Goal: Task Accomplishment & Management: Manage account settings

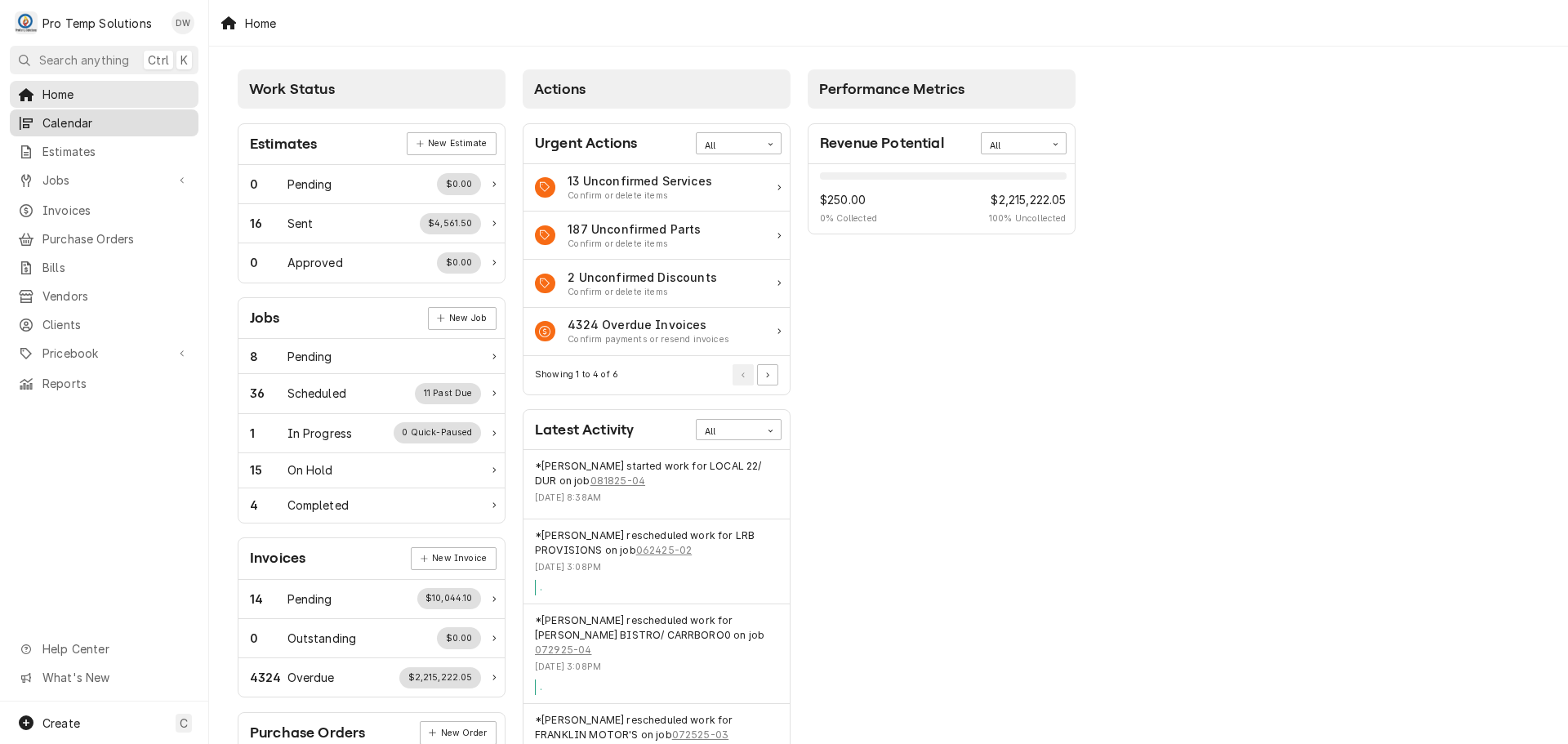
click at [65, 114] on span "Calendar" at bounding box center [117, 122] width 148 height 17
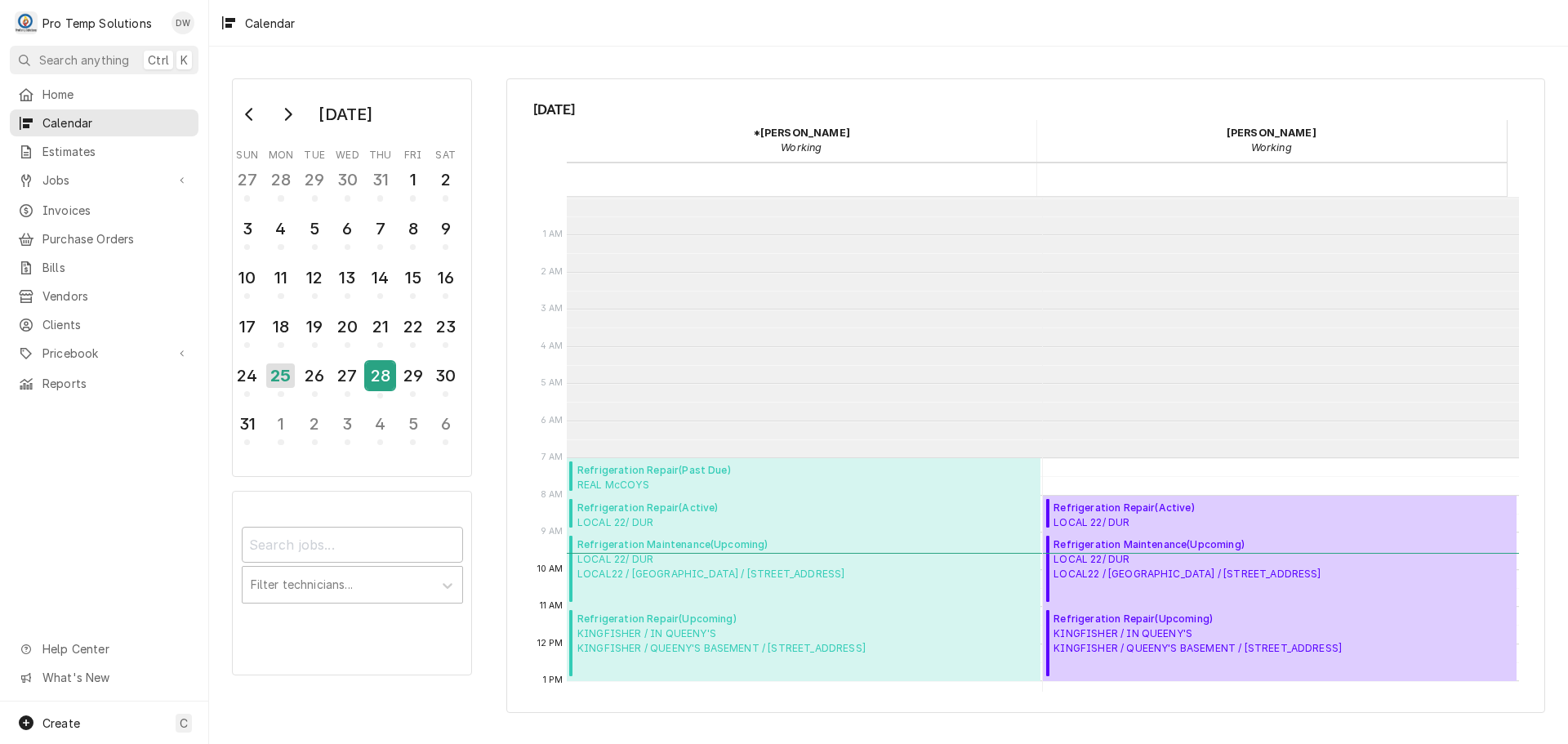
click at [382, 371] on div "28" at bounding box center [380, 376] width 29 height 28
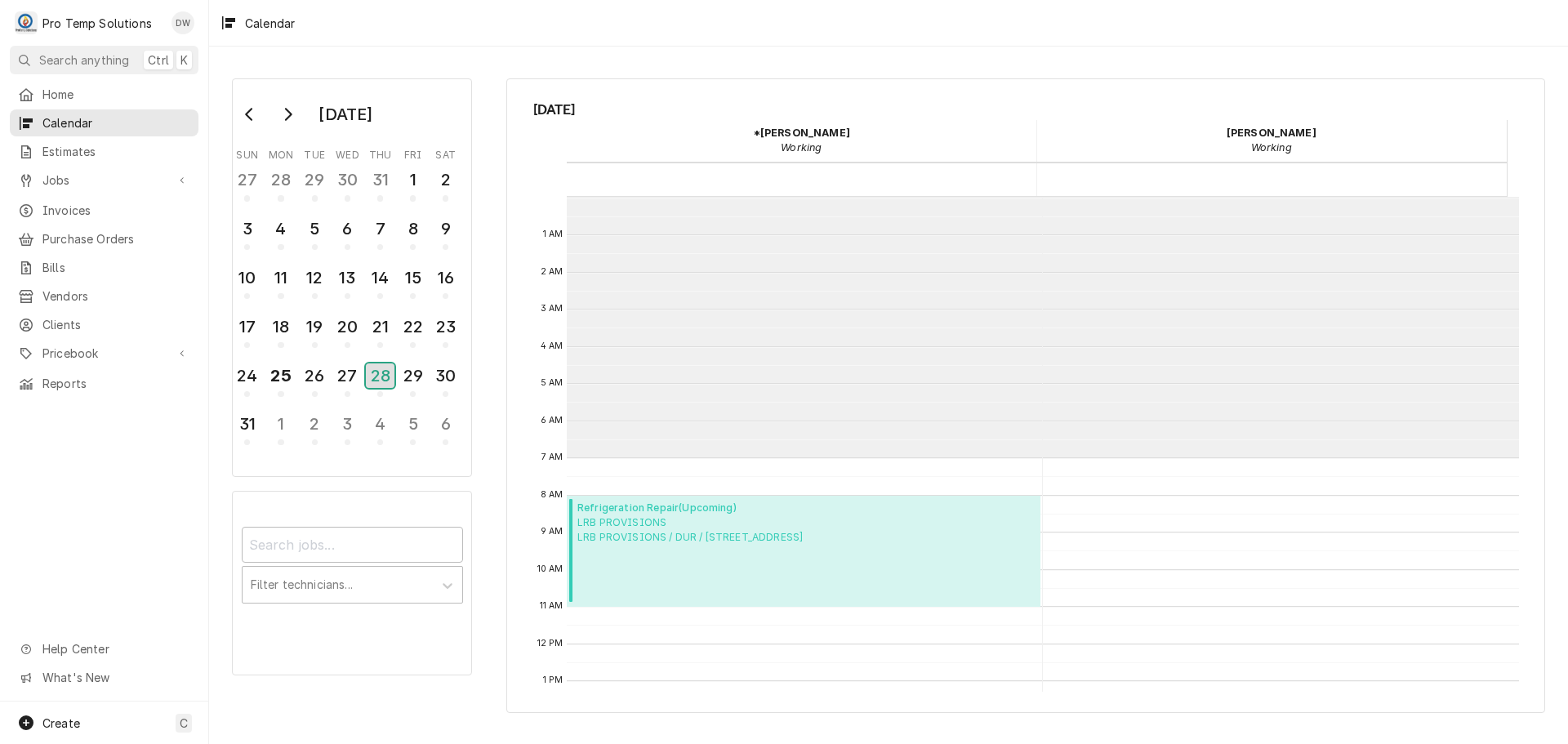
scroll to position [260, 0]
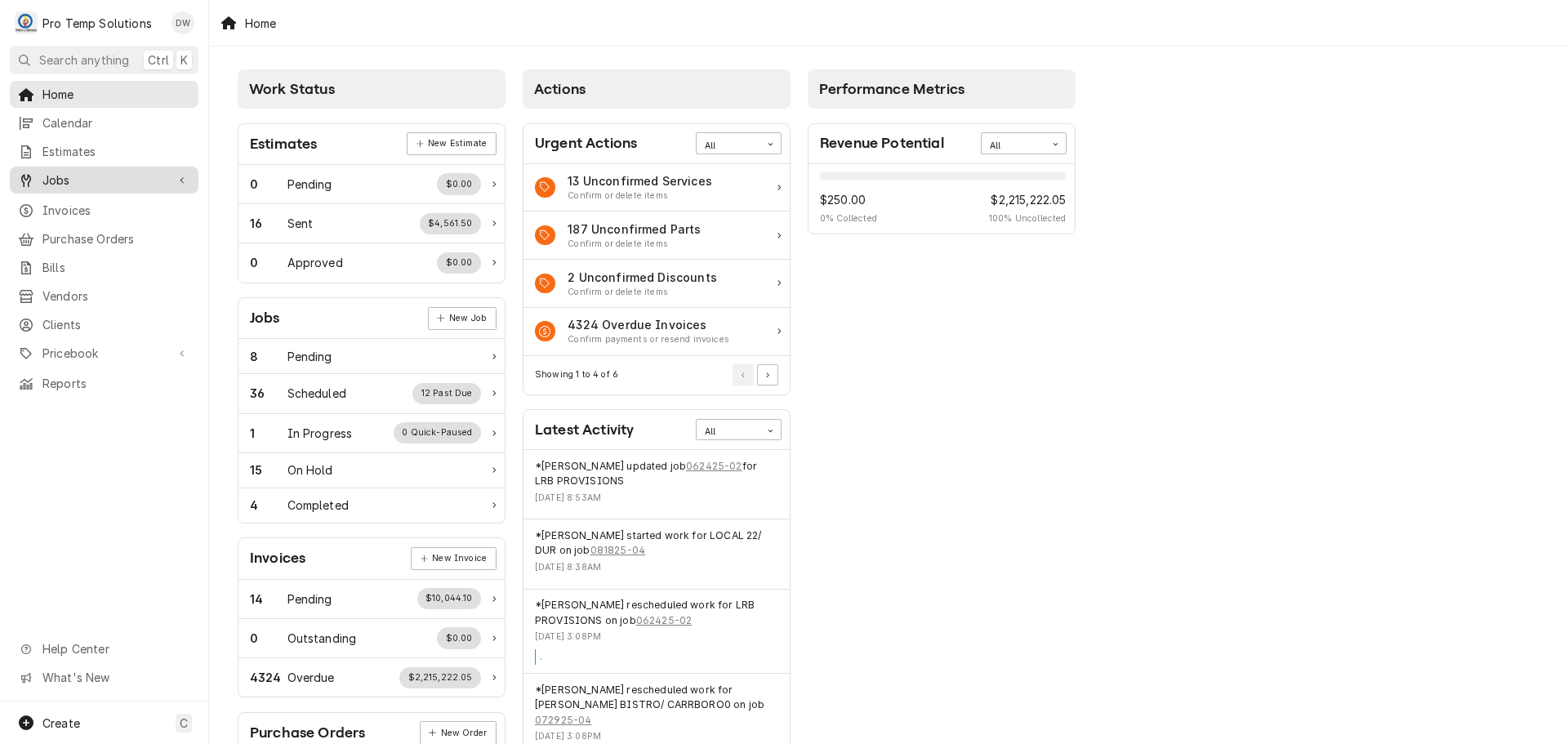
click at [54, 176] on span "Jobs" at bounding box center [104, 180] width 123 height 17
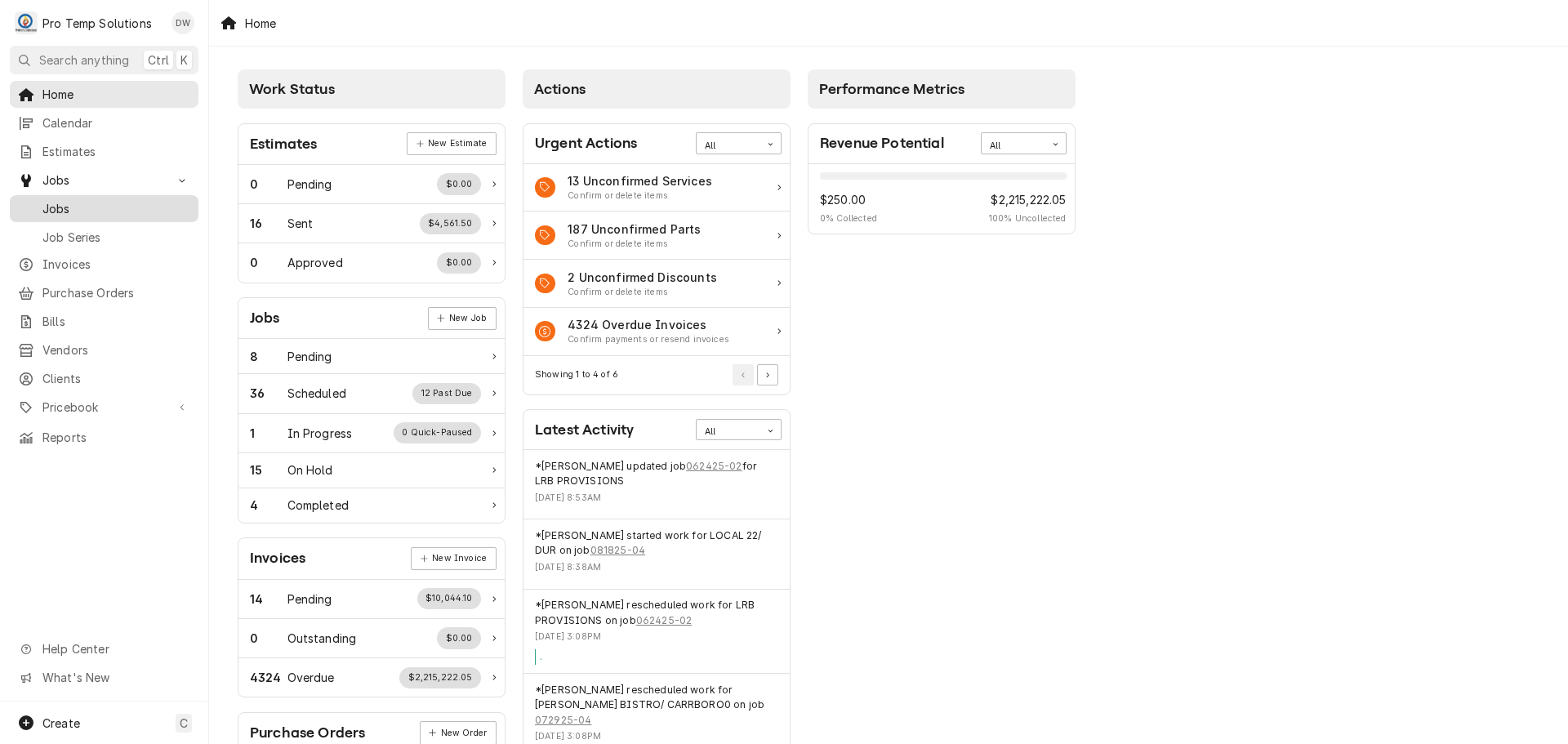
click at [57, 204] on span "Jobs" at bounding box center [117, 209] width 148 height 17
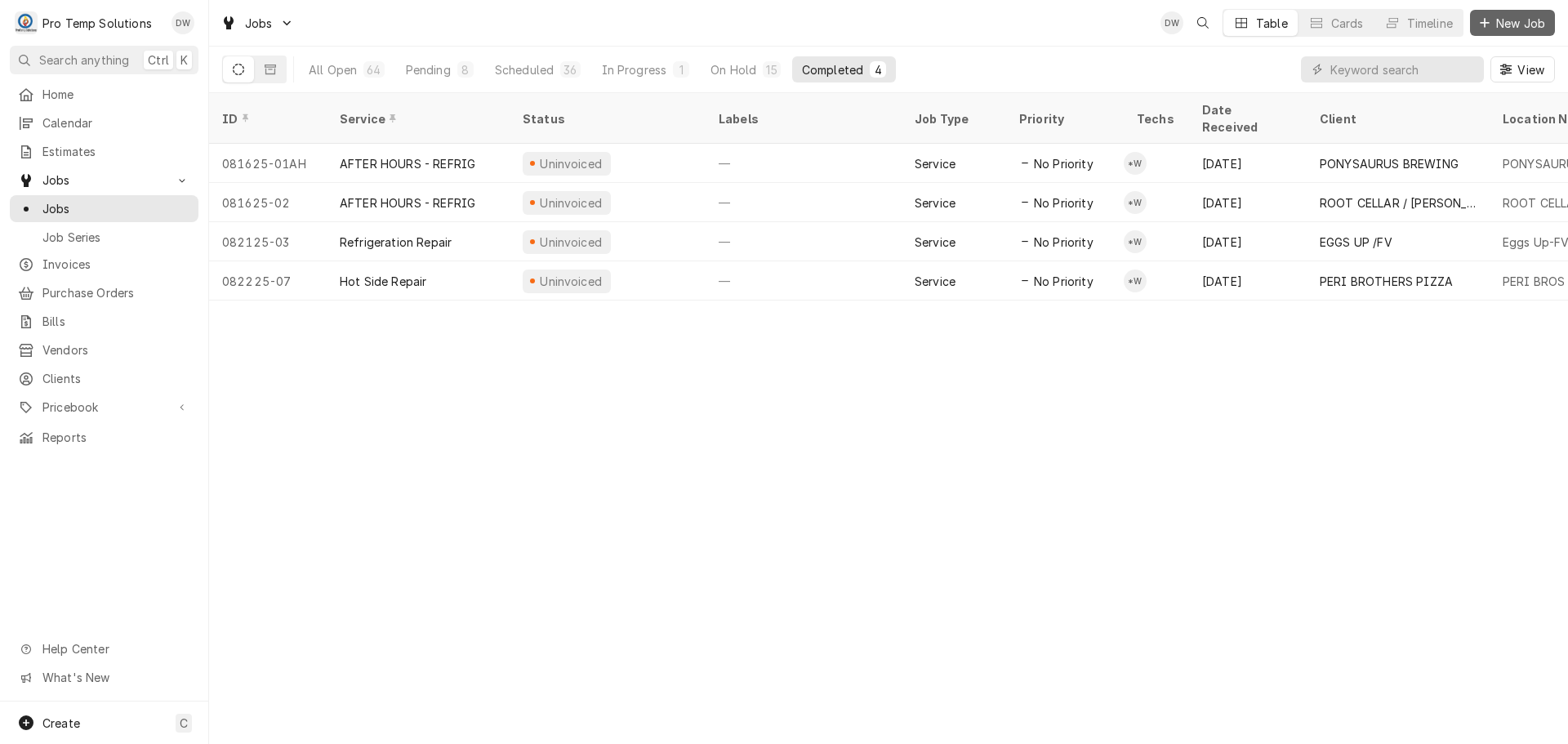
click at [1500, 24] on span "New Job" at bounding box center [1520, 23] width 56 height 17
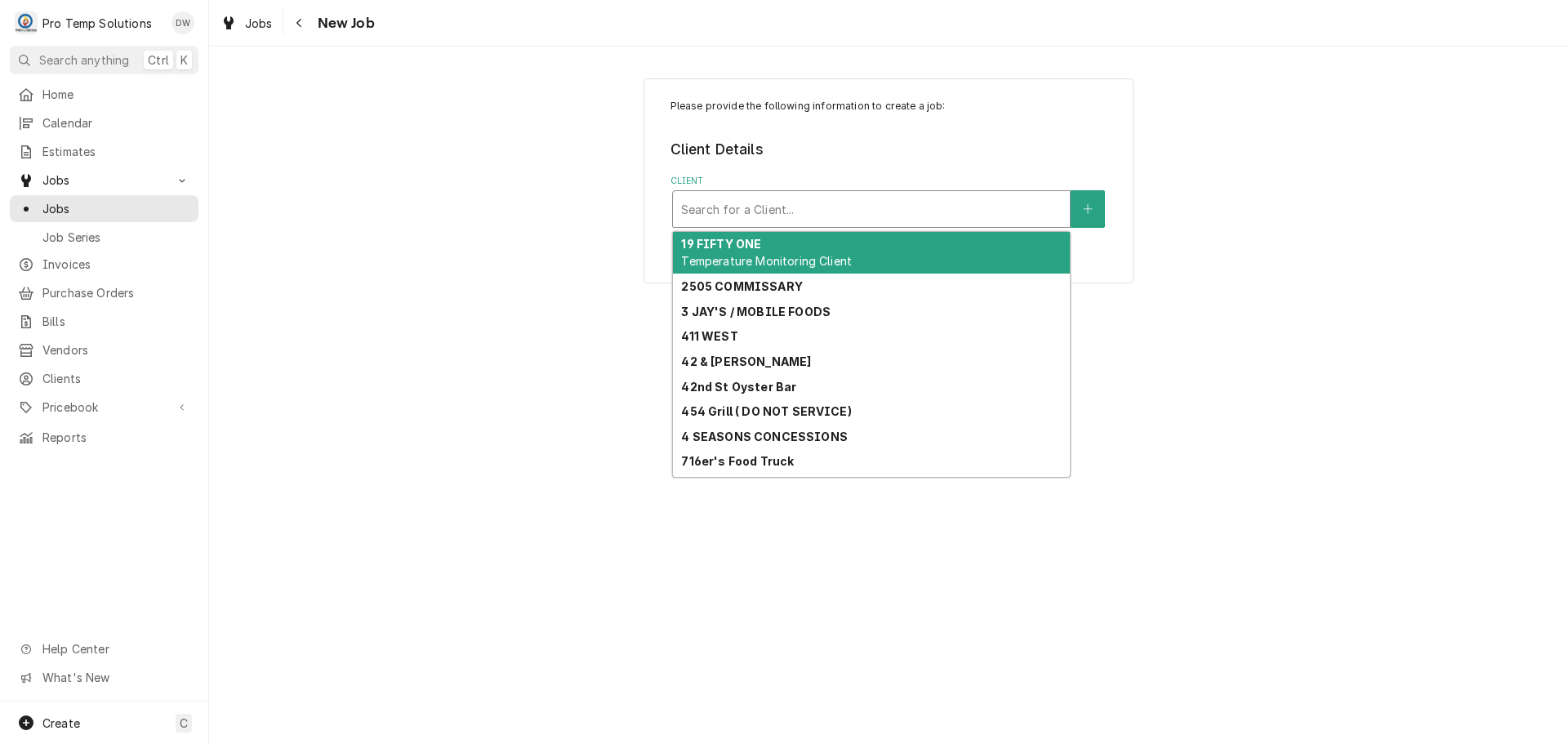
click at [964, 207] on div "Client" at bounding box center [872, 209] width 381 height 30
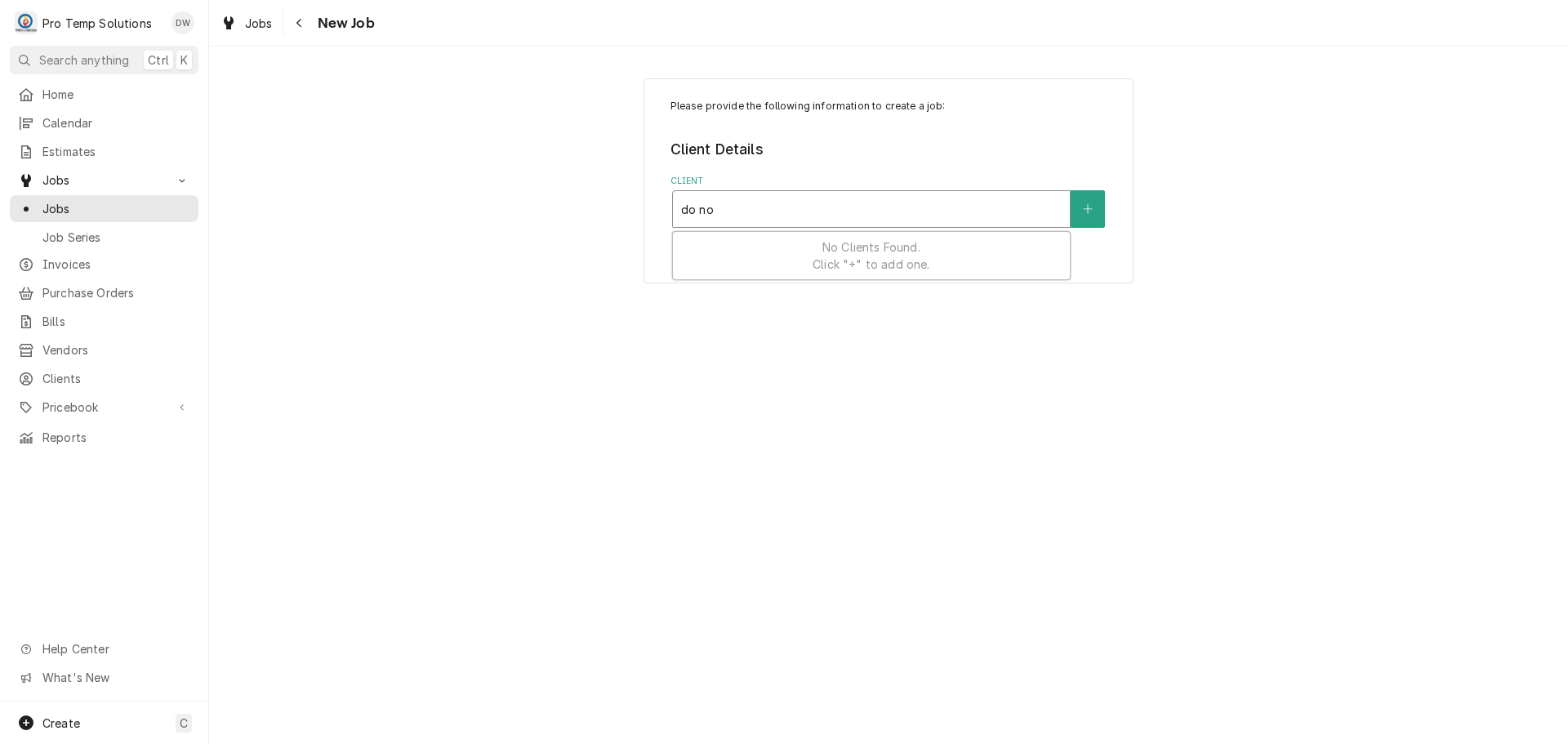
type input "do not"
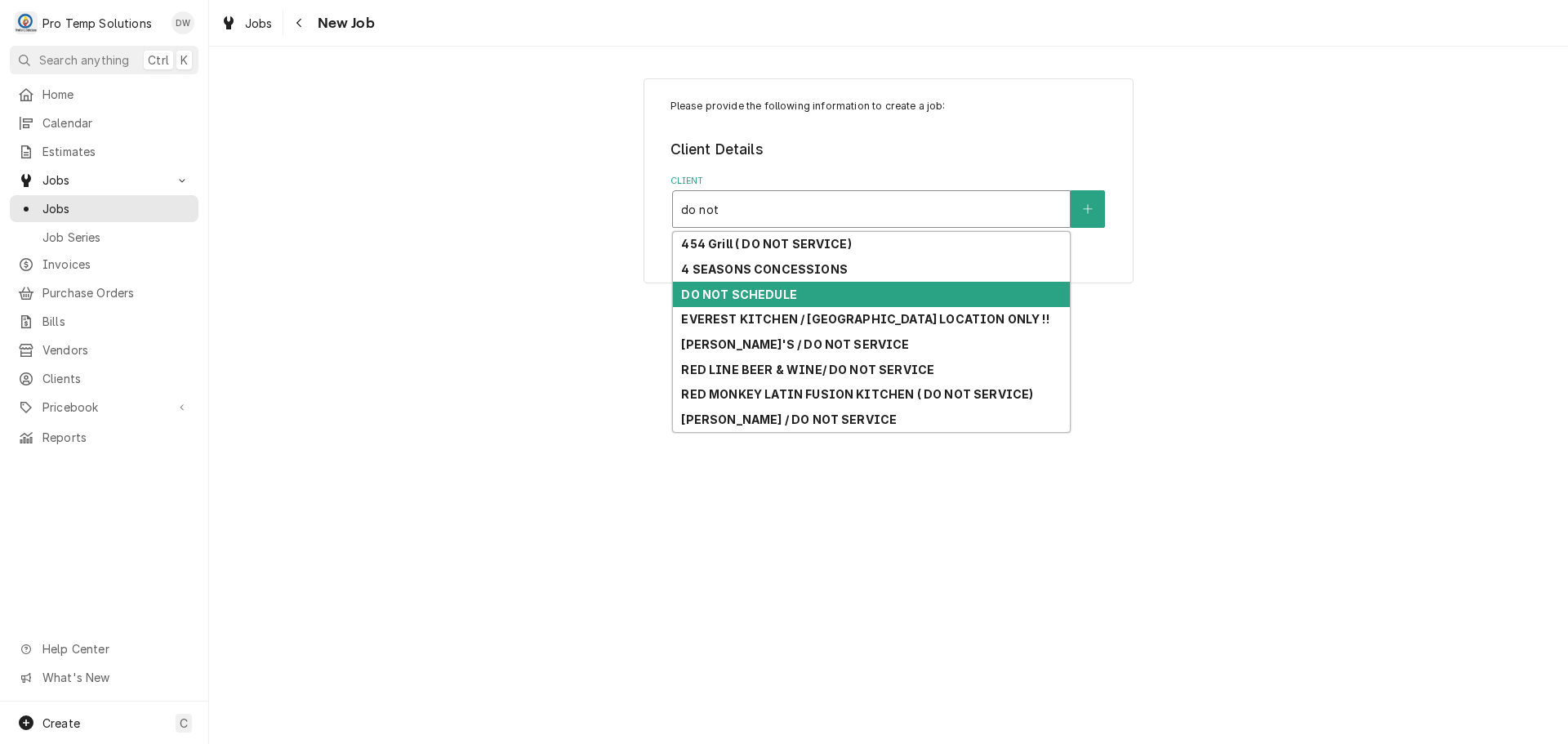
click at [736, 296] on strong "DO NOT SCHEDULE" at bounding box center [739, 294] width 115 height 14
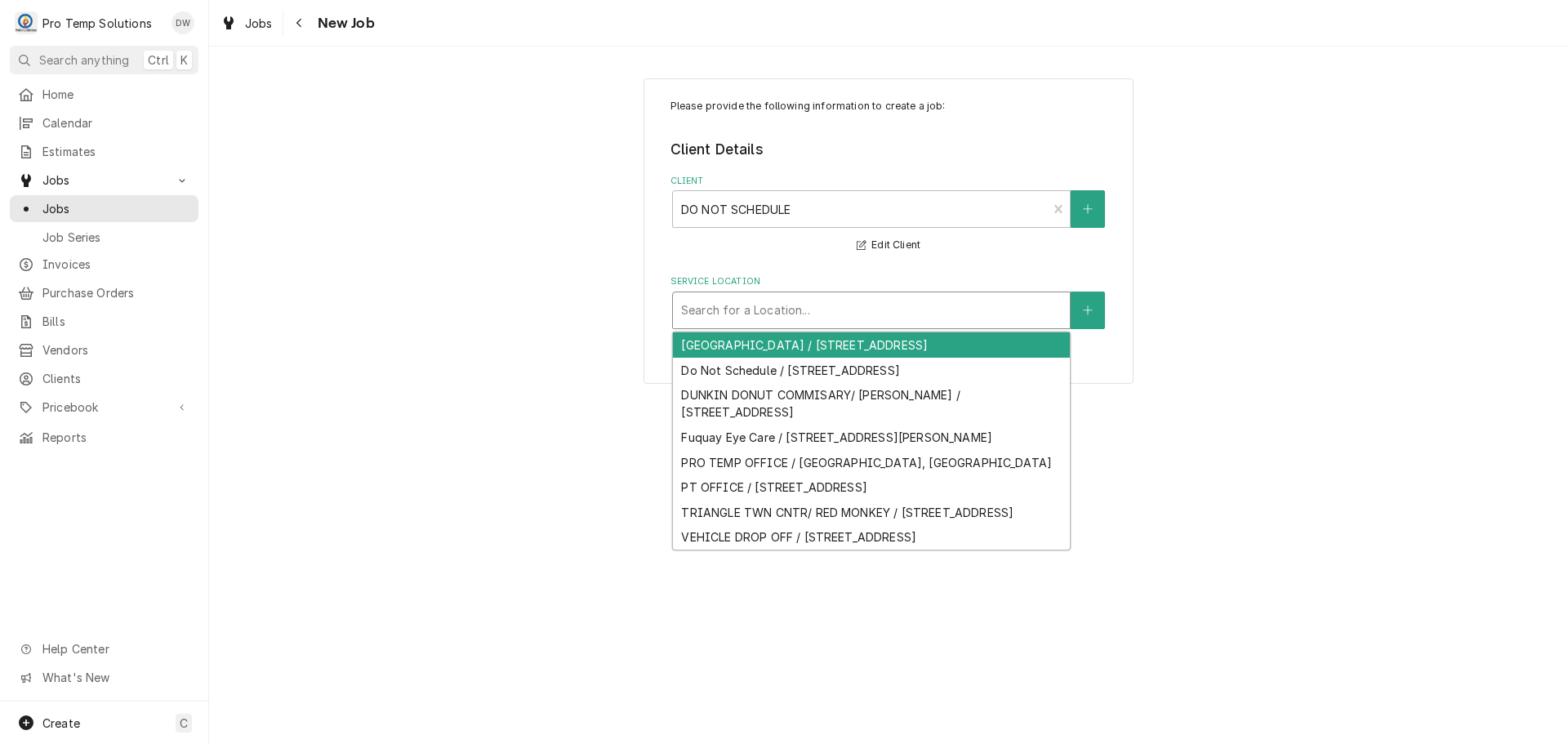
click at [822, 310] on div "Service Location" at bounding box center [872, 310] width 381 height 30
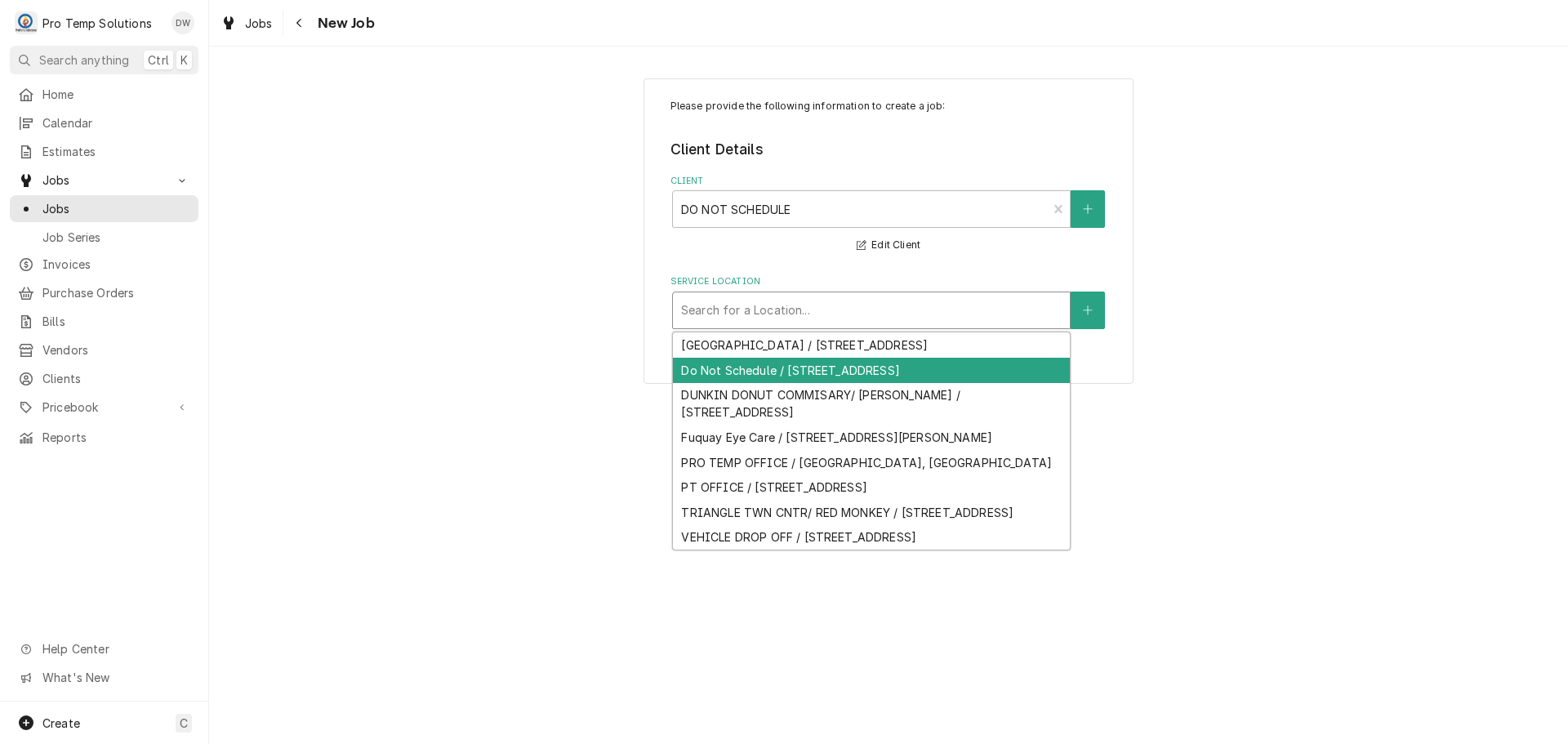
click at [808, 383] on div "Do Not Schedule / [STREET_ADDRESS]" at bounding box center [871, 370] width 397 height 25
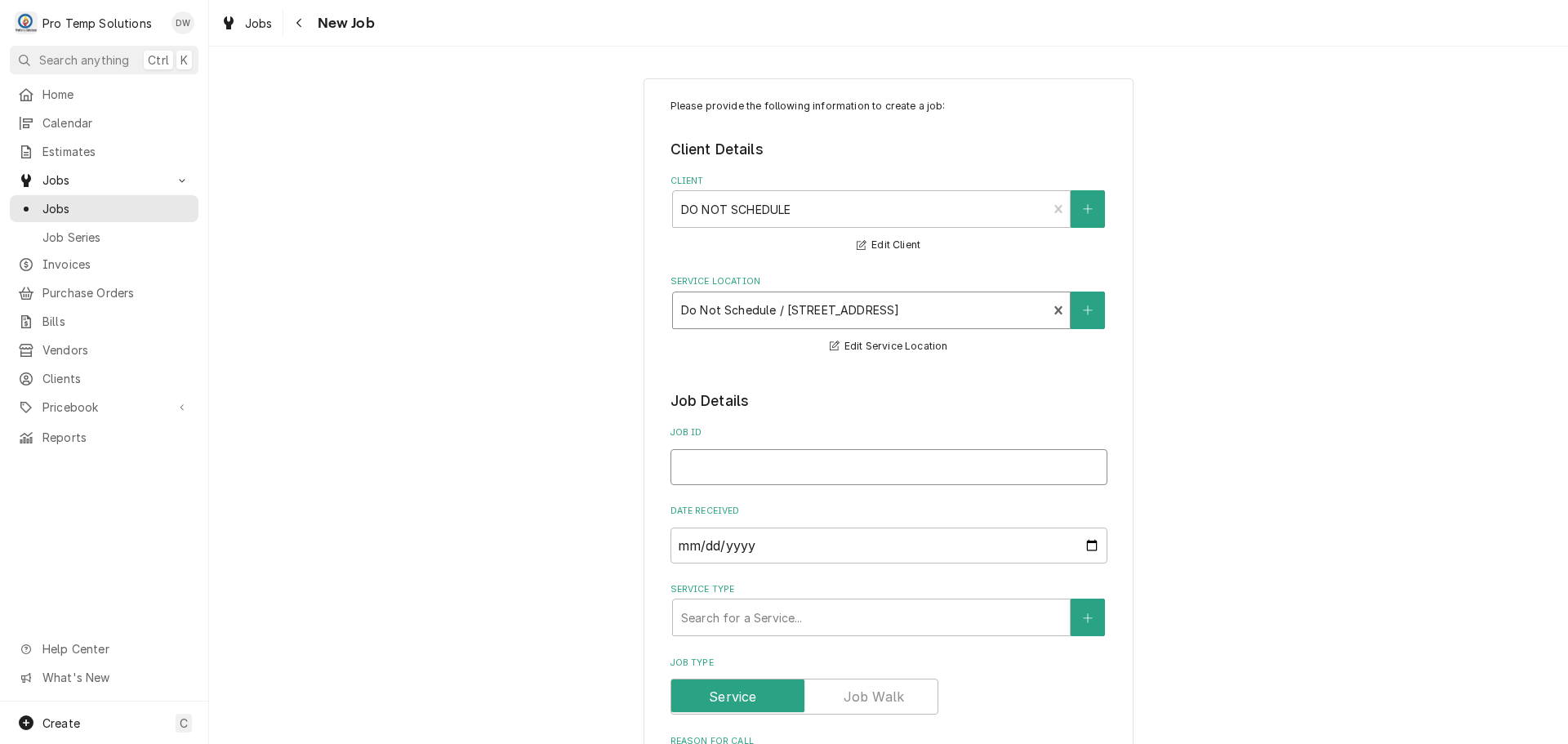
click at [743, 464] on input "Job ID" at bounding box center [889, 467] width 437 height 36
type textarea "x"
type input "K"
type textarea "x"
type input "KO"
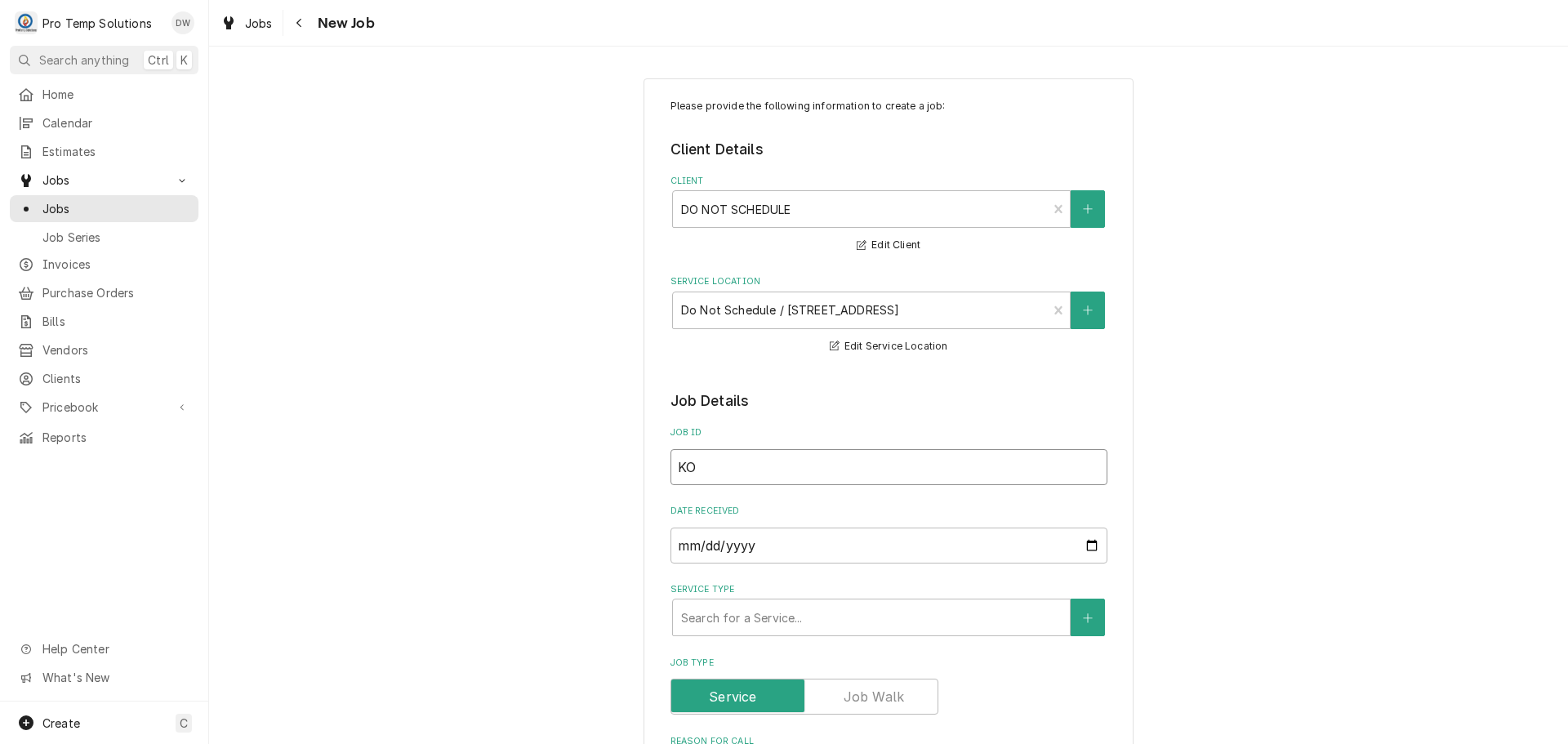
type textarea "x"
type input "KOT"
type textarea "x"
type input "KOTY"
type textarea "x"
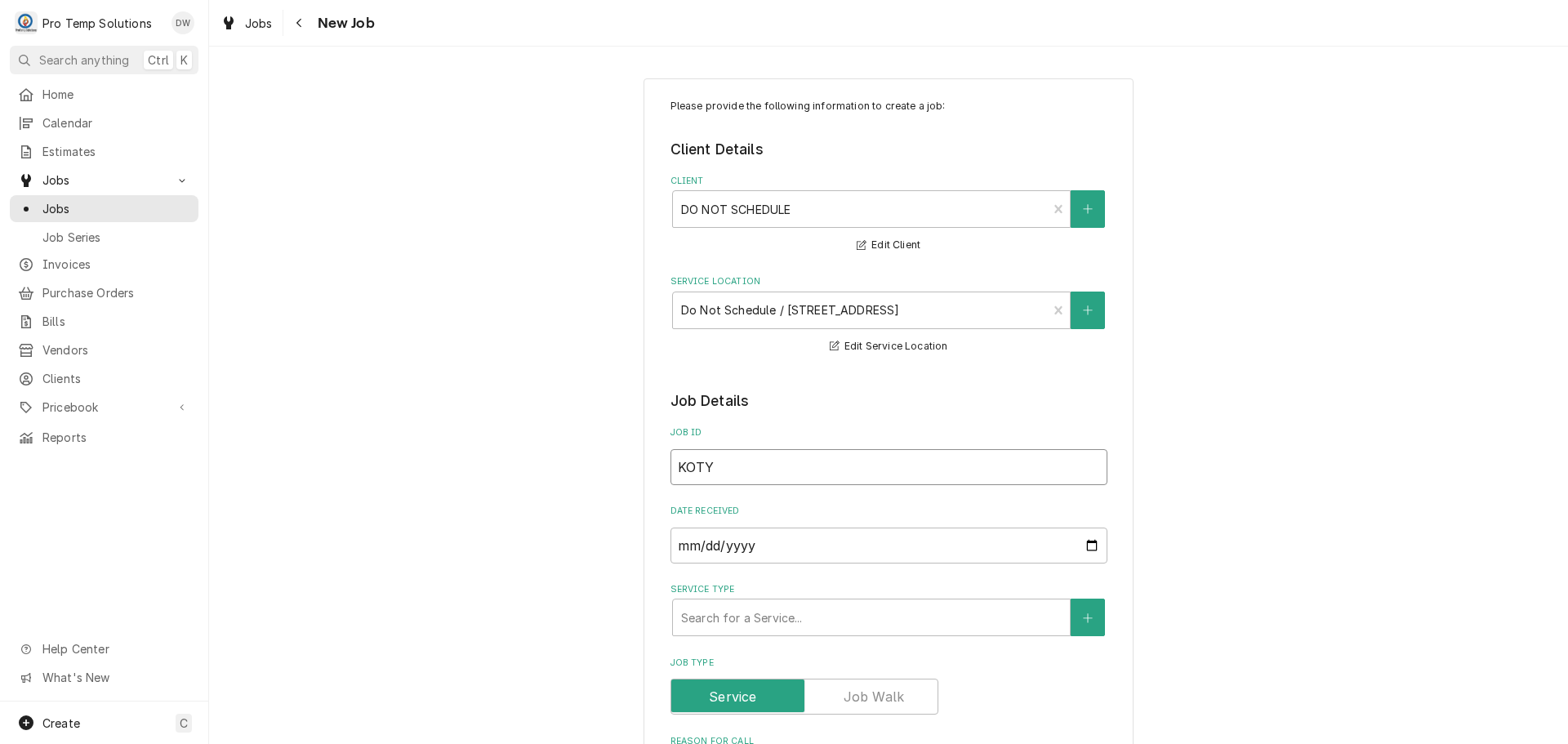
type input "KOTY"
type textarea "x"
type input "KOTY"
type textarea "x"
type input "KOTYD"
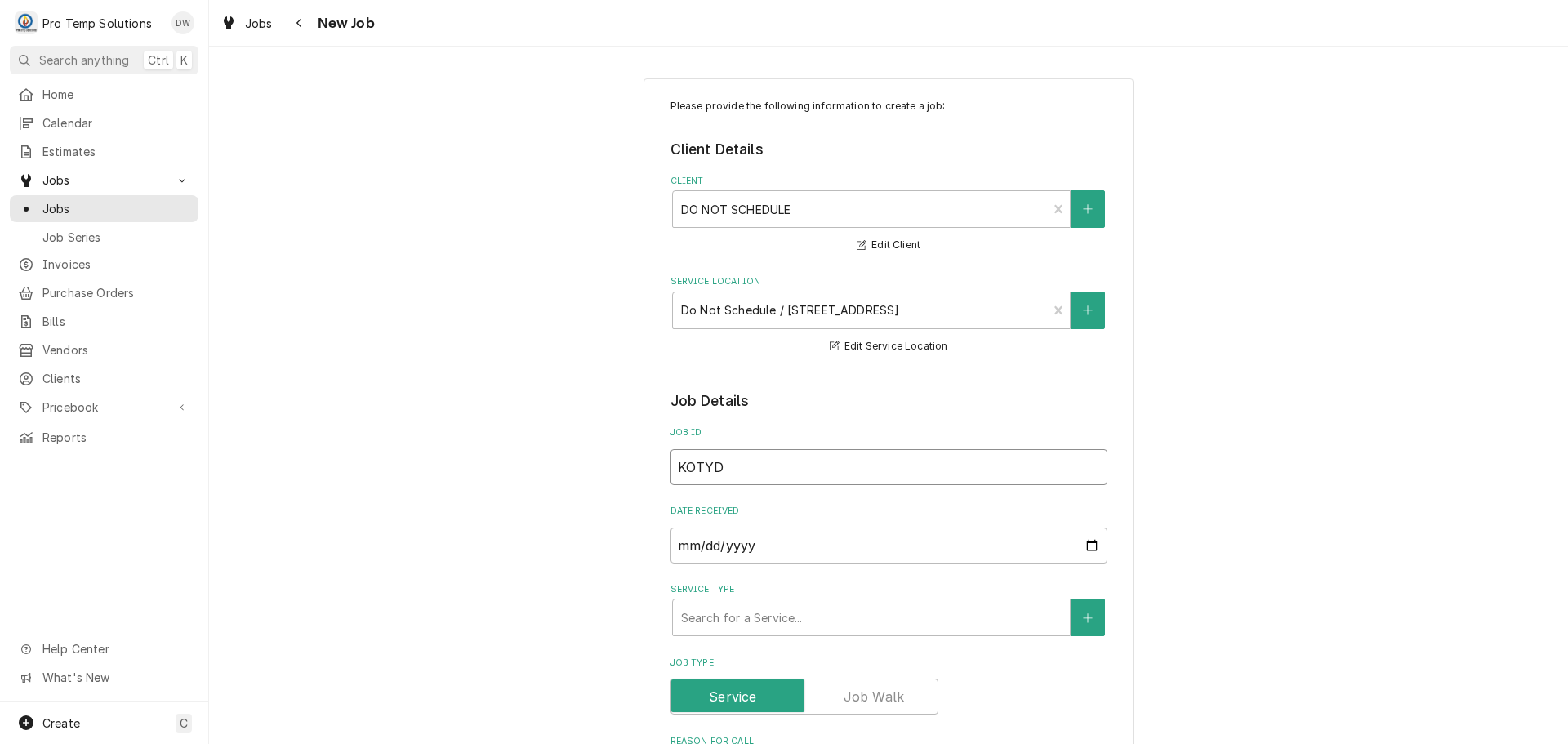
type textarea "x"
type input "KOTYDE"
type textarea "x"
type input "KOTYDEN"
type textarea "x"
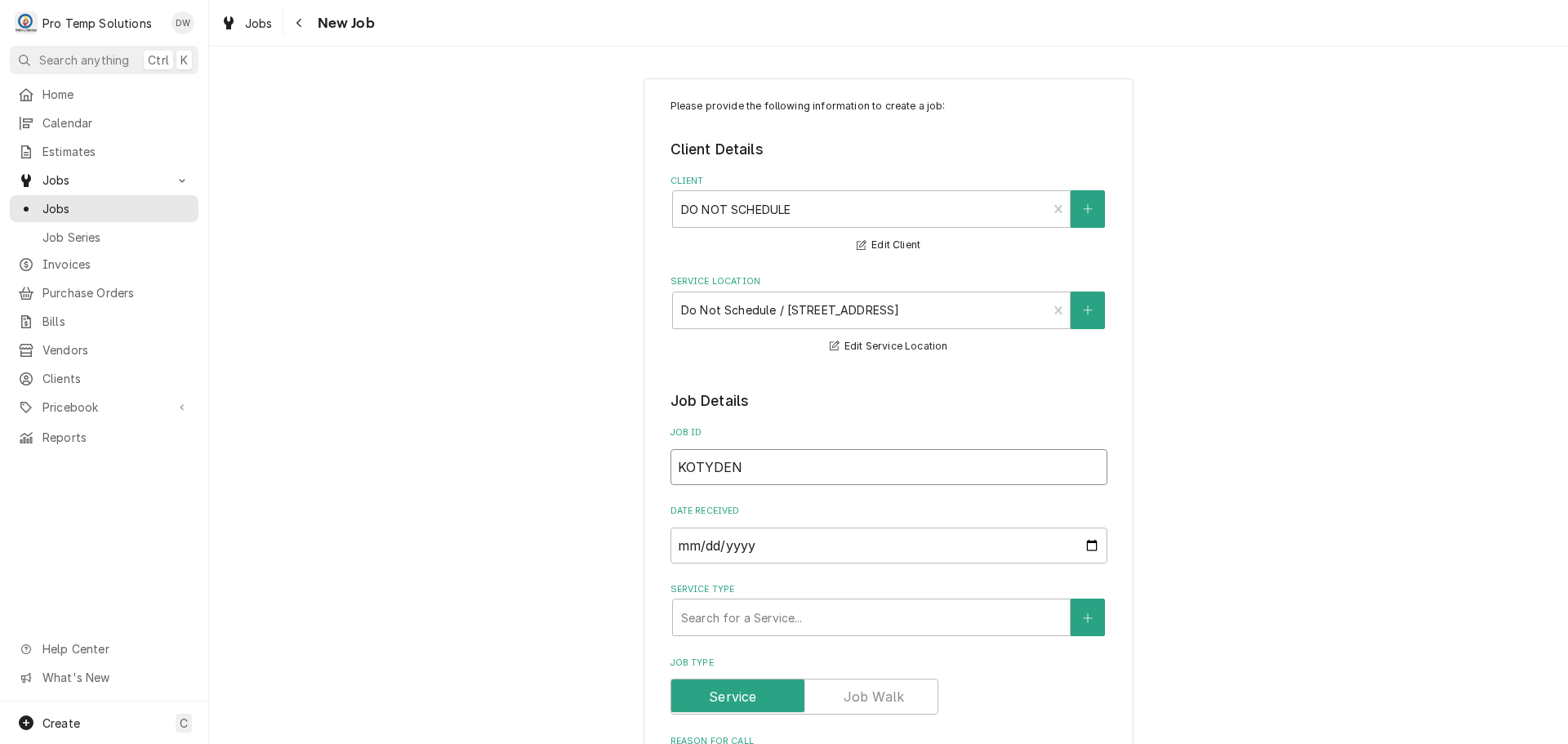
type input "KOTYDENT"
type textarea "x"
type input "KOTYDENTI"
type textarea "x"
type input "KOTYDENTIS"
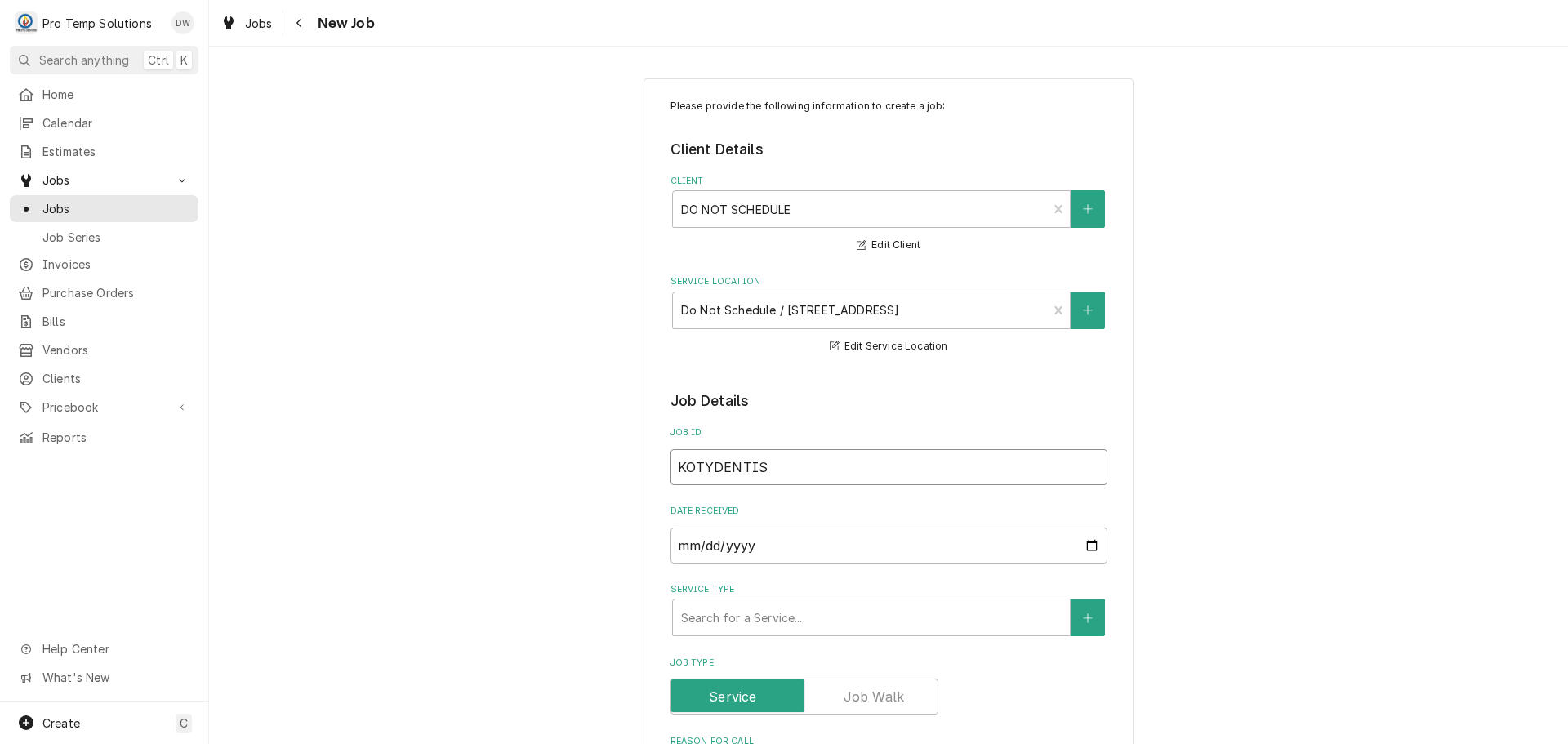
type textarea "x"
type input "KOTYDENTIST"
type textarea "x"
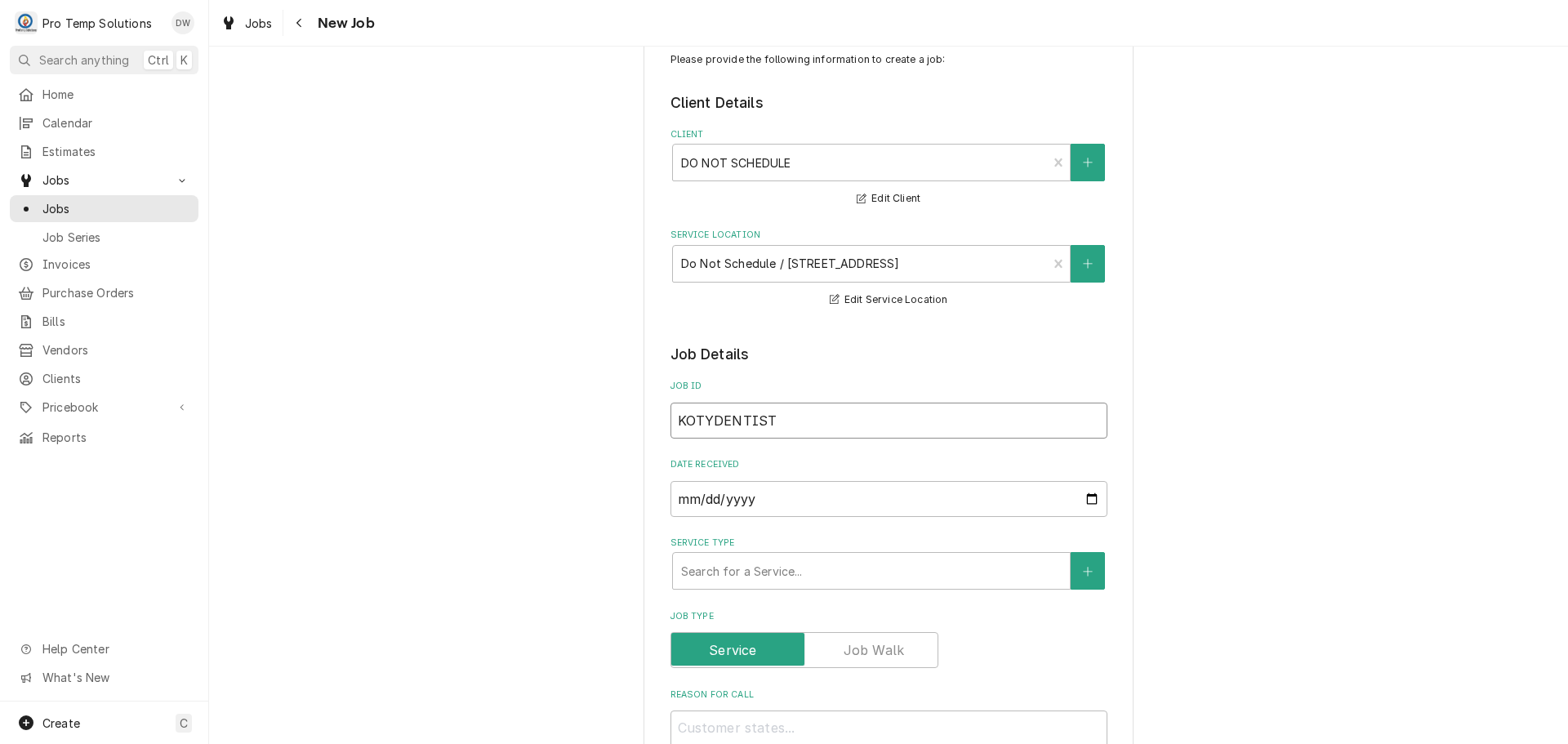
scroll to position [163, 0]
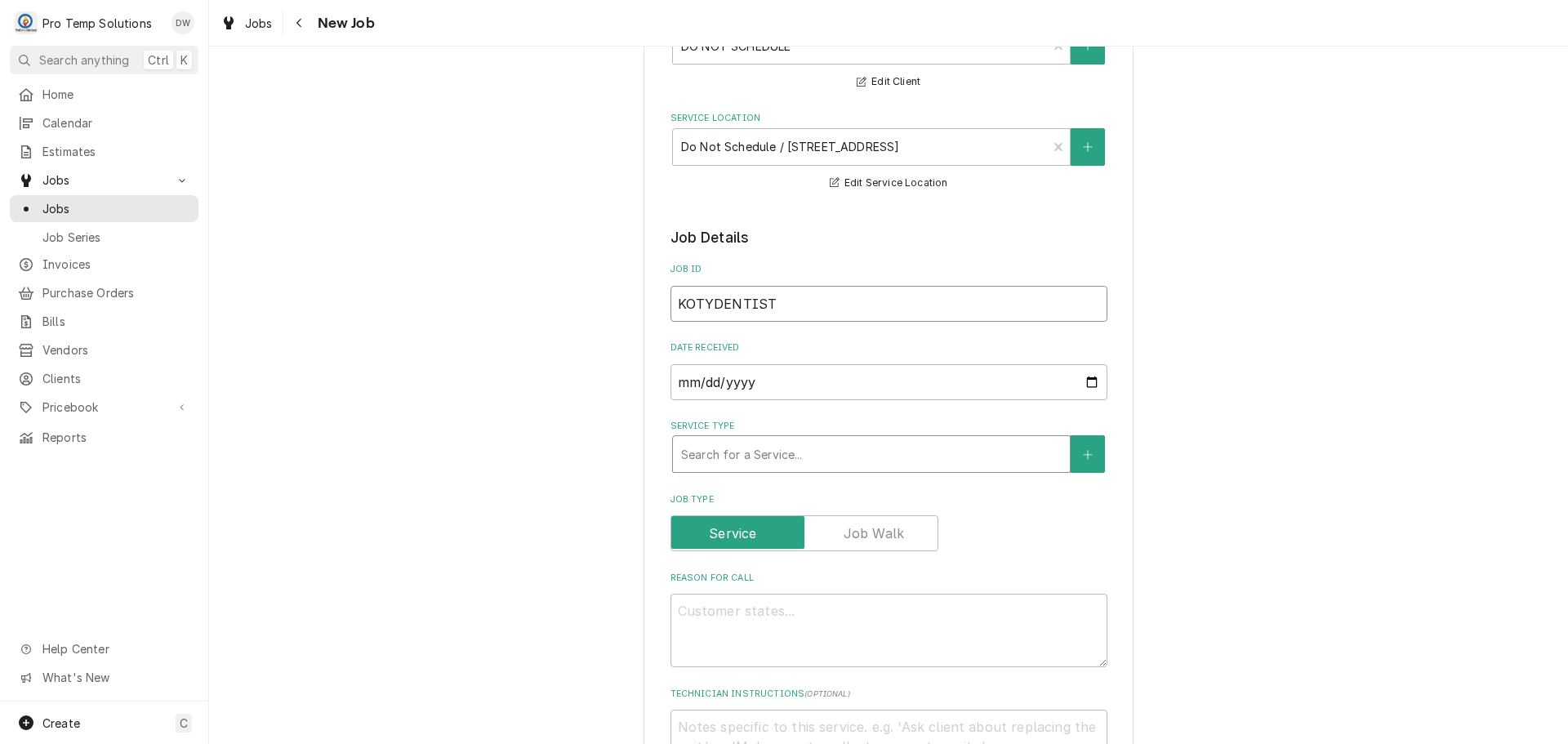
type input "KOTYDENTIST"
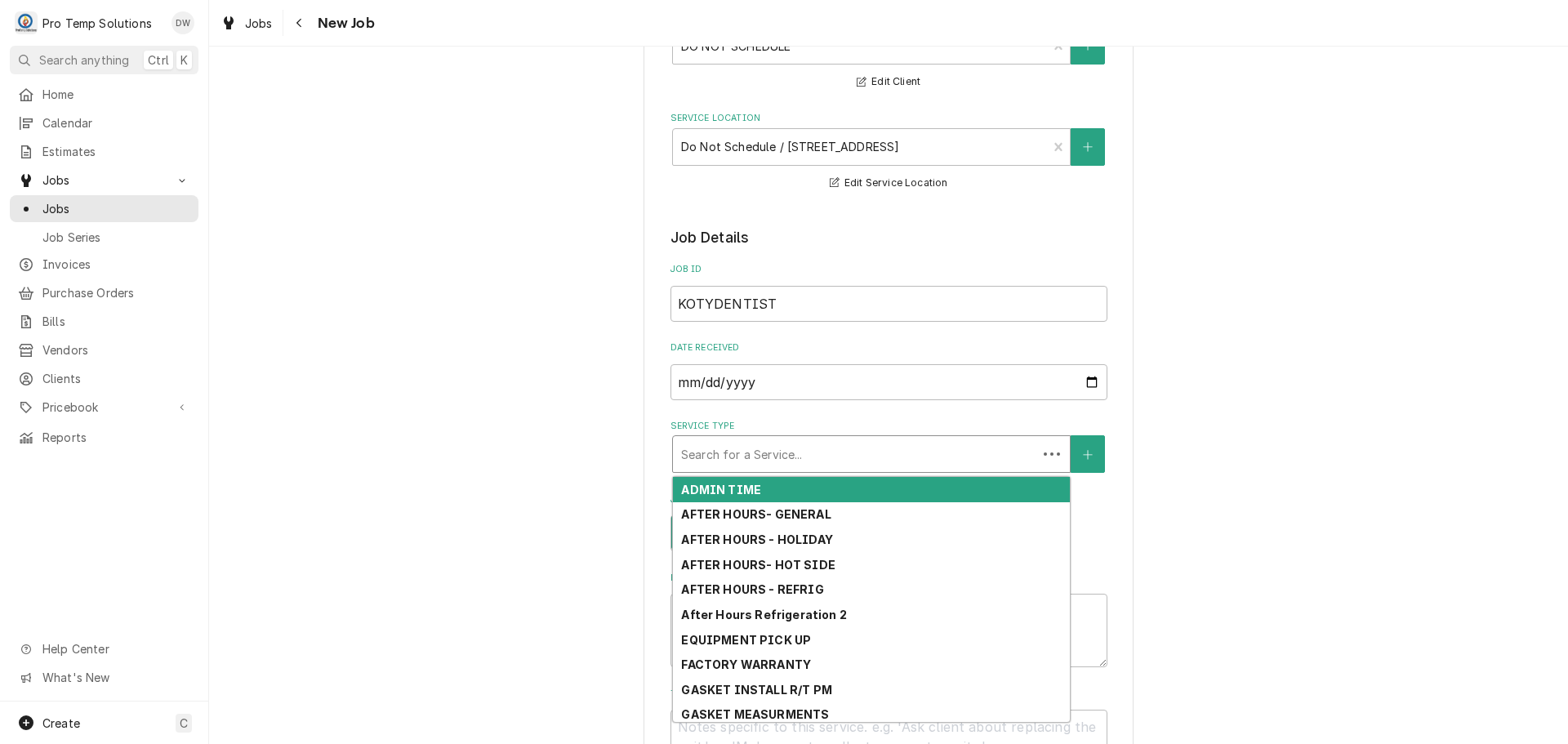
click at [795, 454] on div "Service Type" at bounding box center [855, 454] width 348 height 30
click at [711, 488] on strong "ADMIN TIME" at bounding box center [721, 489] width 80 height 14
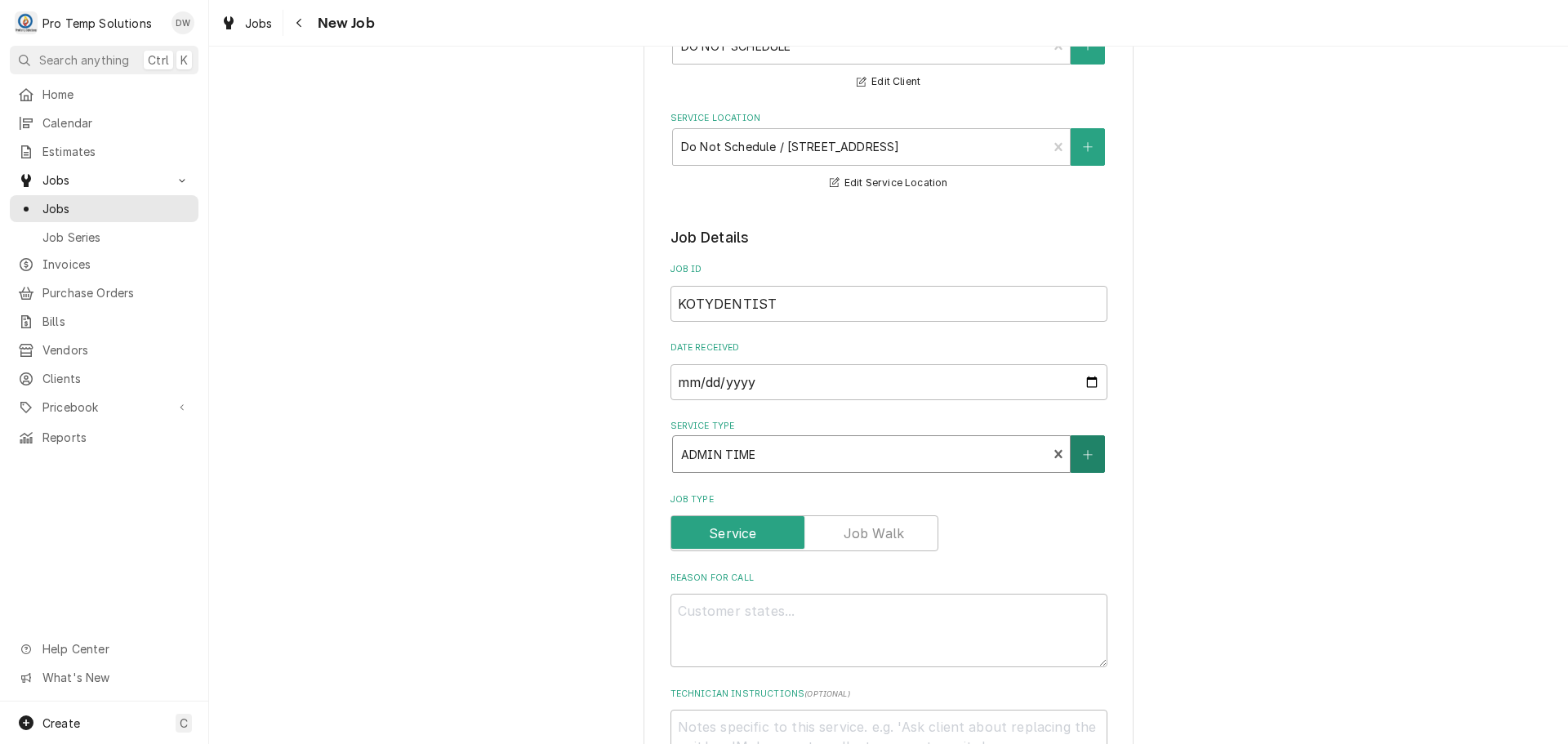
type textarea "x"
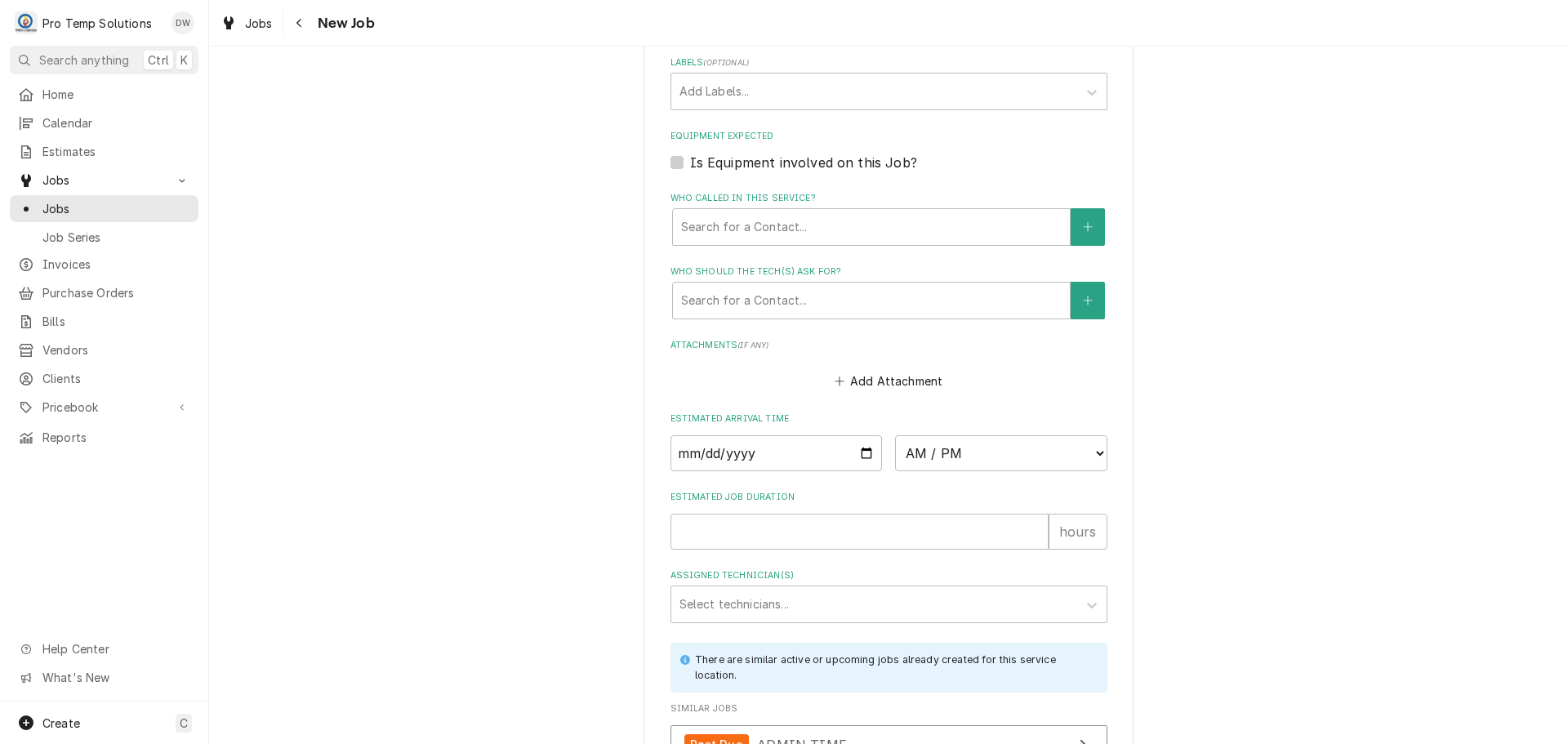
scroll to position [1062, 0]
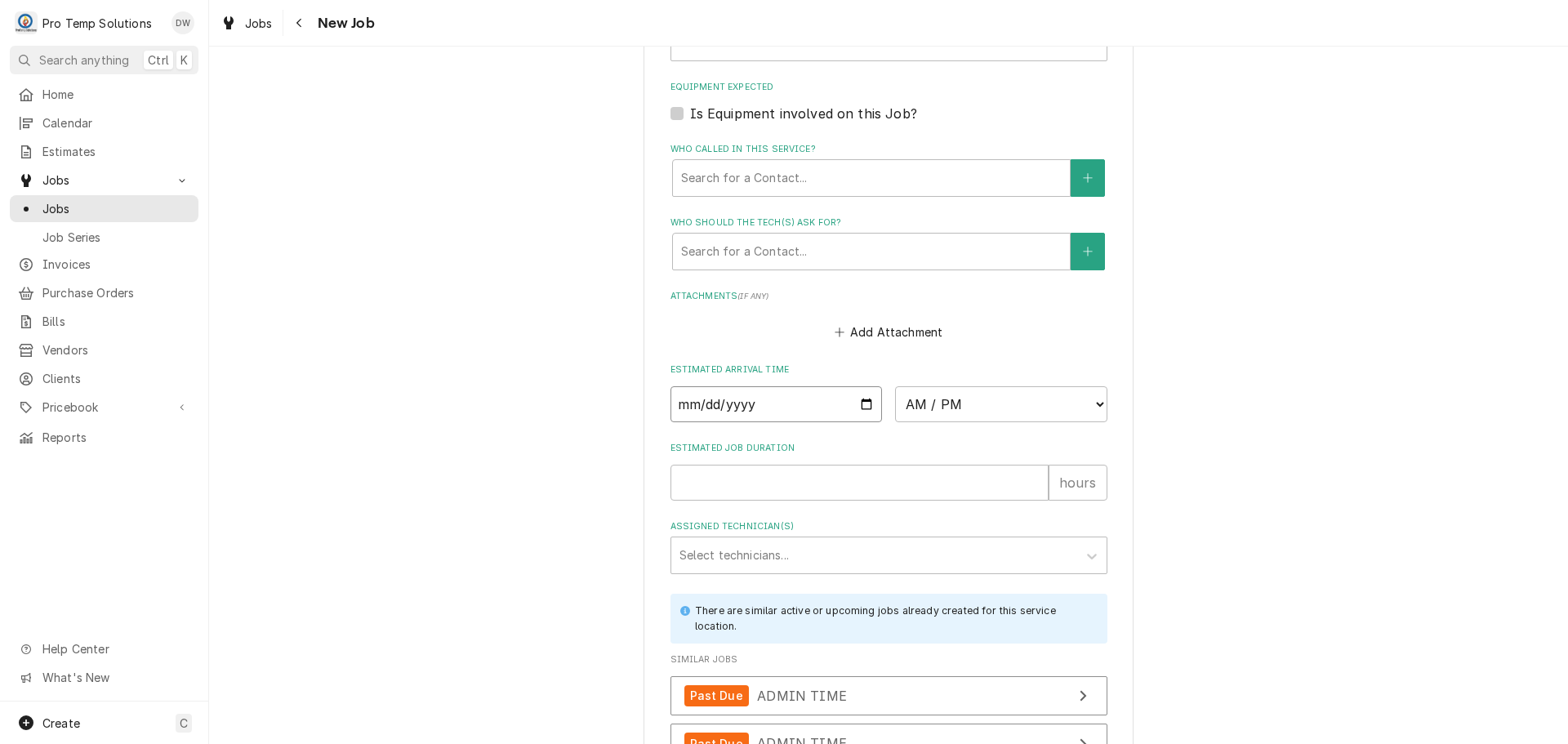
click at [860, 397] on input "Date" at bounding box center [777, 405] width 213 height 36
type input "2025-08-28"
type textarea "x"
click at [1090, 400] on select "AM / PM 6:00 AM 6:15 AM 6:30 AM 6:45 AM 7:00 AM 7:15 AM 7:30 AM 7:45 AM 8:00 AM…" at bounding box center [1001, 405] width 213 height 36
select select "08:00:00"
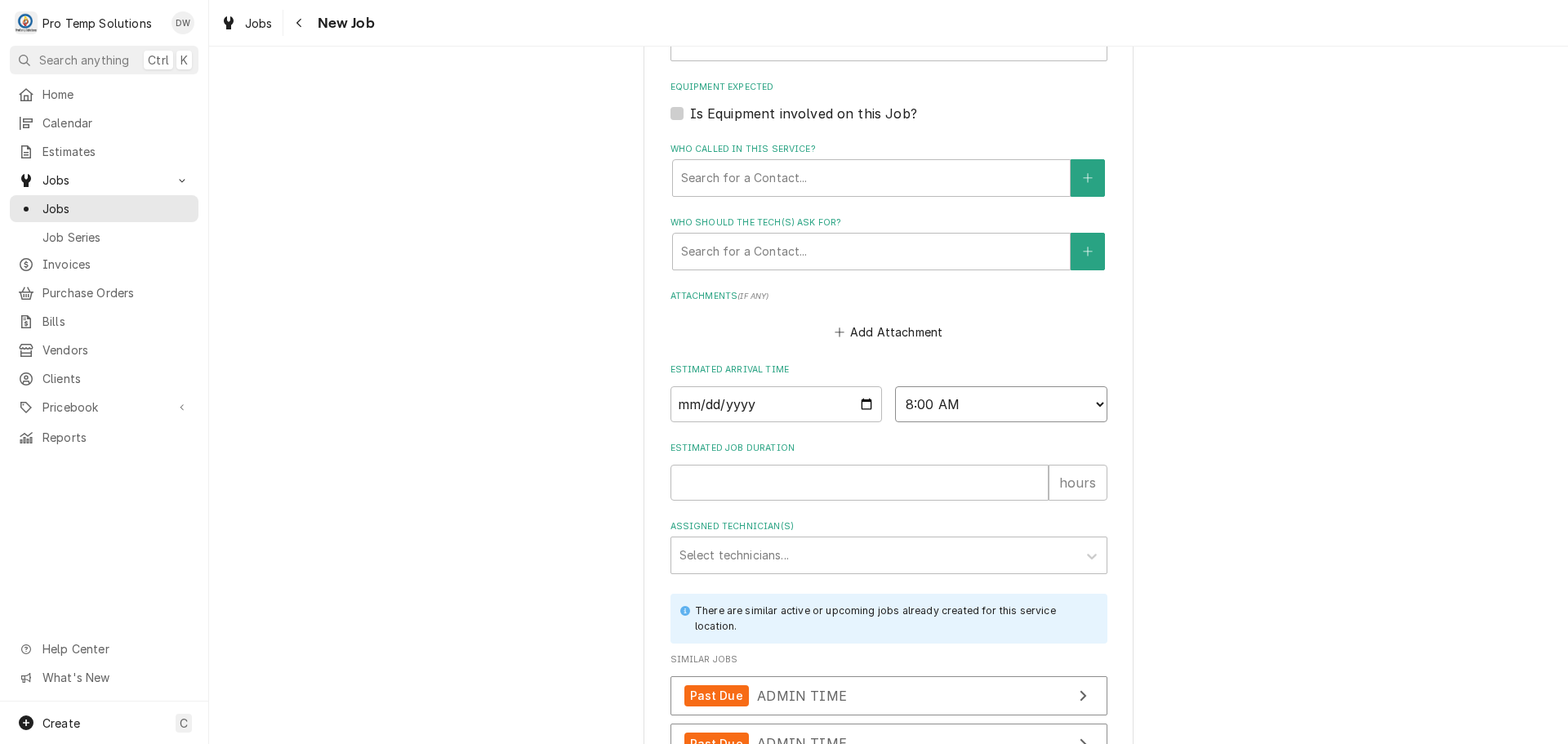
click at [895, 387] on select "AM / PM 6:00 AM 6:15 AM 6:30 AM 6:45 AM 7:00 AM 7:15 AM 7:30 AM 7:45 AM 8:00 AM…" at bounding box center [1001, 405] width 213 height 36
click at [1003, 477] on input "Estimated Job Duration" at bounding box center [860, 483] width 378 height 36
type textarea "x"
type input "3"
type textarea "x"
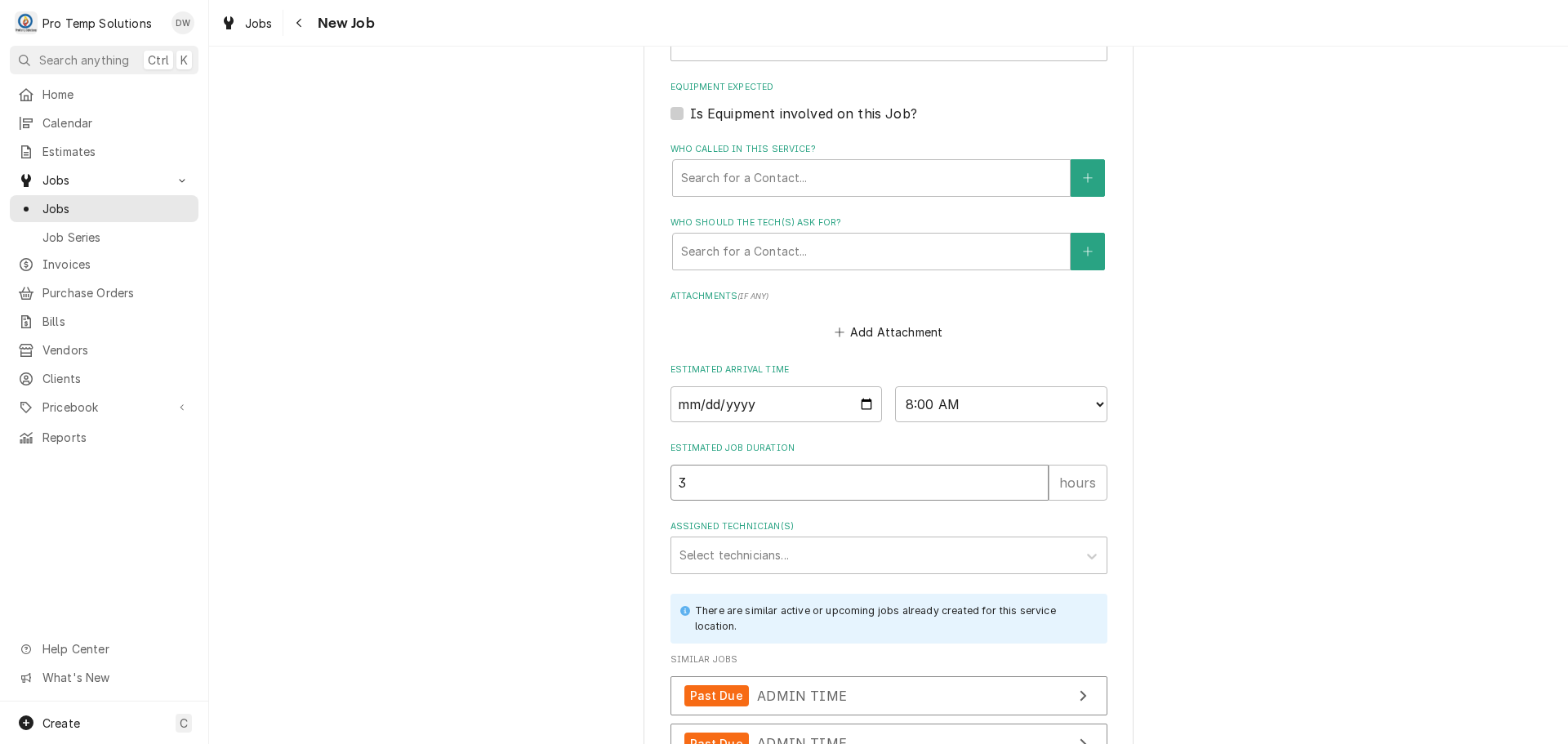
type input "3"
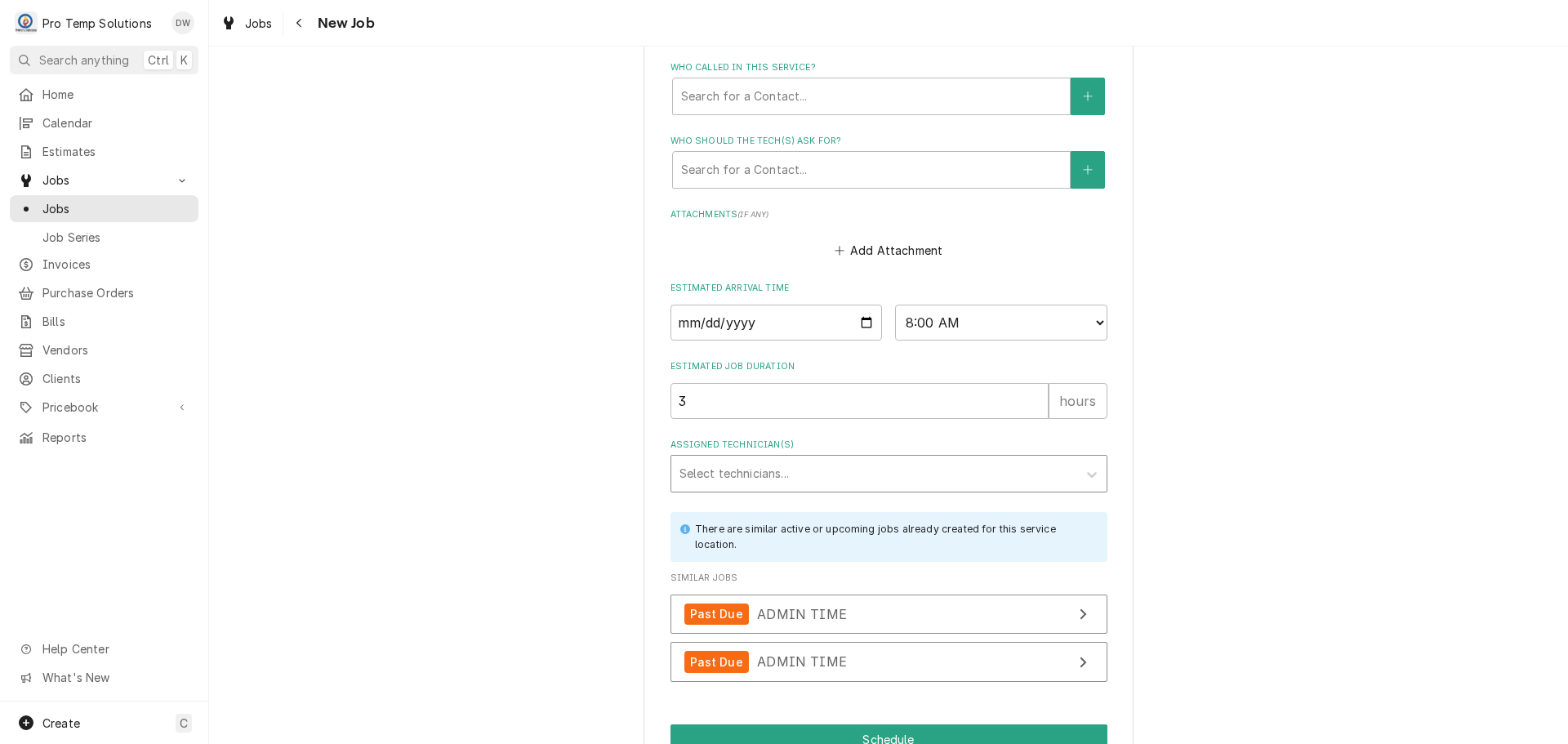
click at [867, 471] on div "Assigned Technician(s)" at bounding box center [874, 474] width 390 height 30
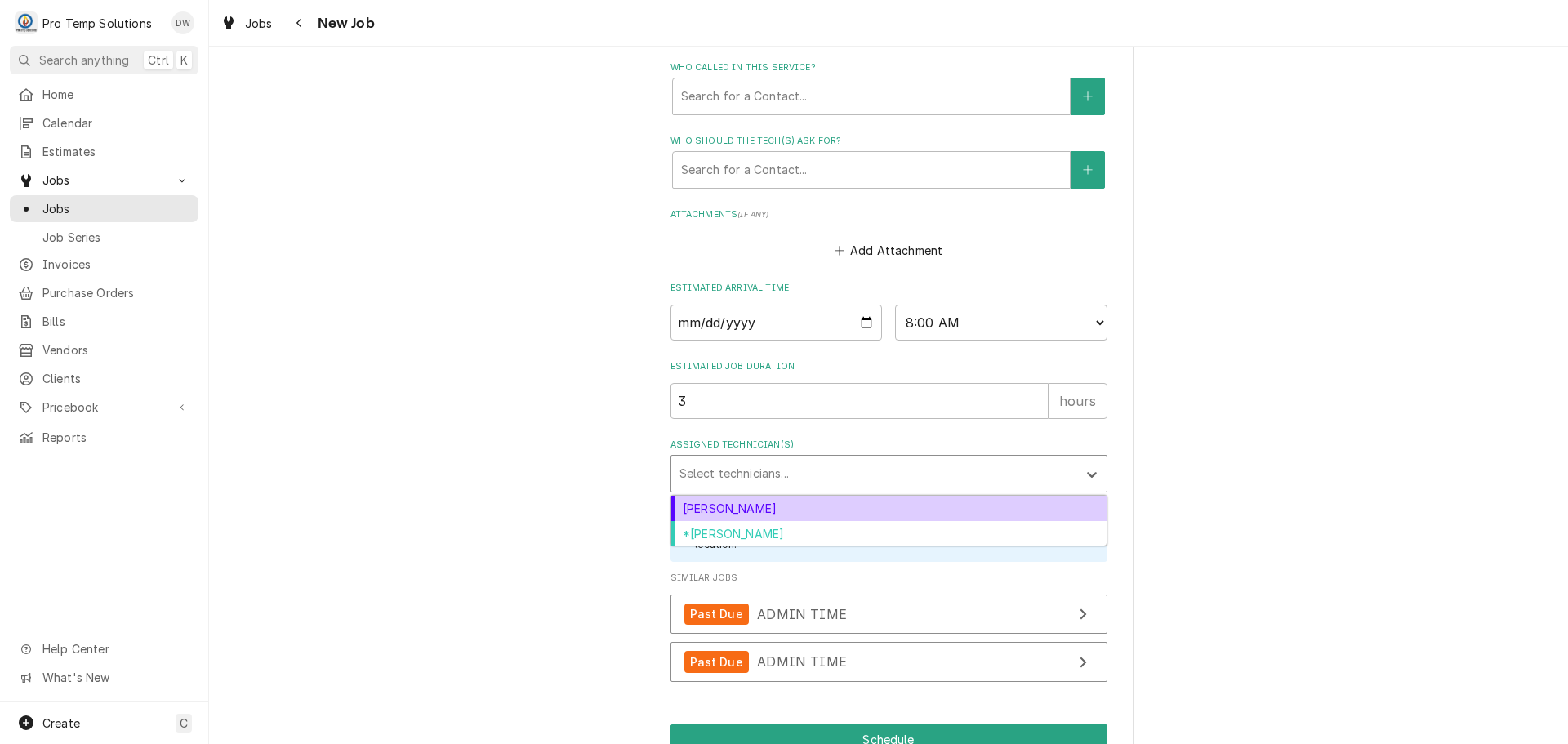
click at [785, 512] on div "Dakota Williams" at bounding box center [889, 508] width 435 height 25
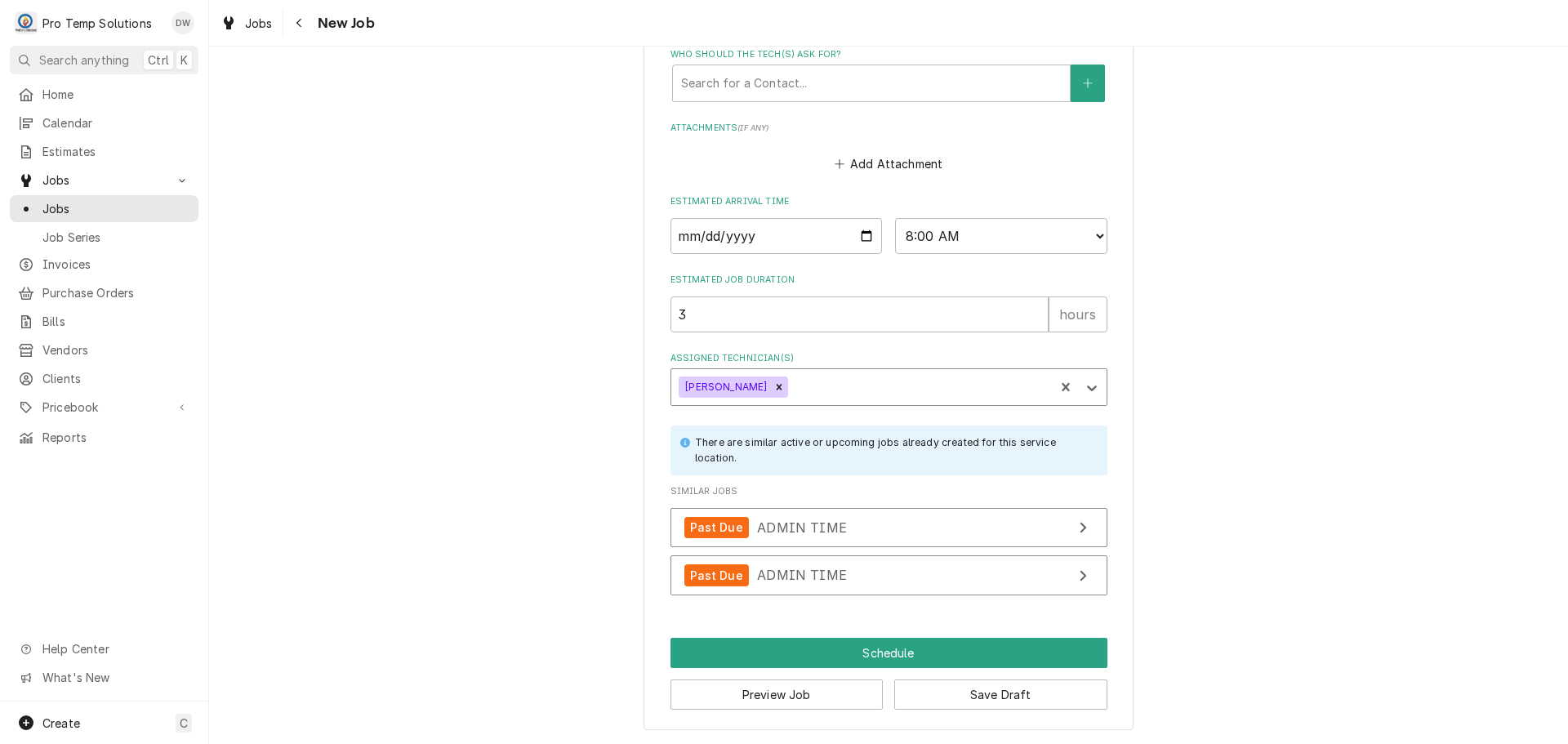
scroll to position [1231, 0]
click at [878, 655] on button "Schedule" at bounding box center [889, 652] width 437 height 30
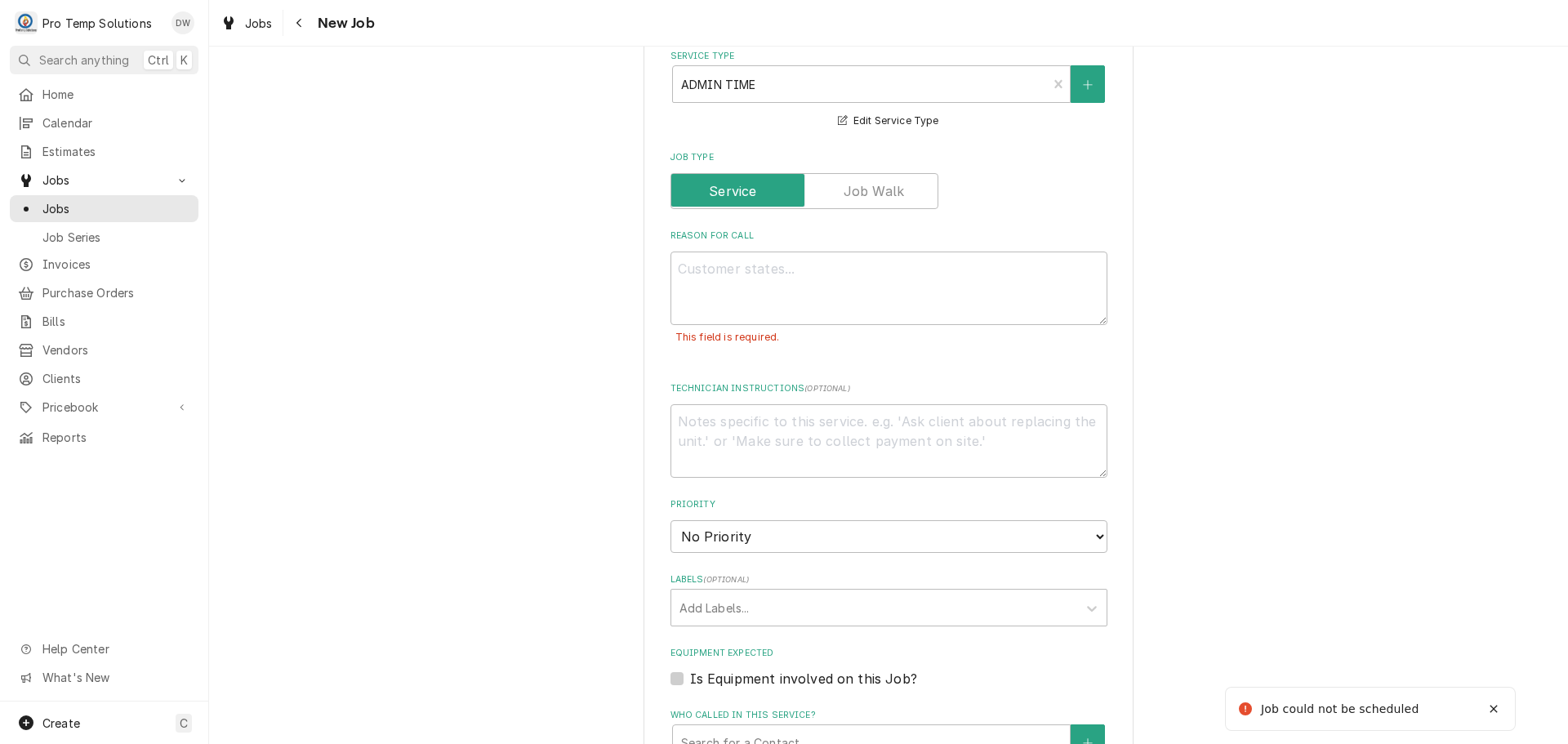
scroll to position [308, 0]
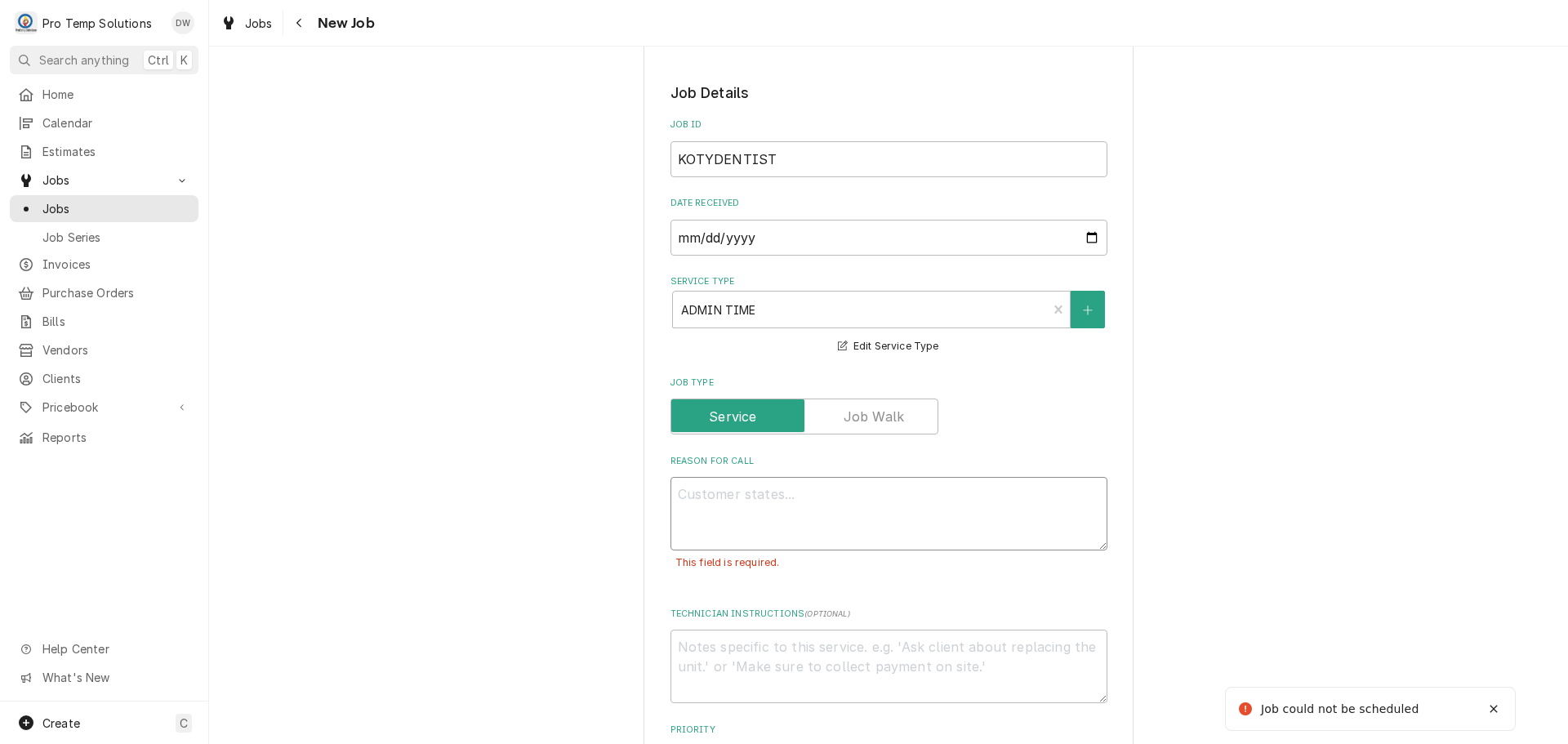
click at [760, 490] on textarea "Reason For Call" at bounding box center [889, 514] width 437 height 74
type textarea "x"
type textarea "D"
type textarea "x"
type textarea "DE"
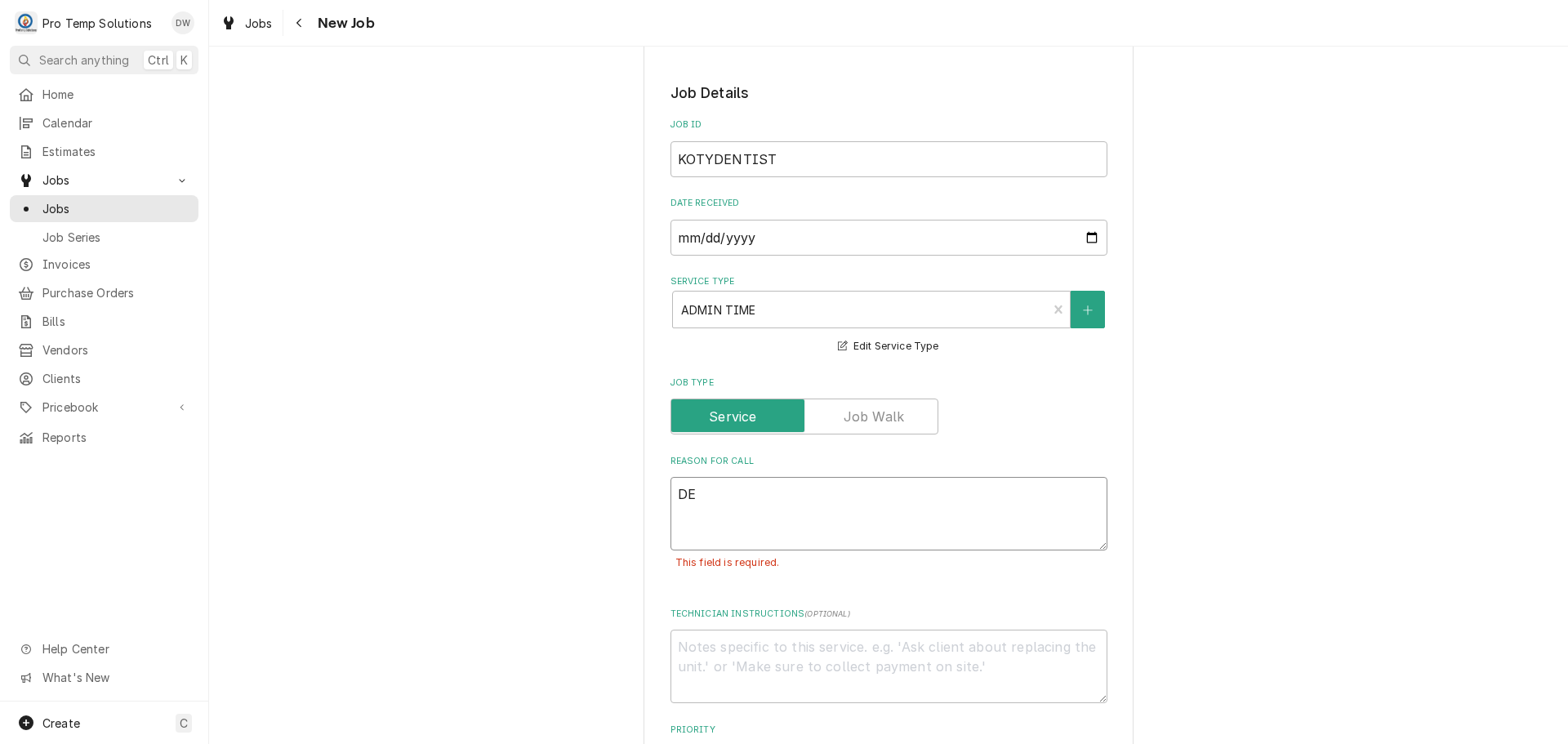
type textarea "x"
type textarea "DEN"
type textarea "x"
type textarea "DENT"
type textarea "x"
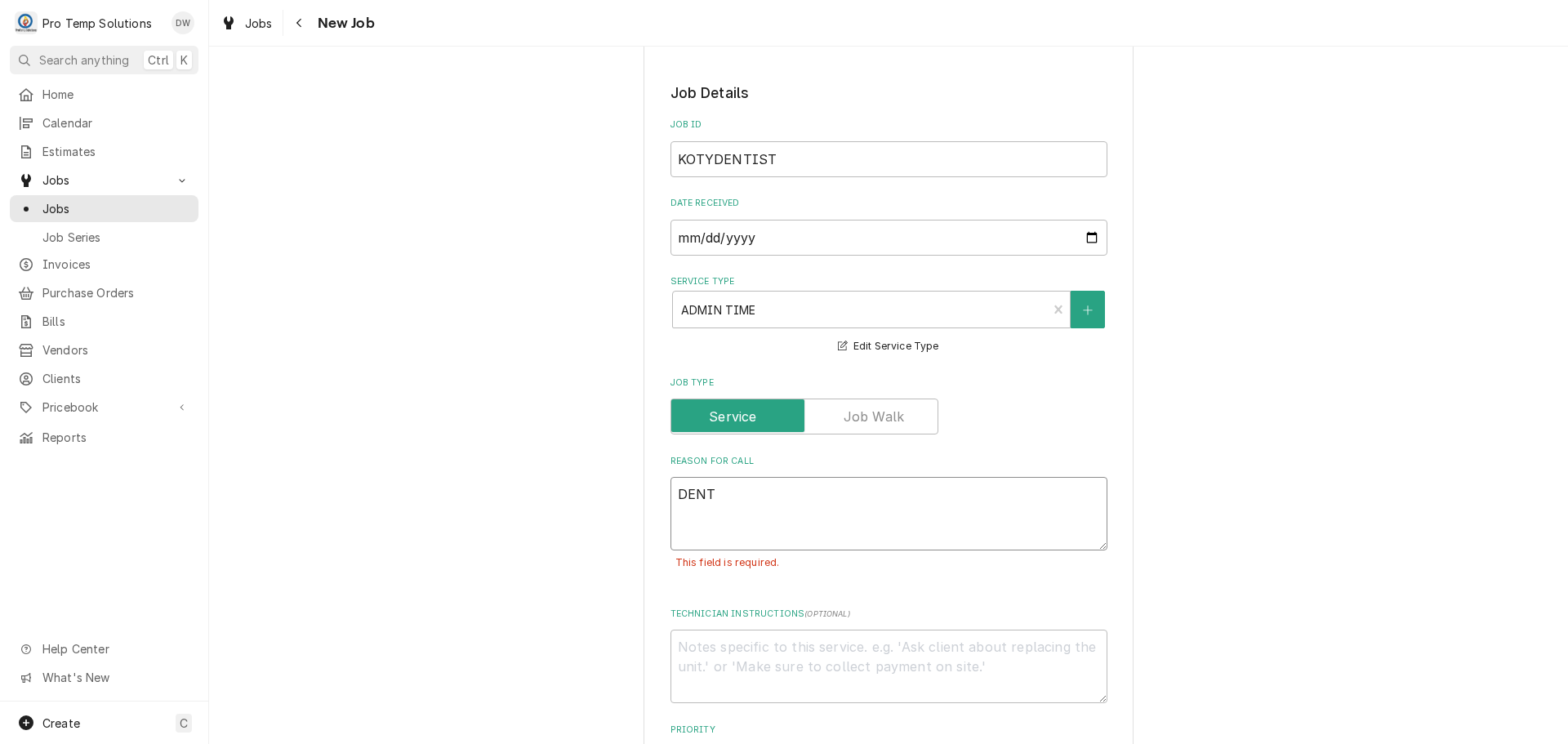
type textarea "DENTI"
type textarea "x"
type textarea "DENTIS"
type textarea "x"
type textarea "DENTIST"
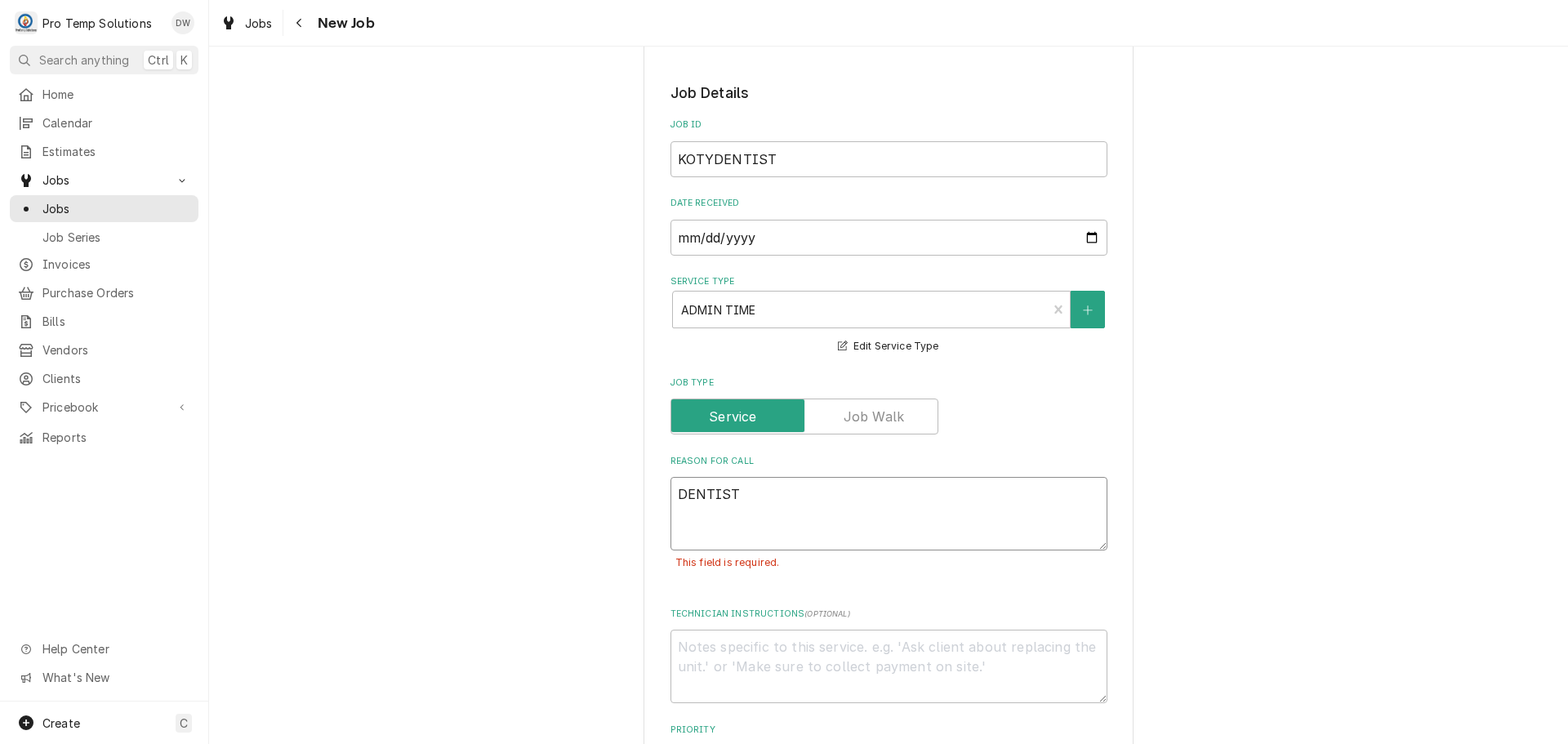
type textarea "x"
type textarea "DENTIST"
type textarea "x"
type textarea "DENTIST A"
type textarea "x"
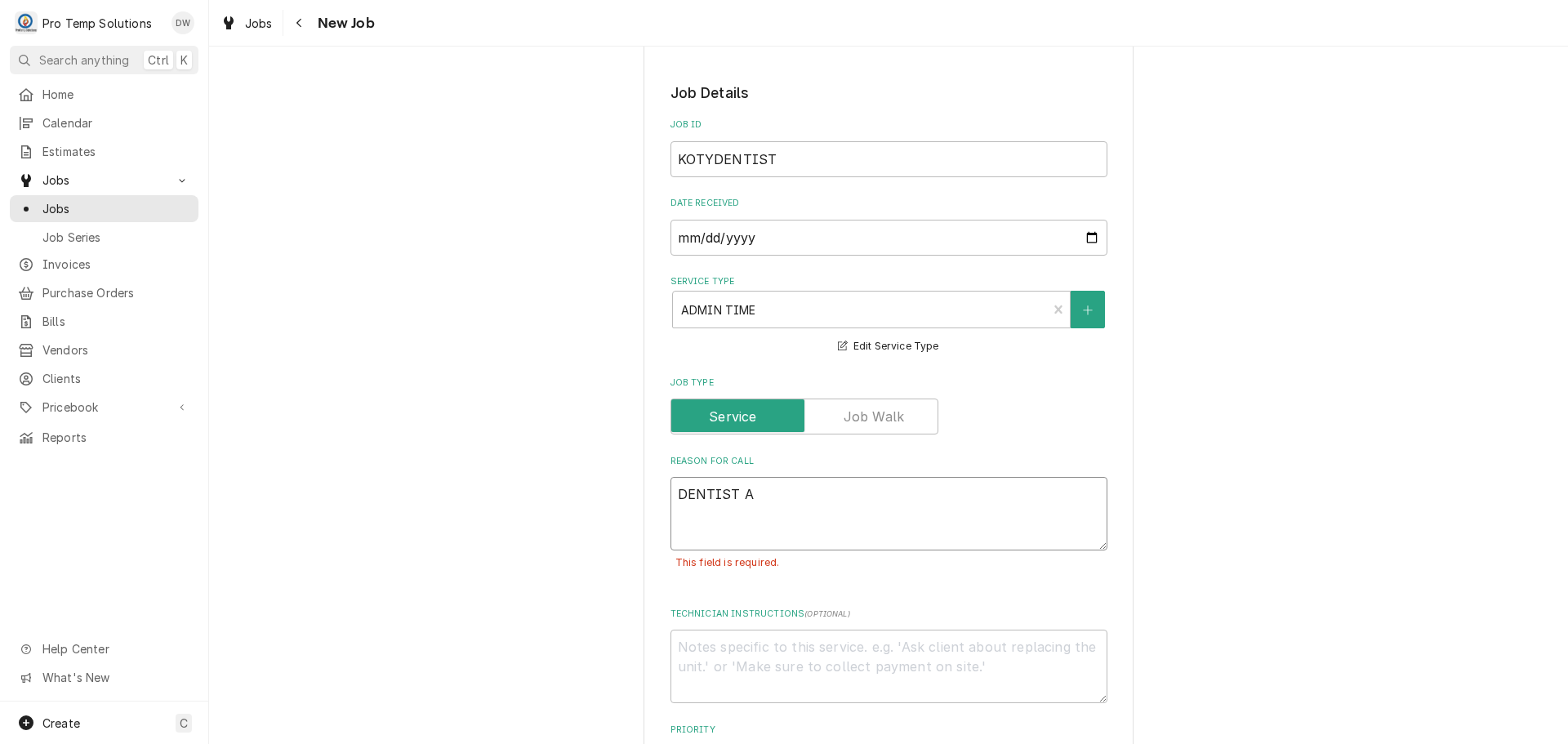
type textarea "DENTIST AP"
type textarea "x"
type textarea "DENTIST APP"
type textarea "x"
type textarea "DENTIST APPT"
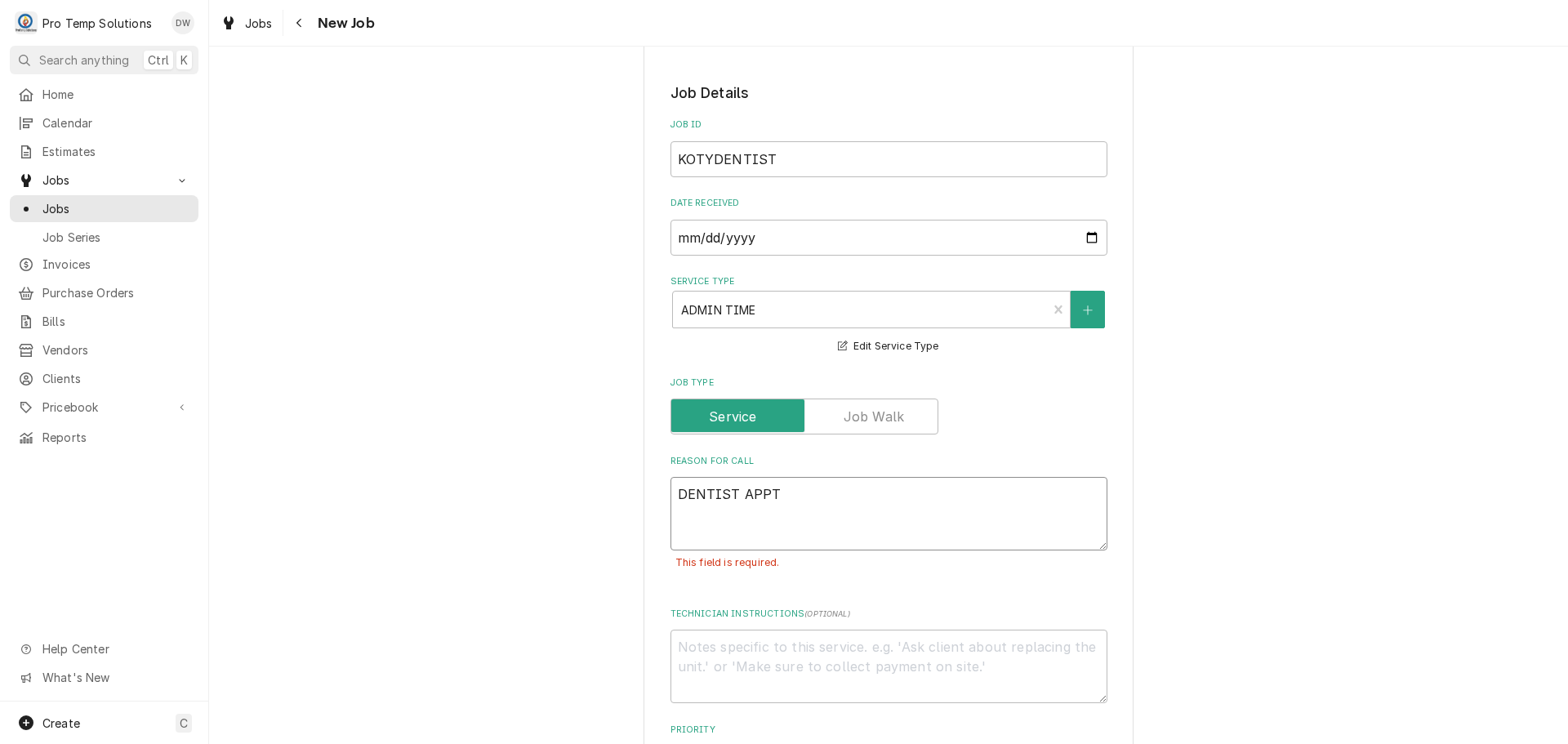
type textarea "x"
type textarea "DENTIST APPT"
type textarea "x"
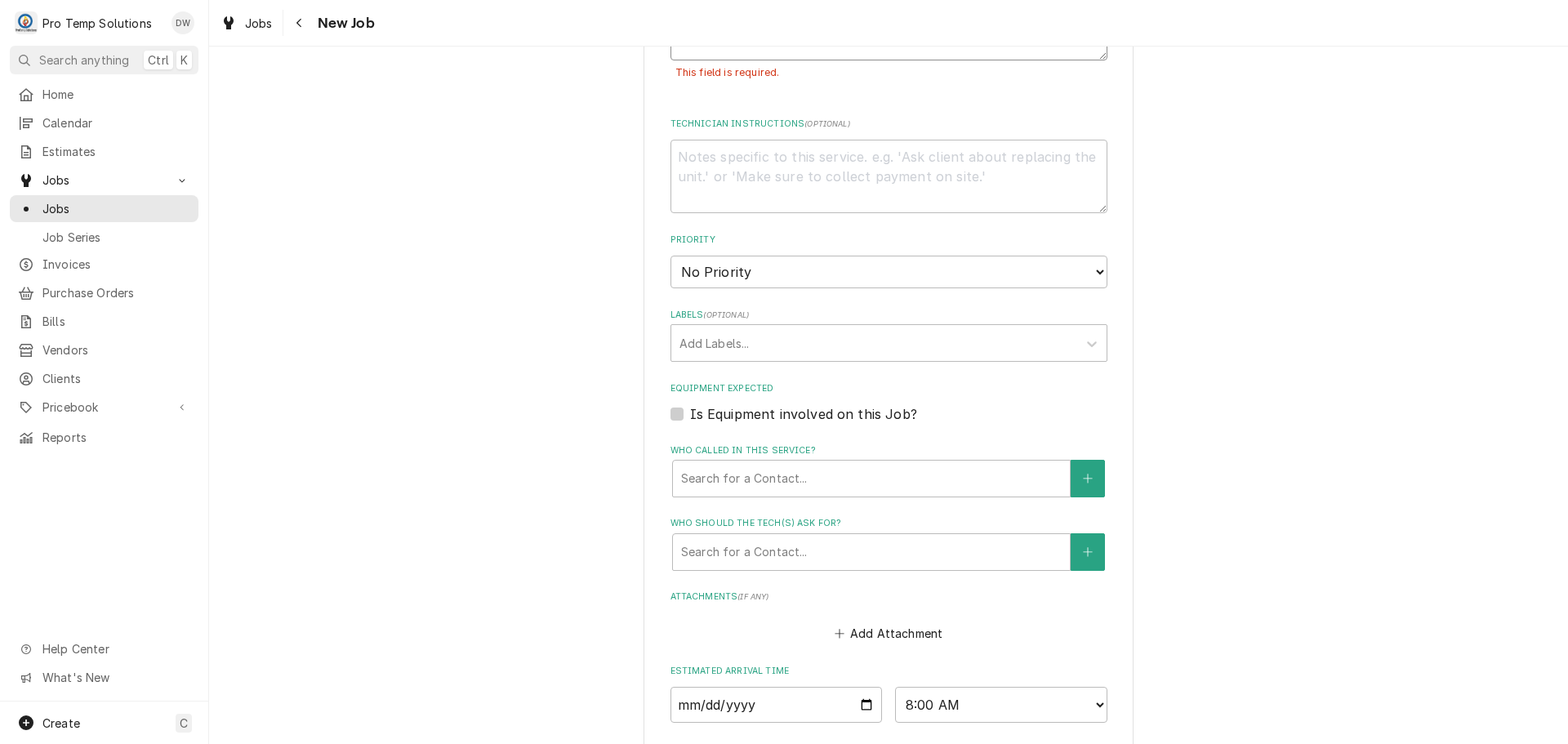
scroll to position [1268, 0]
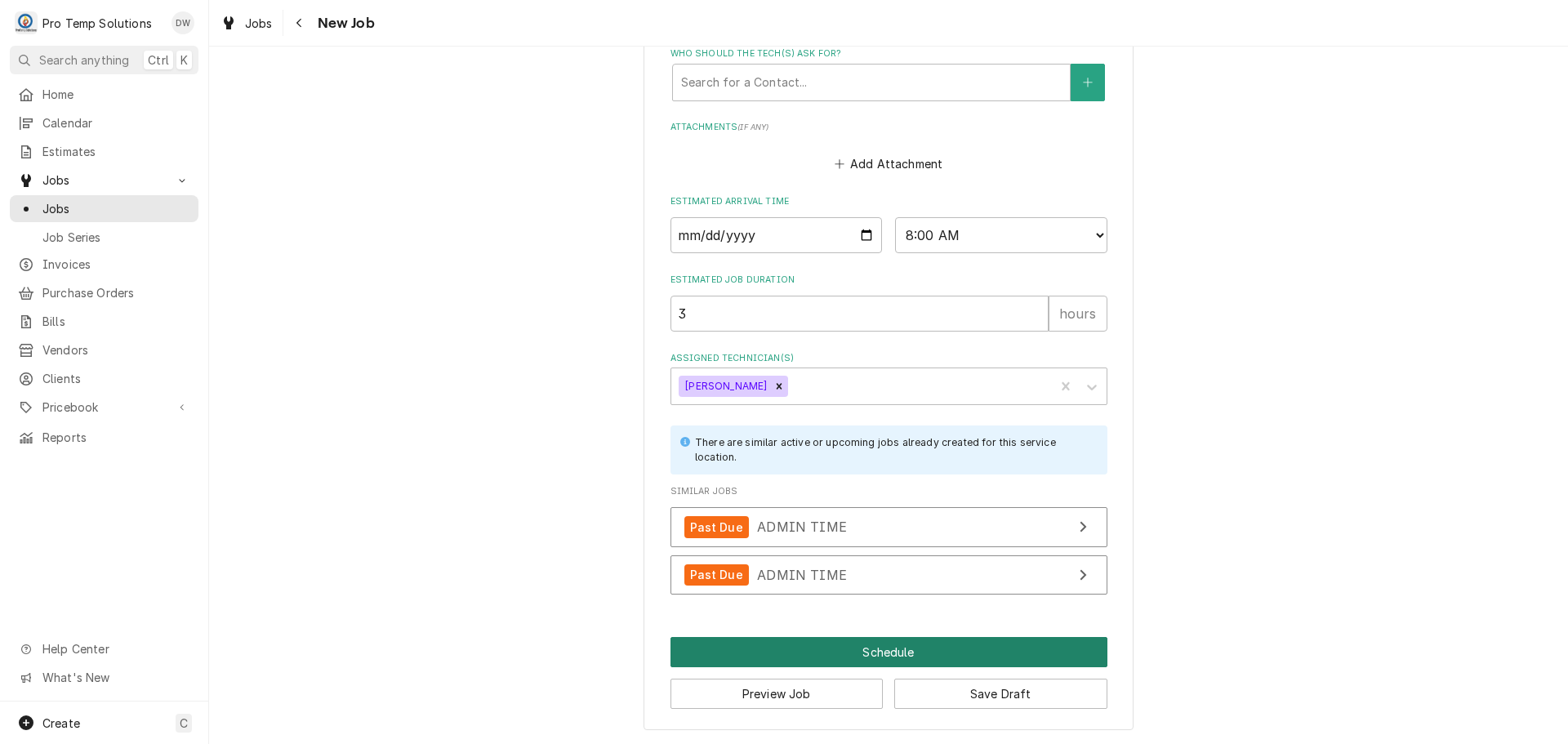
type textarea "DENTIST APPT"
click at [879, 650] on button "Schedule" at bounding box center [889, 652] width 437 height 30
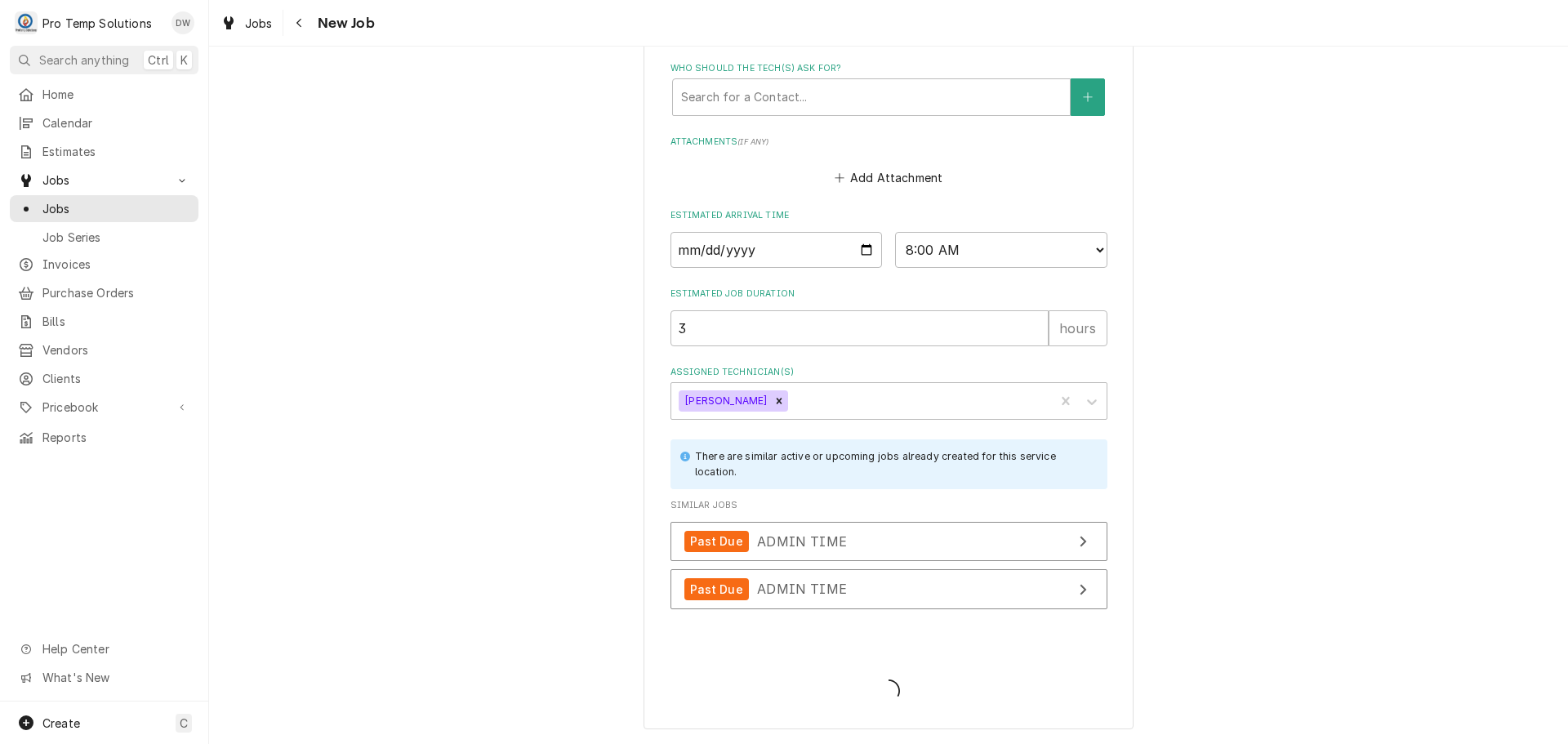
type textarea "x"
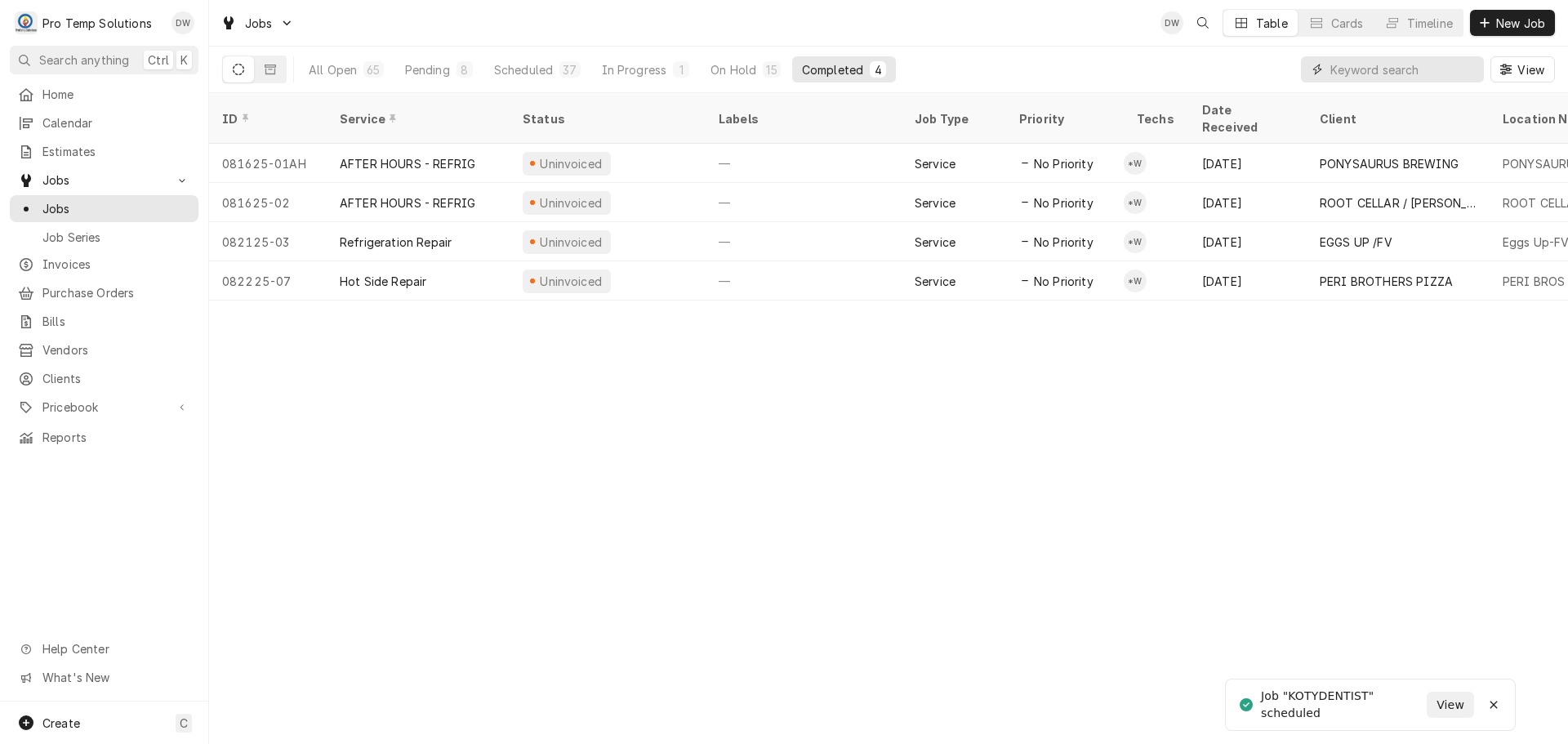
click at [1448, 70] on input "Dynamic Content Wrapper" at bounding box center [1402, 70] width 145 height 26
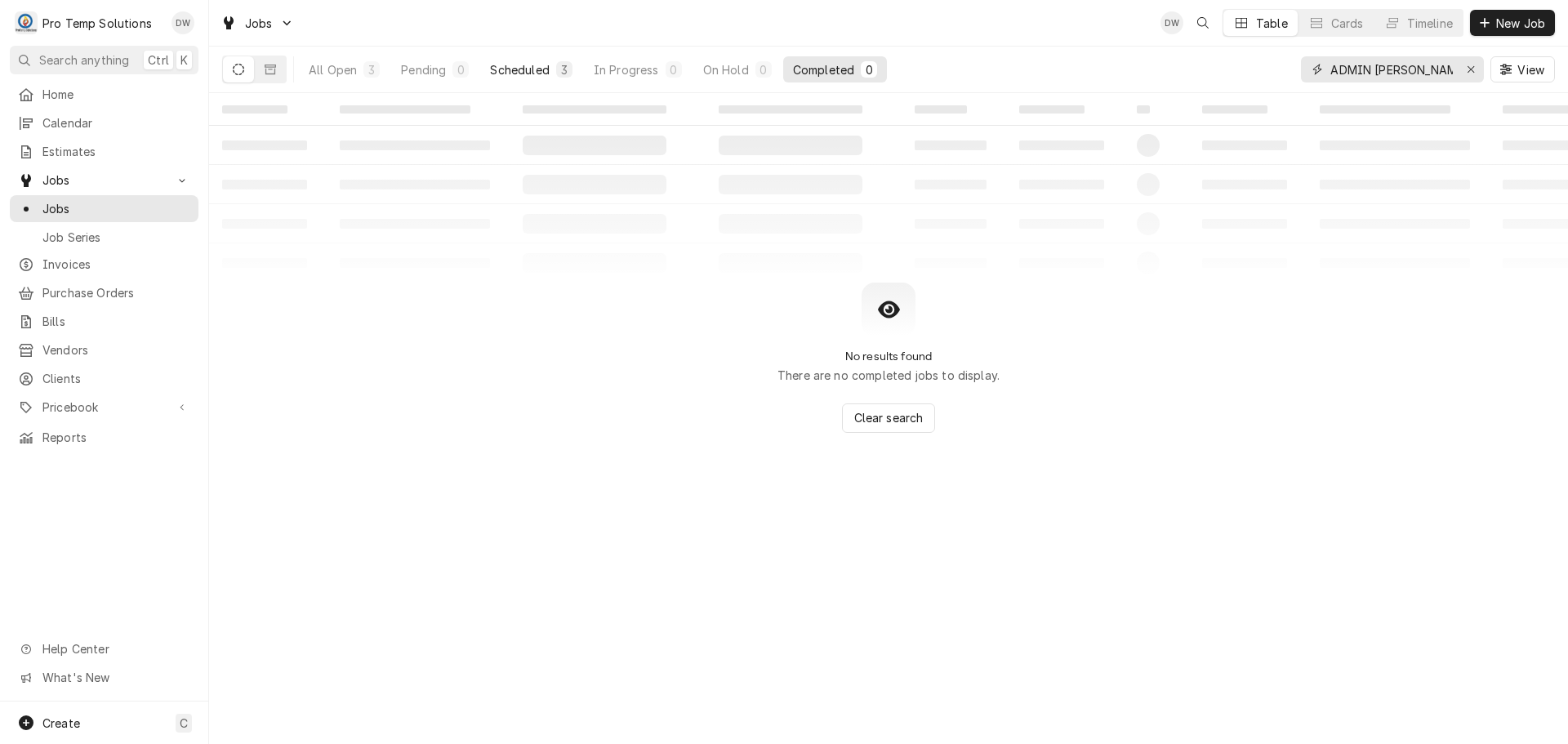
type input "ADMIN TIM"
click at [538, 67] on div "Scheduled" at bounding box center [520, 70] width 59 height 17
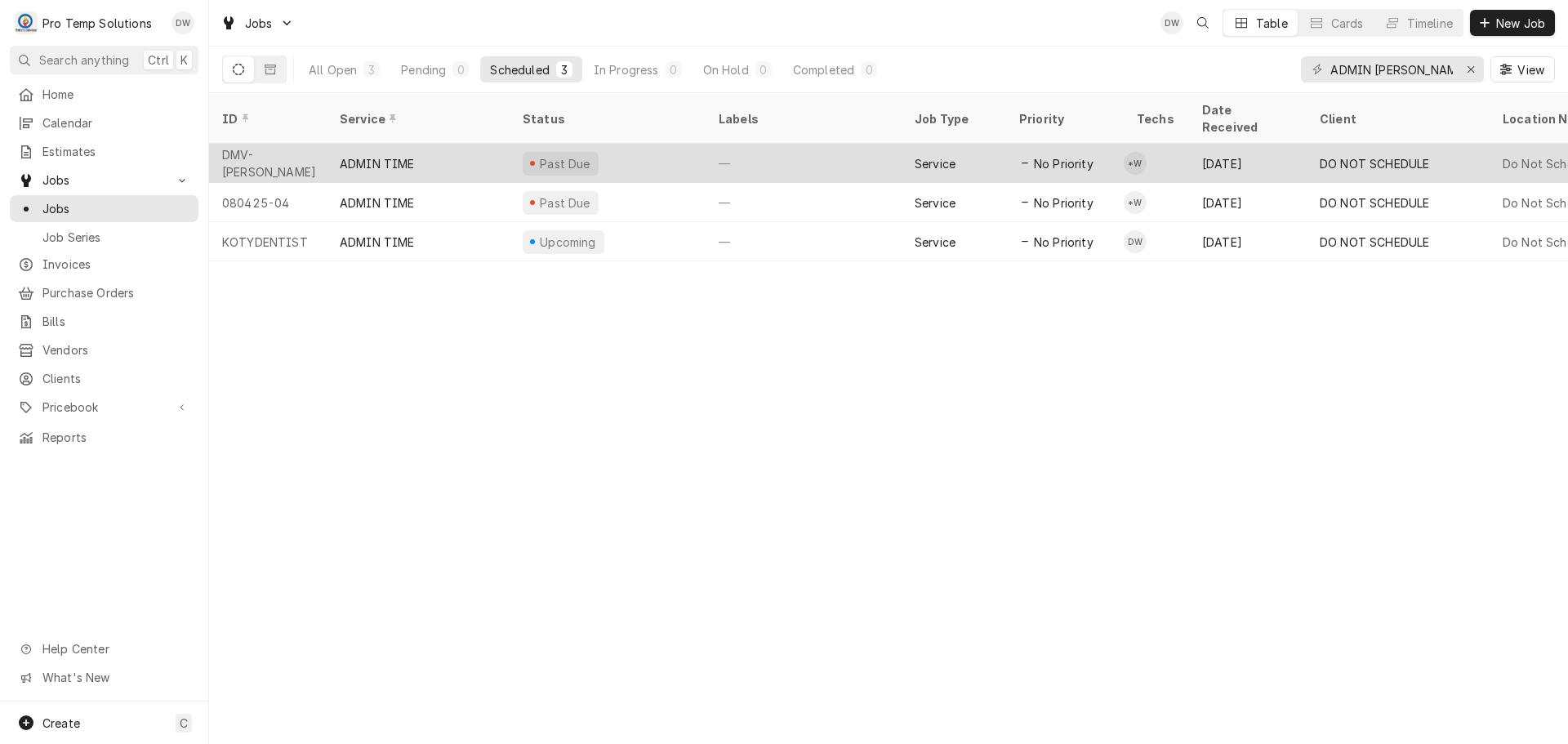
click at [773, 144] on div "—" at bounding box center [803, 163] width 196 height 39
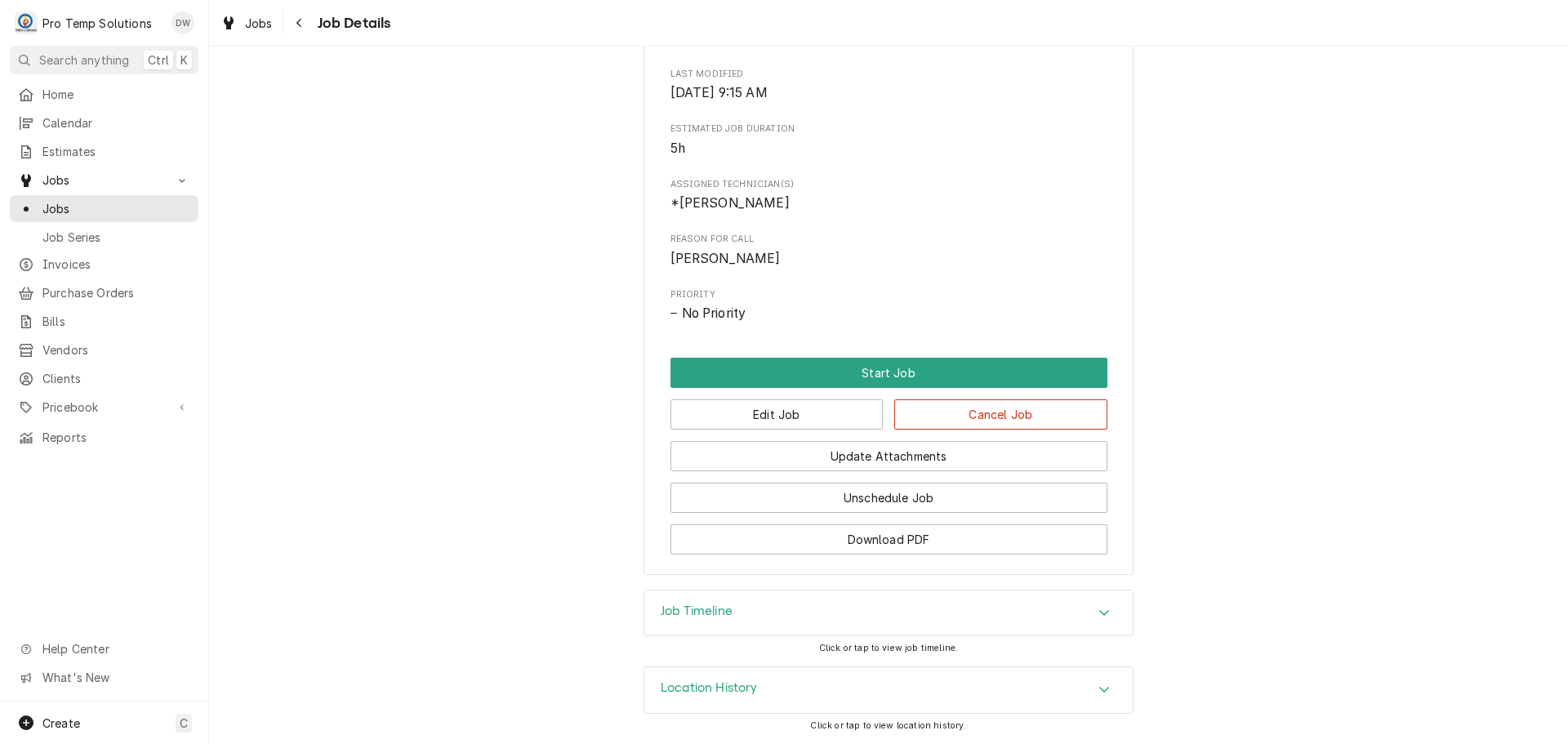
scroll to position [576, 0]
click at [875, 374] on button "Start Job" at bounding box center [889, 373] width 437 height 30
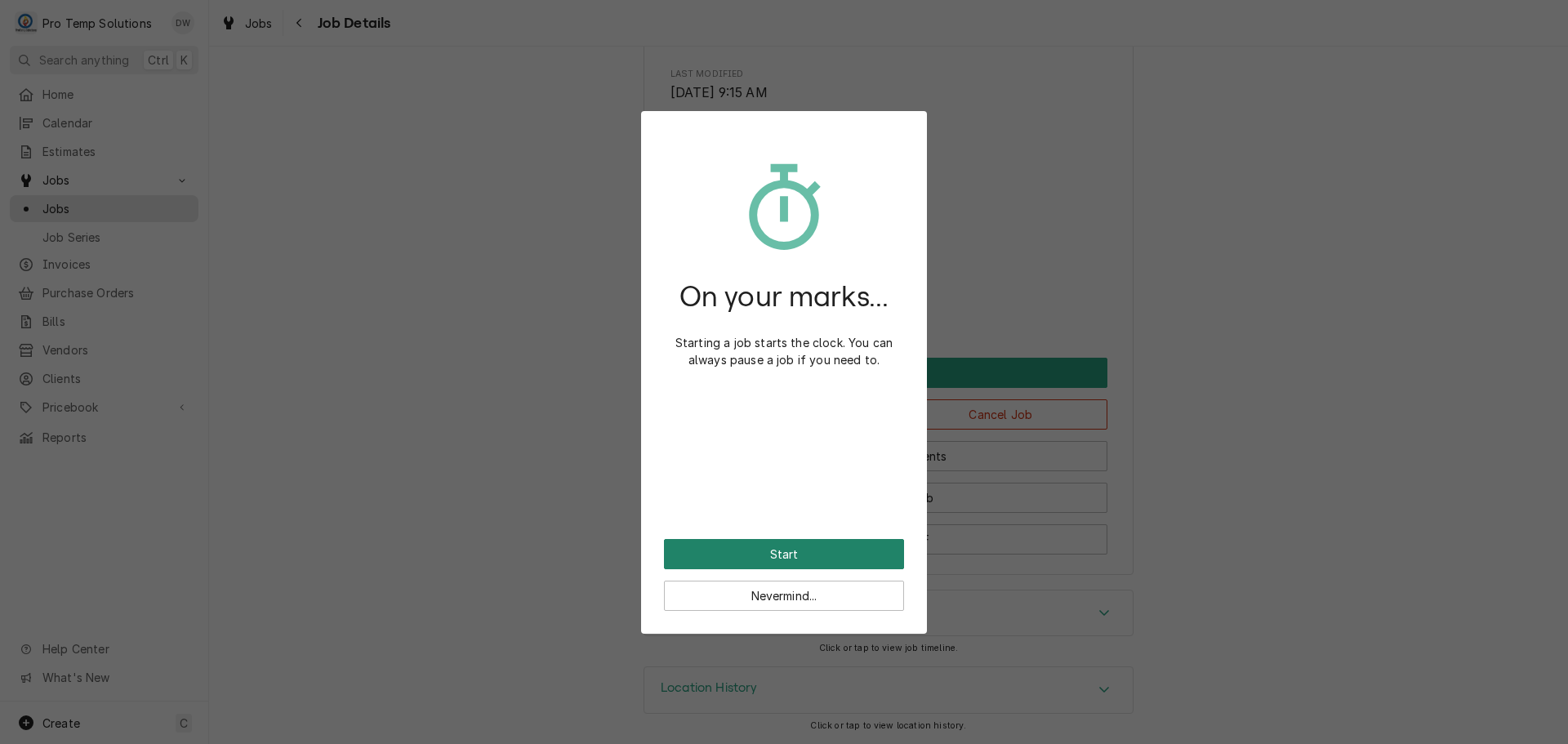
click at [780, 551] on button "Start" at bounding box center [784, 554] width 240 height 30
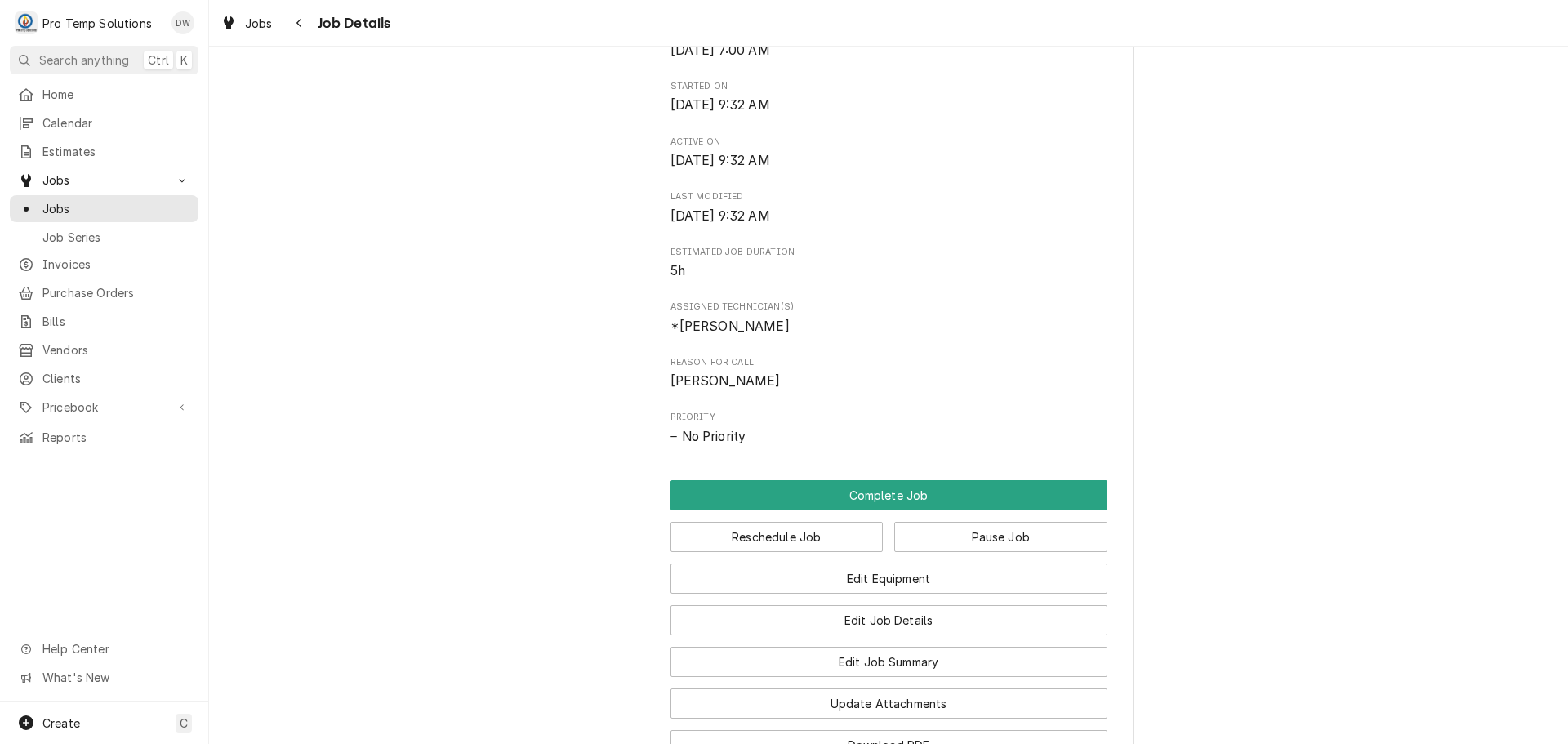
scroll to position [572, 0]
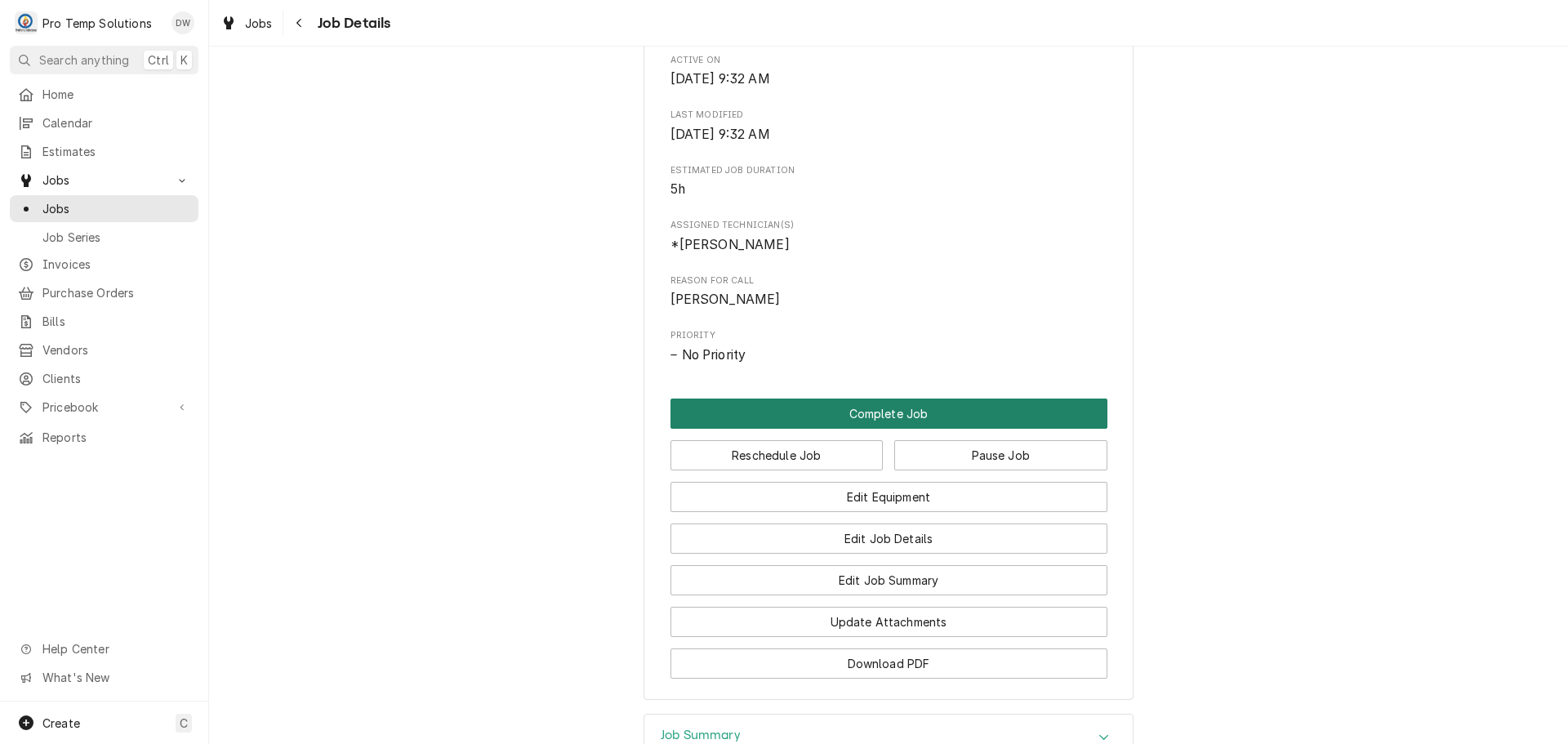
click at [875, 429] on button "Complete Job" at bounding box center [889, 413] width 437 height 30
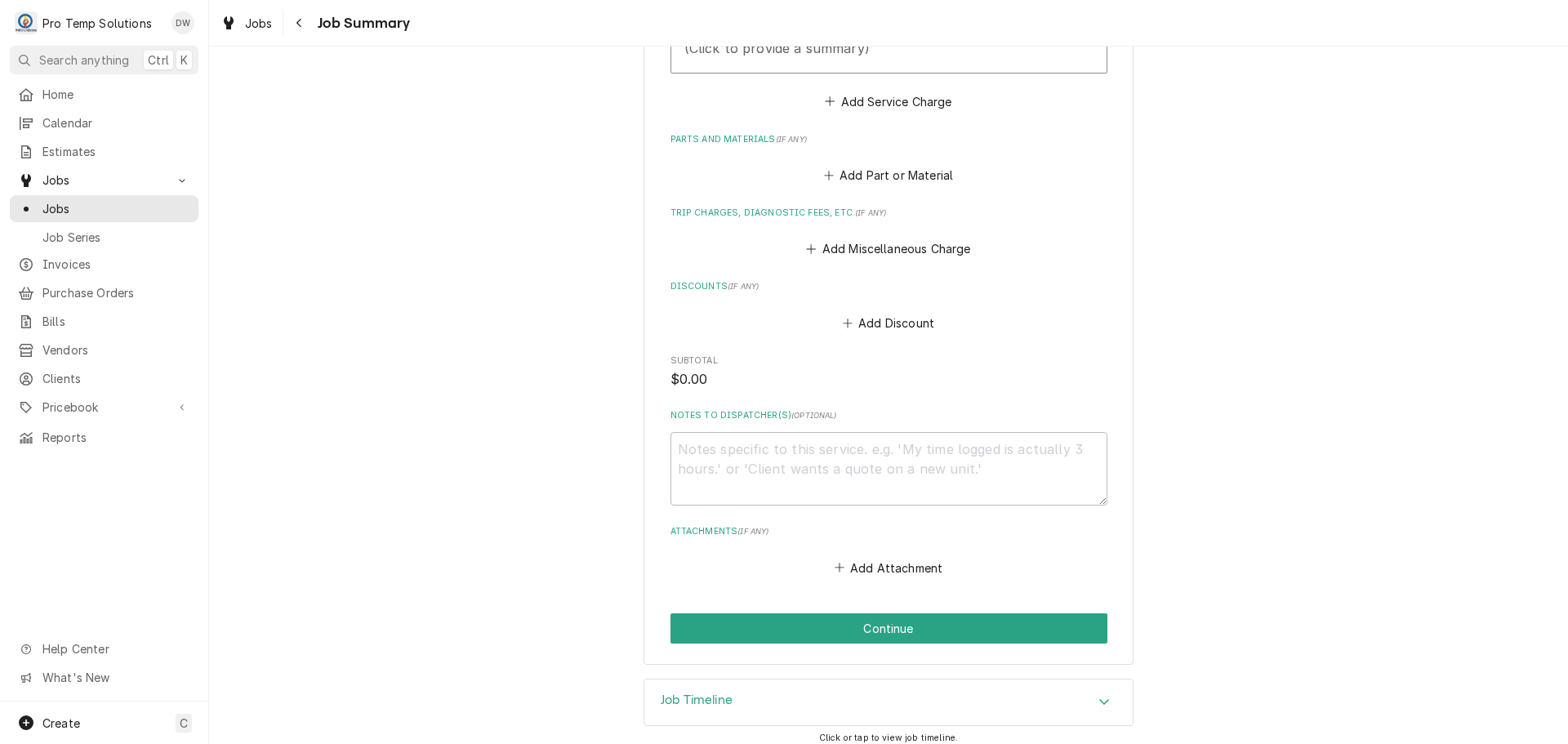
scroll to position [705, 0]
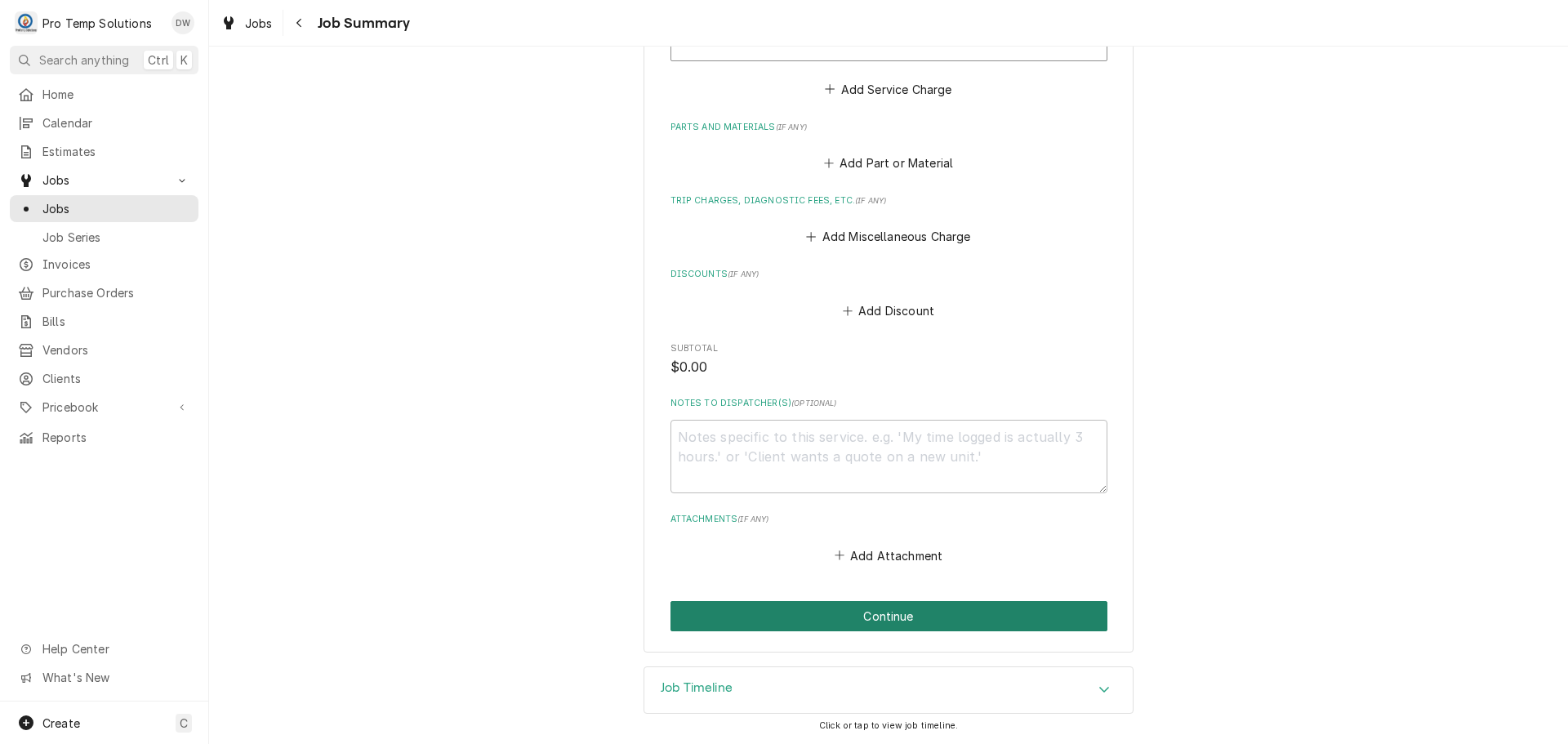
click at [881, 618] on button "Continue" at bounding box center [889, 616] width 437 height 30
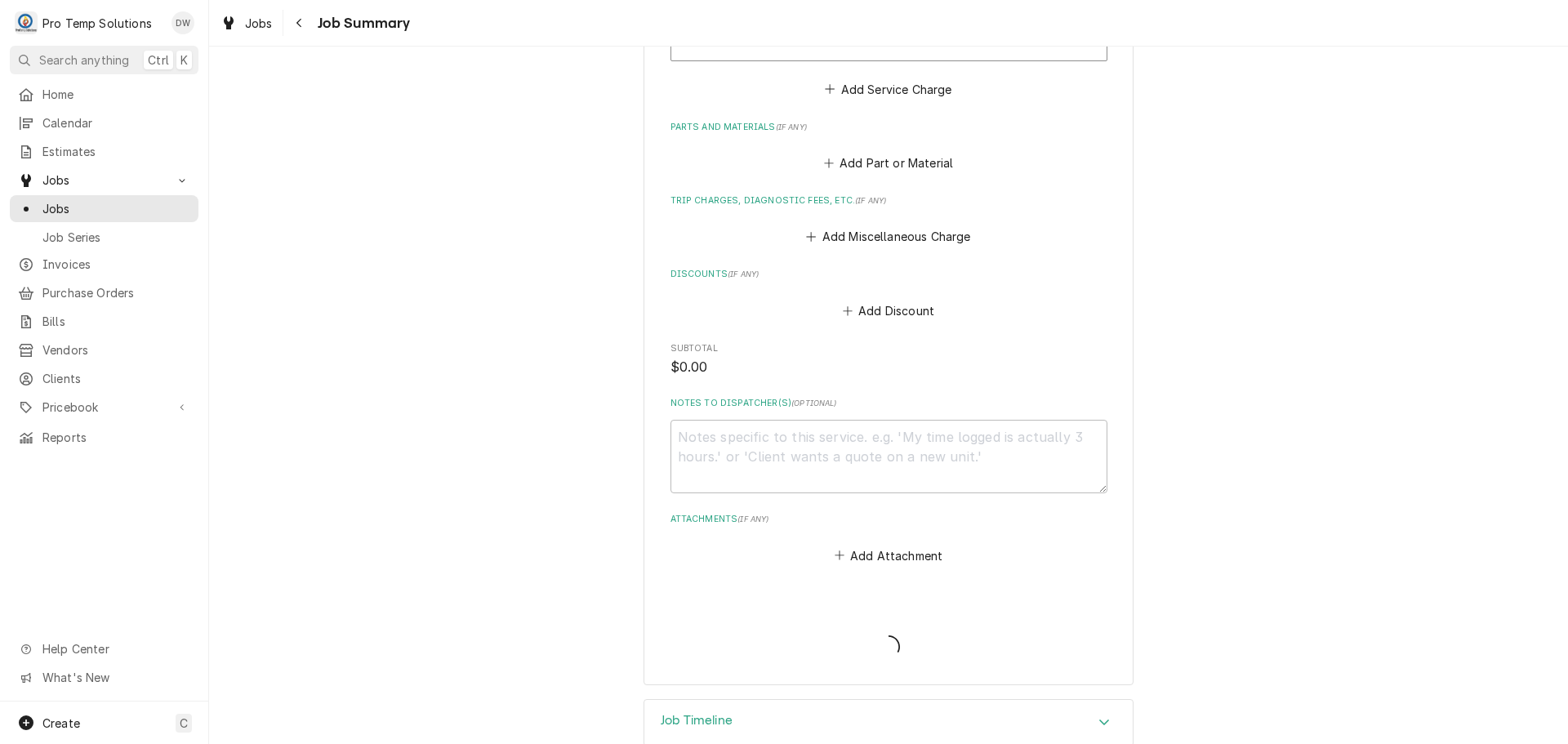
scroll to position [476, 0]
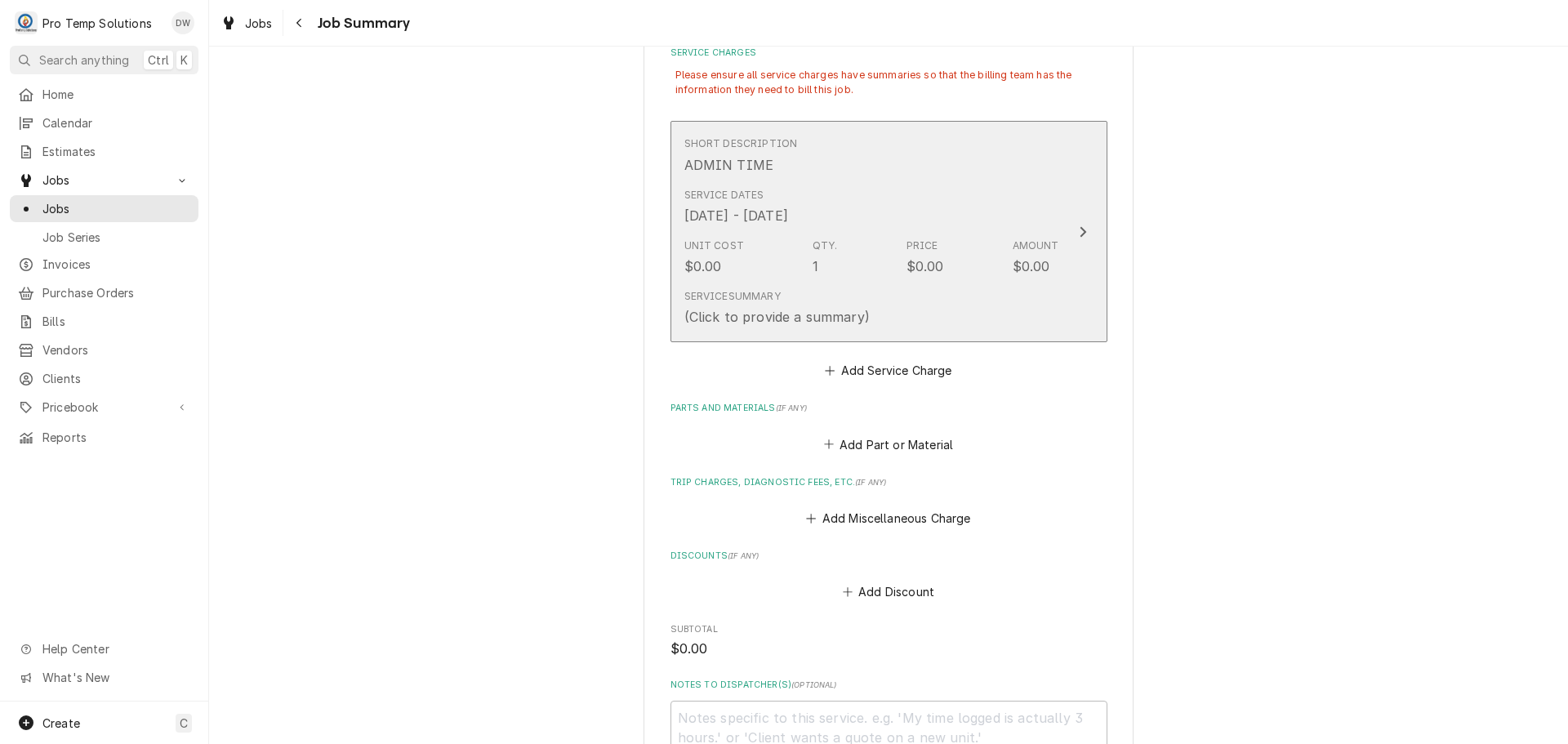
click at [1079, 230] on icon "Update Line Item" at bounding box center [1083, 232] width 8 height 13
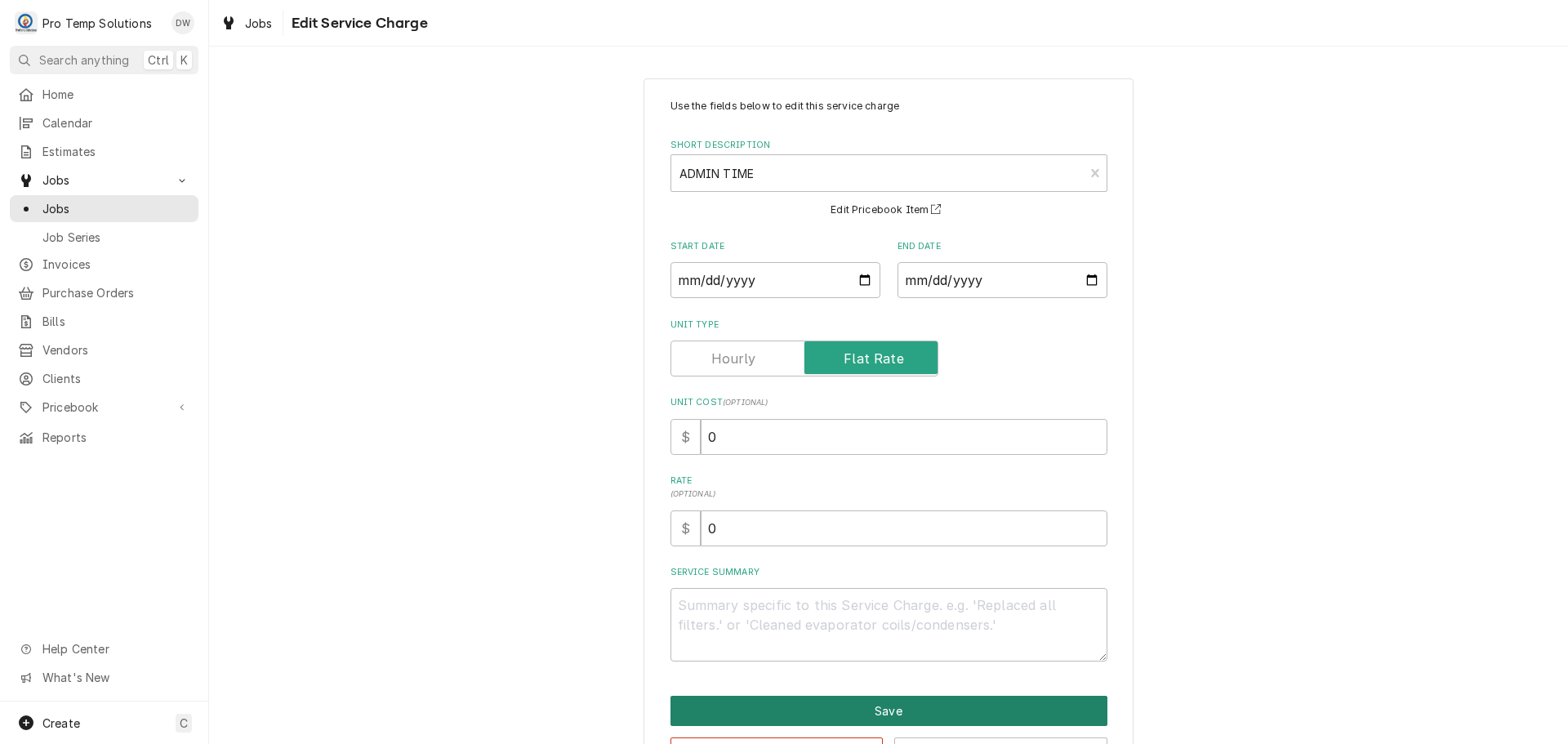
click at [873, 711] on button "Save" at bounding box center [889, 711] width 437 height 30
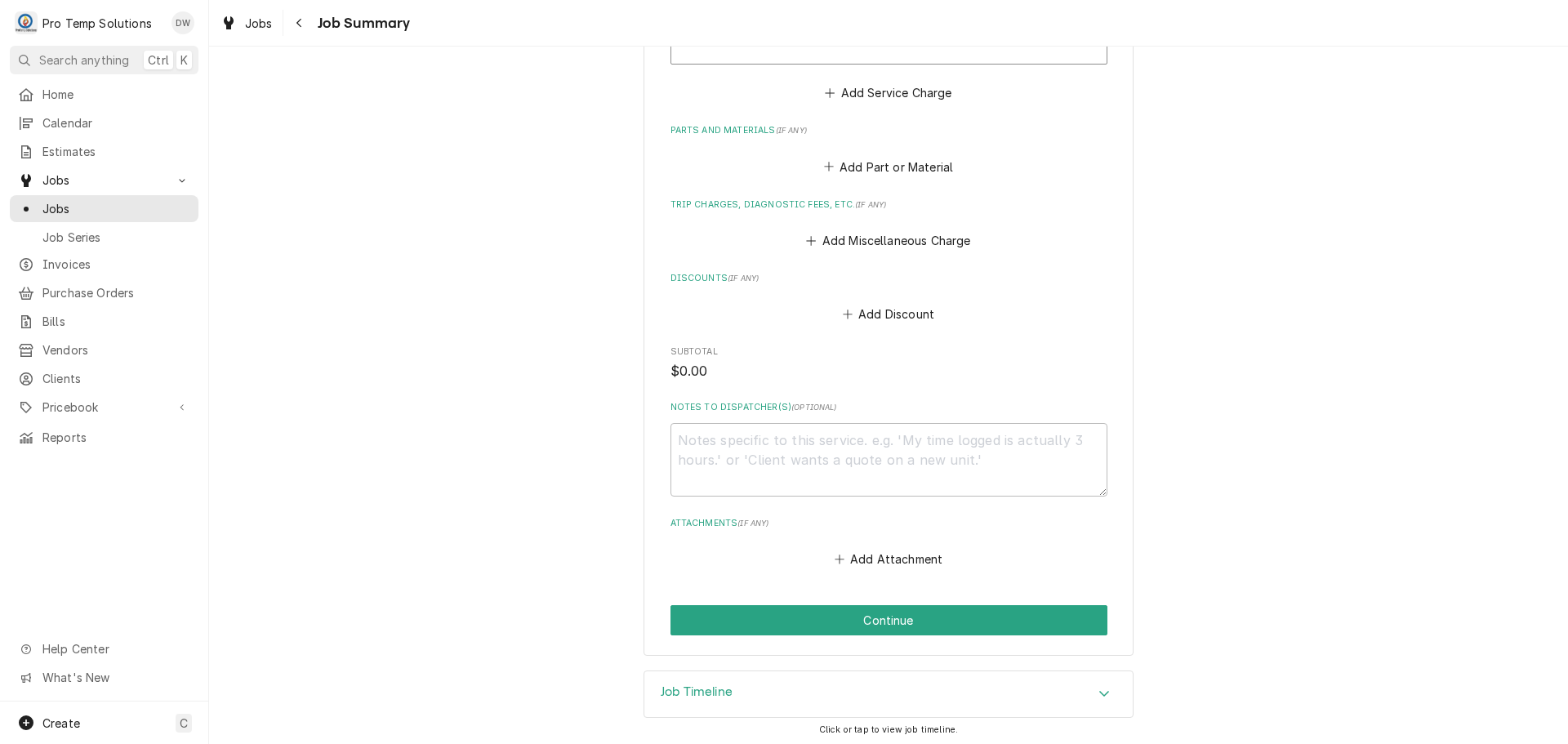
scroll to position [757, 0]
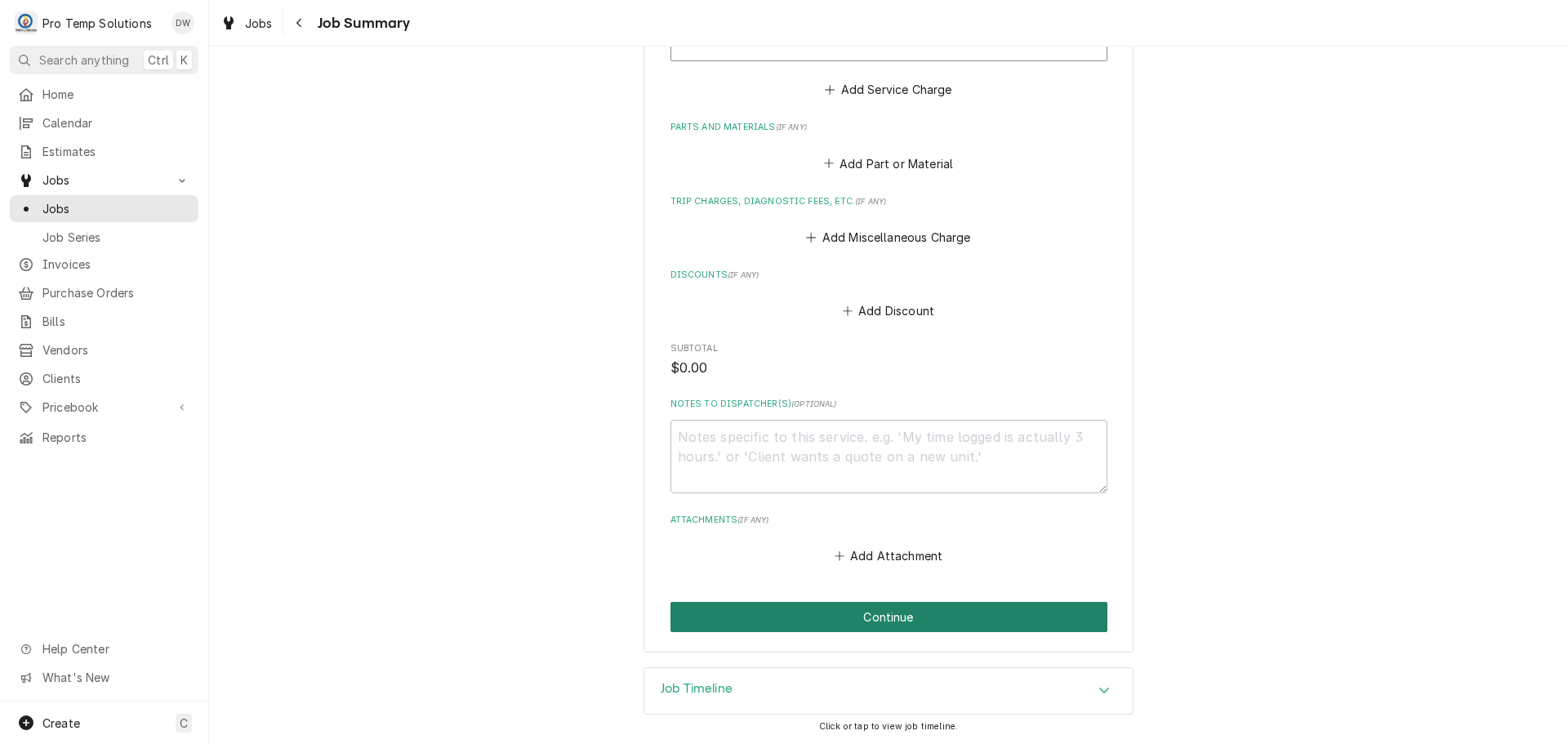
click at [880, 616] on button "Continue" at bounding box center [889, 617] width 437 height 30
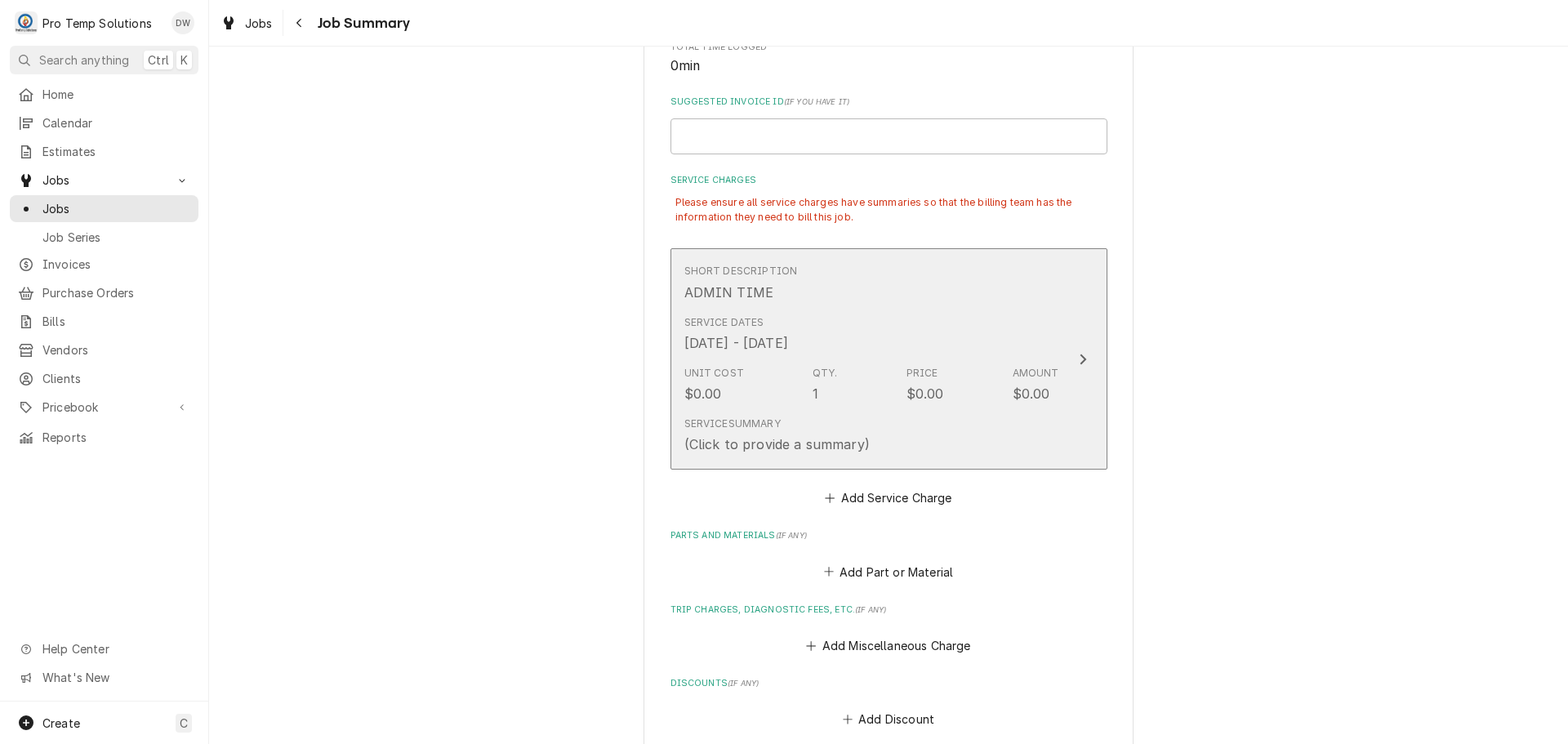
click at [1079, 356] on icon "Update Line Item" at bounding box center [1083, 360] width 8 height 13
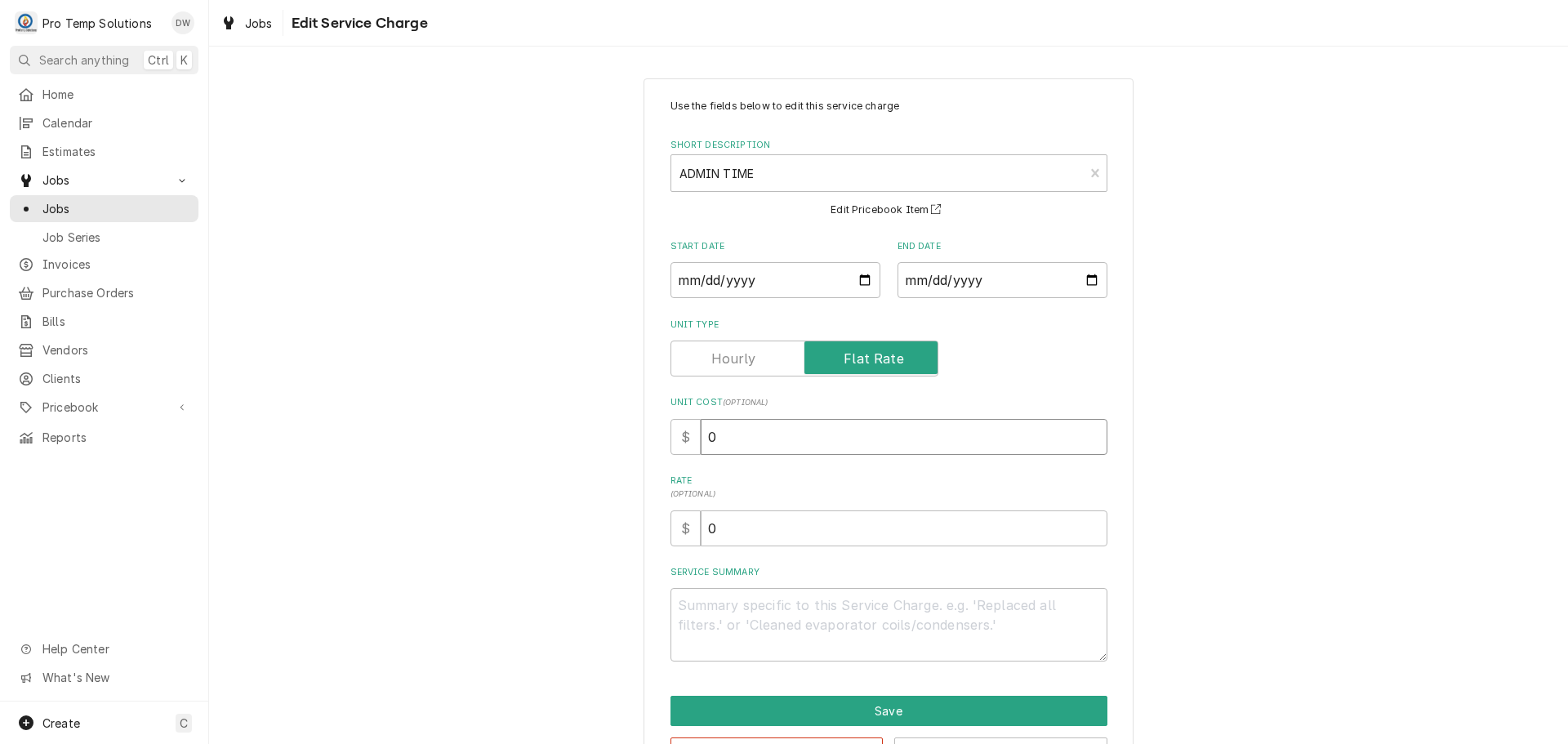
click at [736, 440] on input "0" at bounding box center [904, 437] width 406 height 36
type textarea "x"
type input ".0"
type textarea "x"
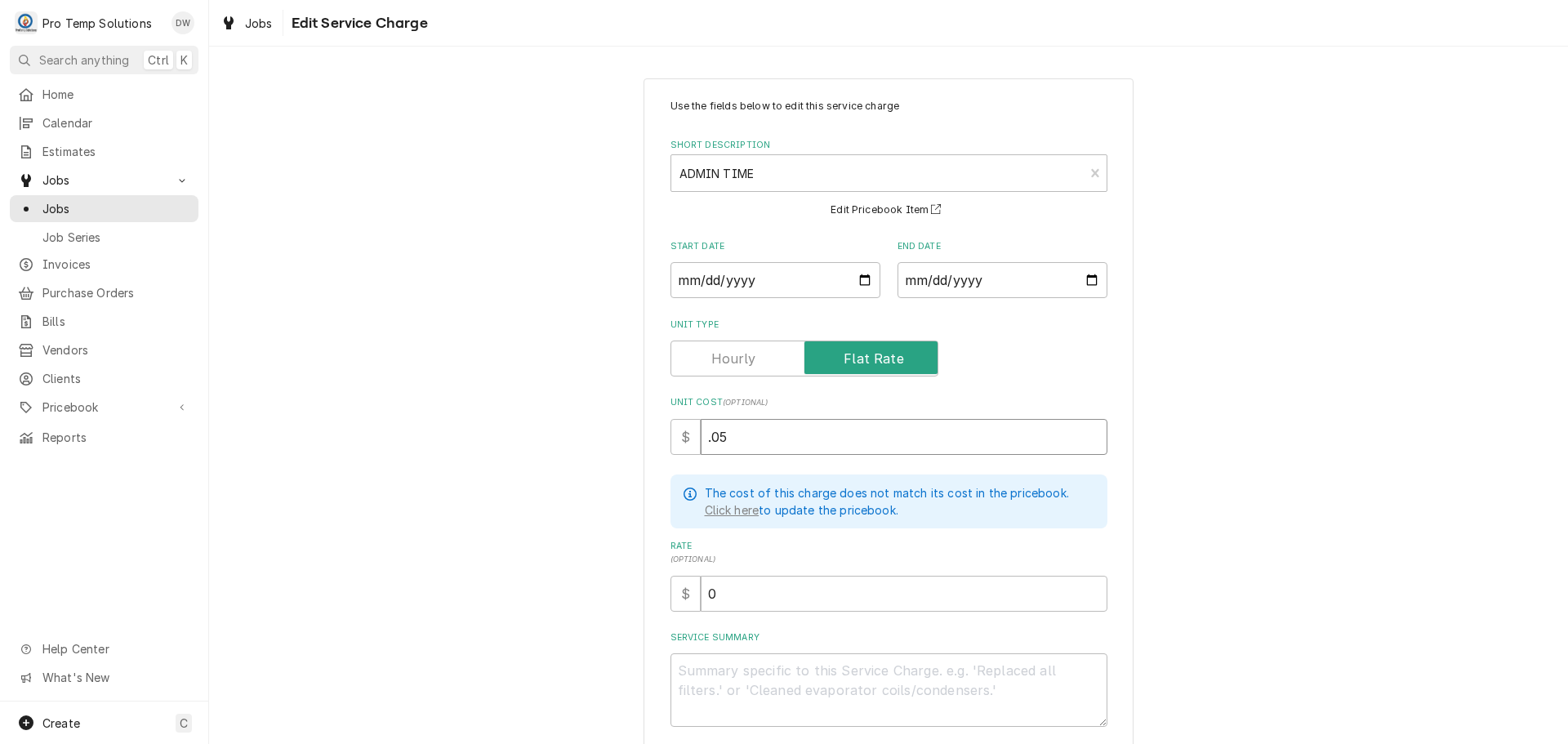
type input ".05"
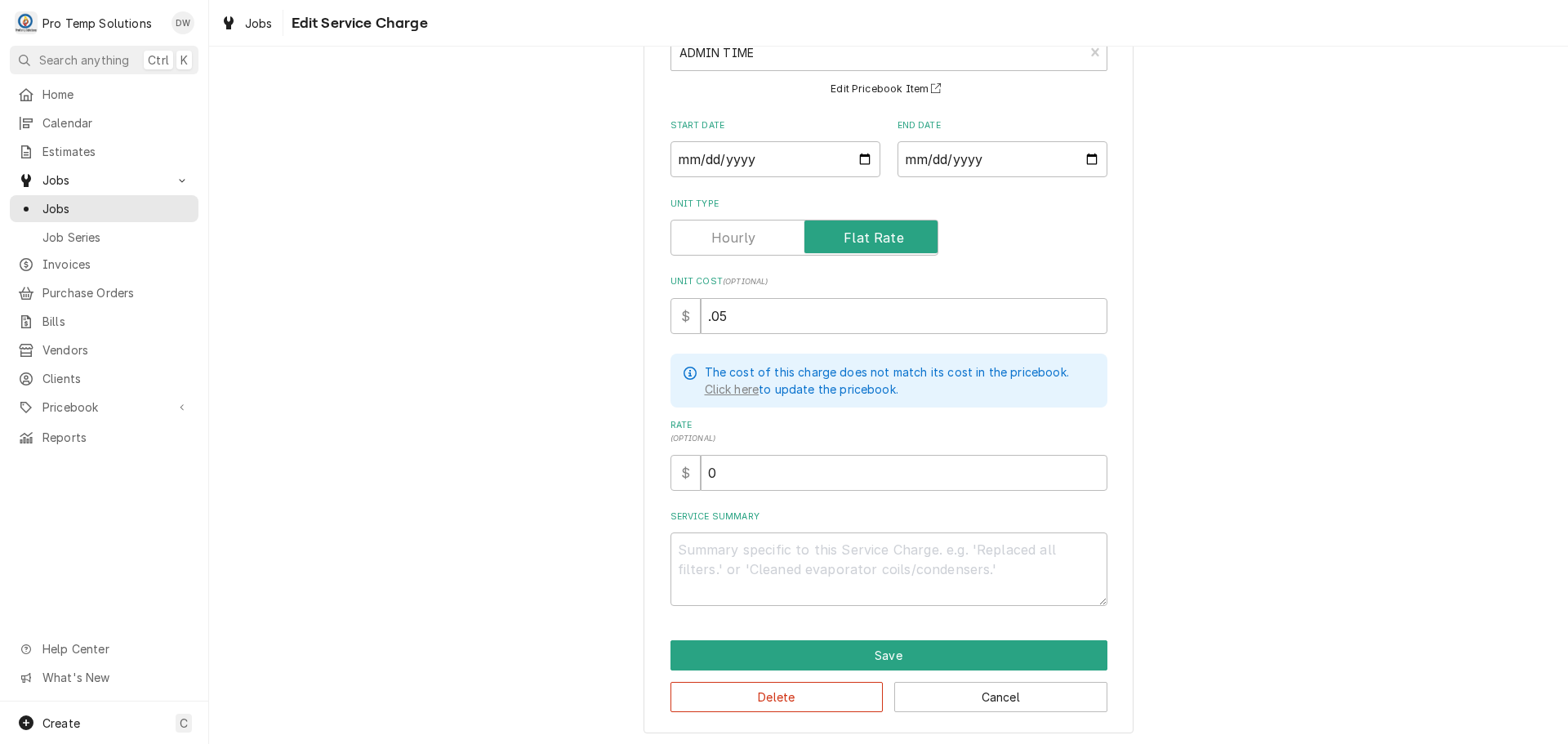
scroll to position [122, 0]
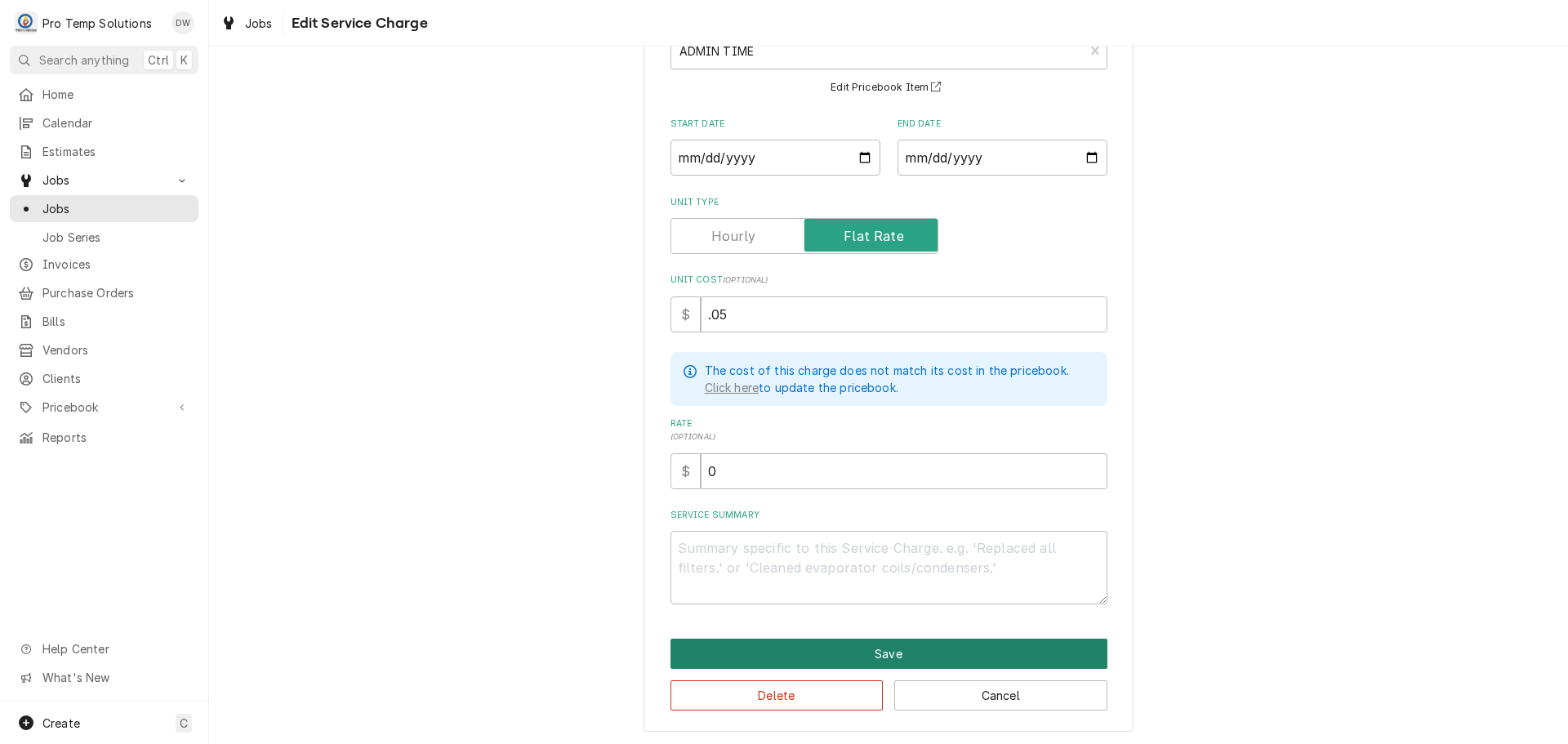
click at [874, 650] on button "Save" at bounding box center [889, 654] width 437 height 30
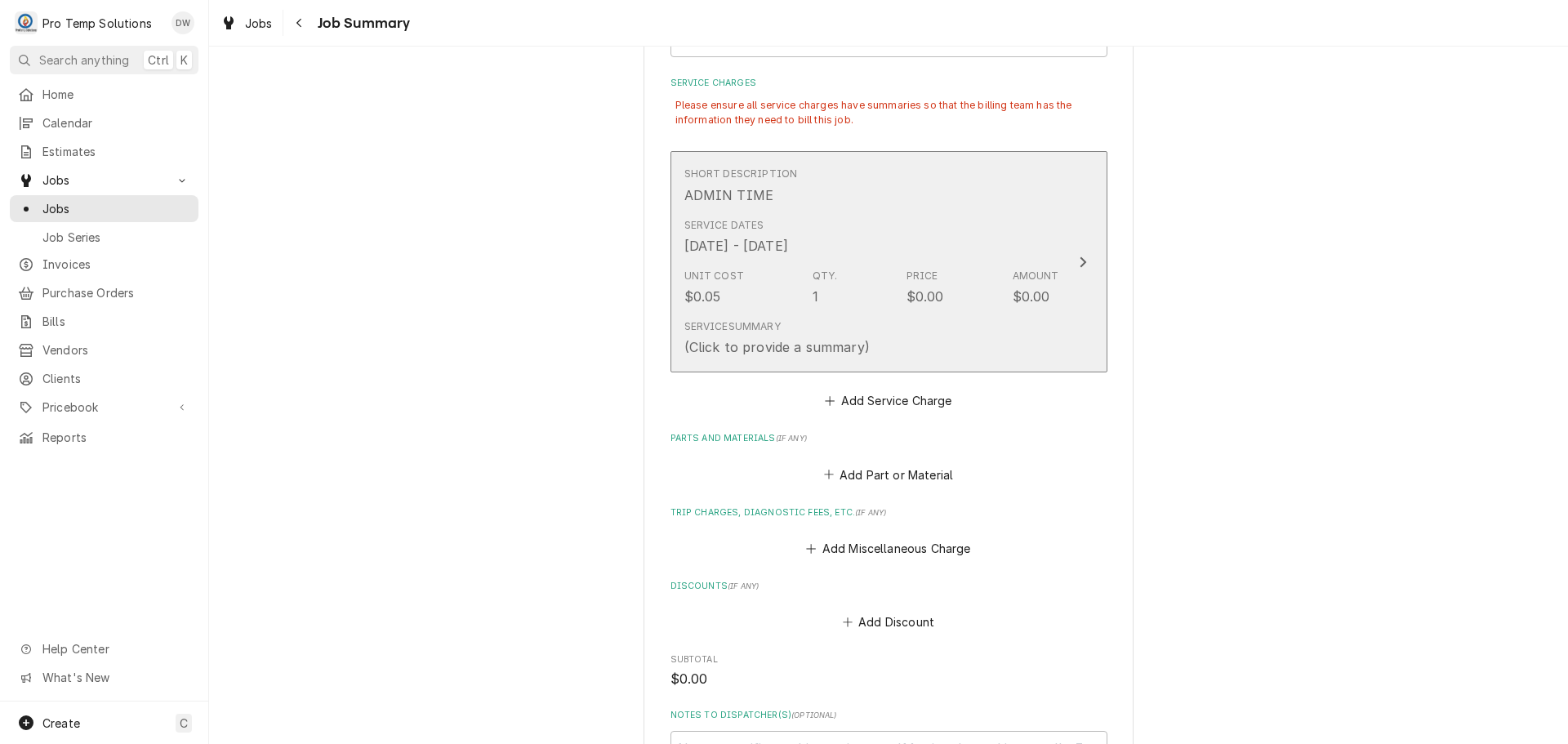
scroll to position [757, 0]
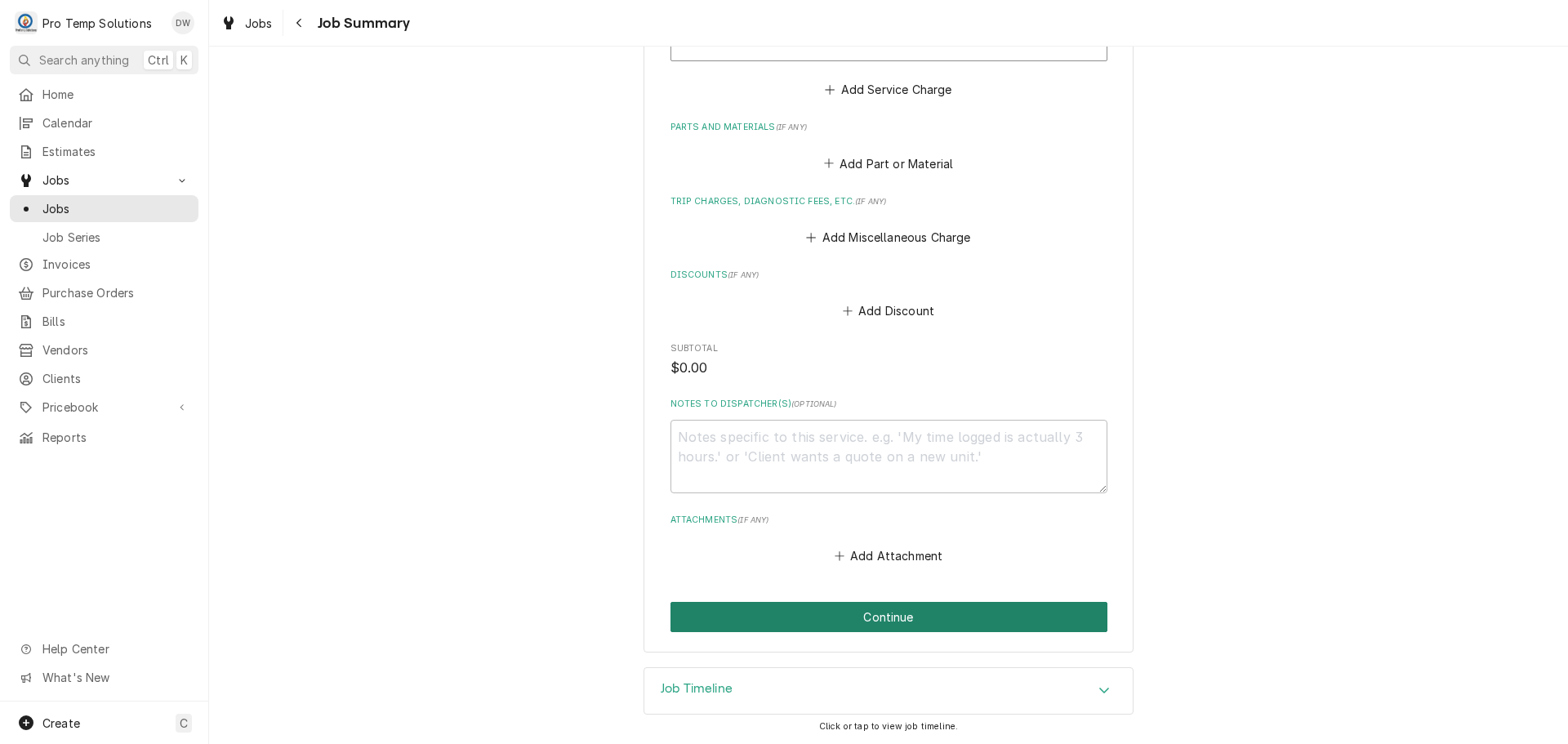
click at [877, 612] on button "Continue" at bounding box center [889, 617] width 437 height 30
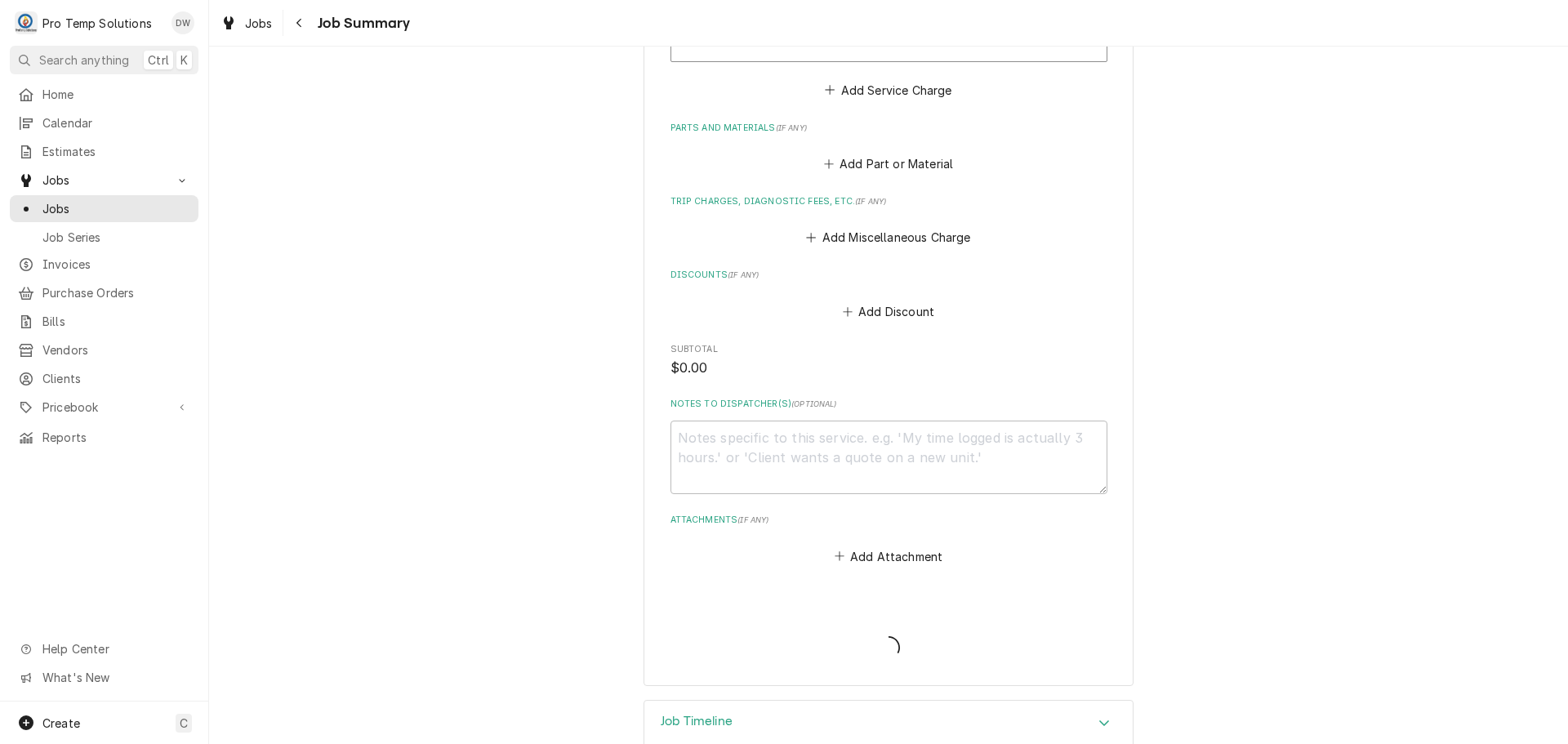
scroll to position [476, 0]
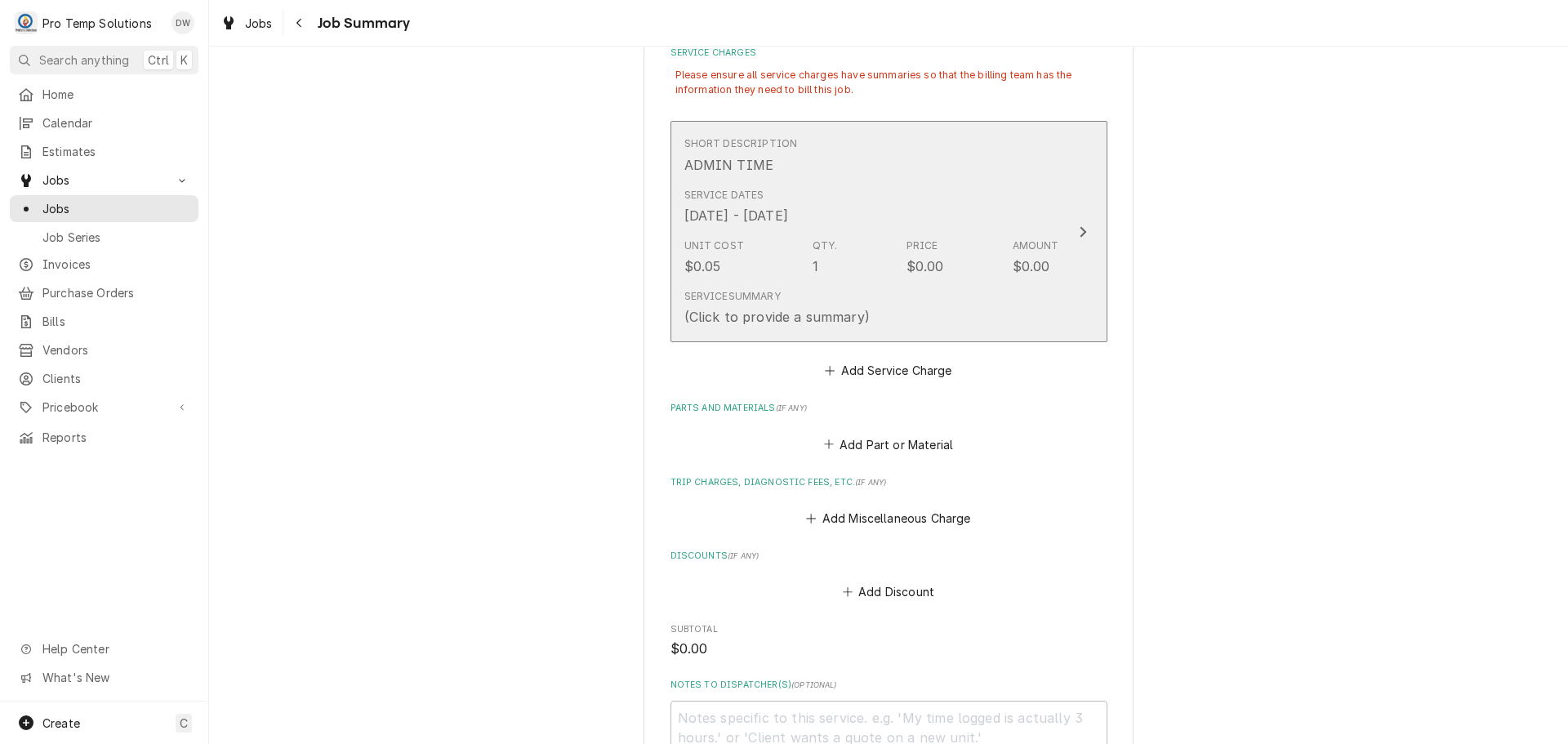
click at [1080, 233] on icon "Update Line Item" at bounding box center [1083, 232] width 7 height 11
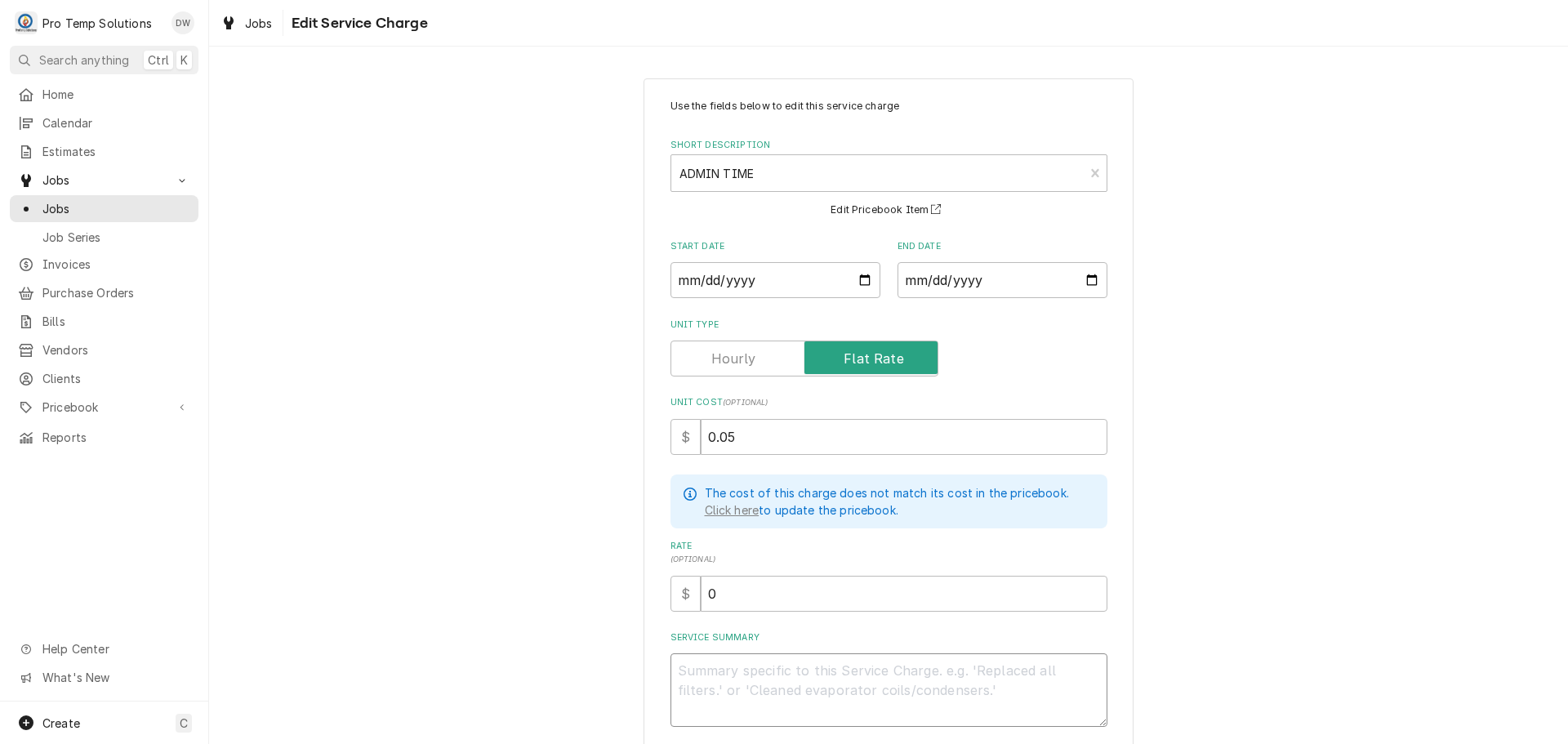
click at [800, 661] on textarea "Service Summary" at bounding box center [889, 691] width 437 height 74
type textarea "x"
type textarea "D"
type textarea "x"
type textarea "DM"
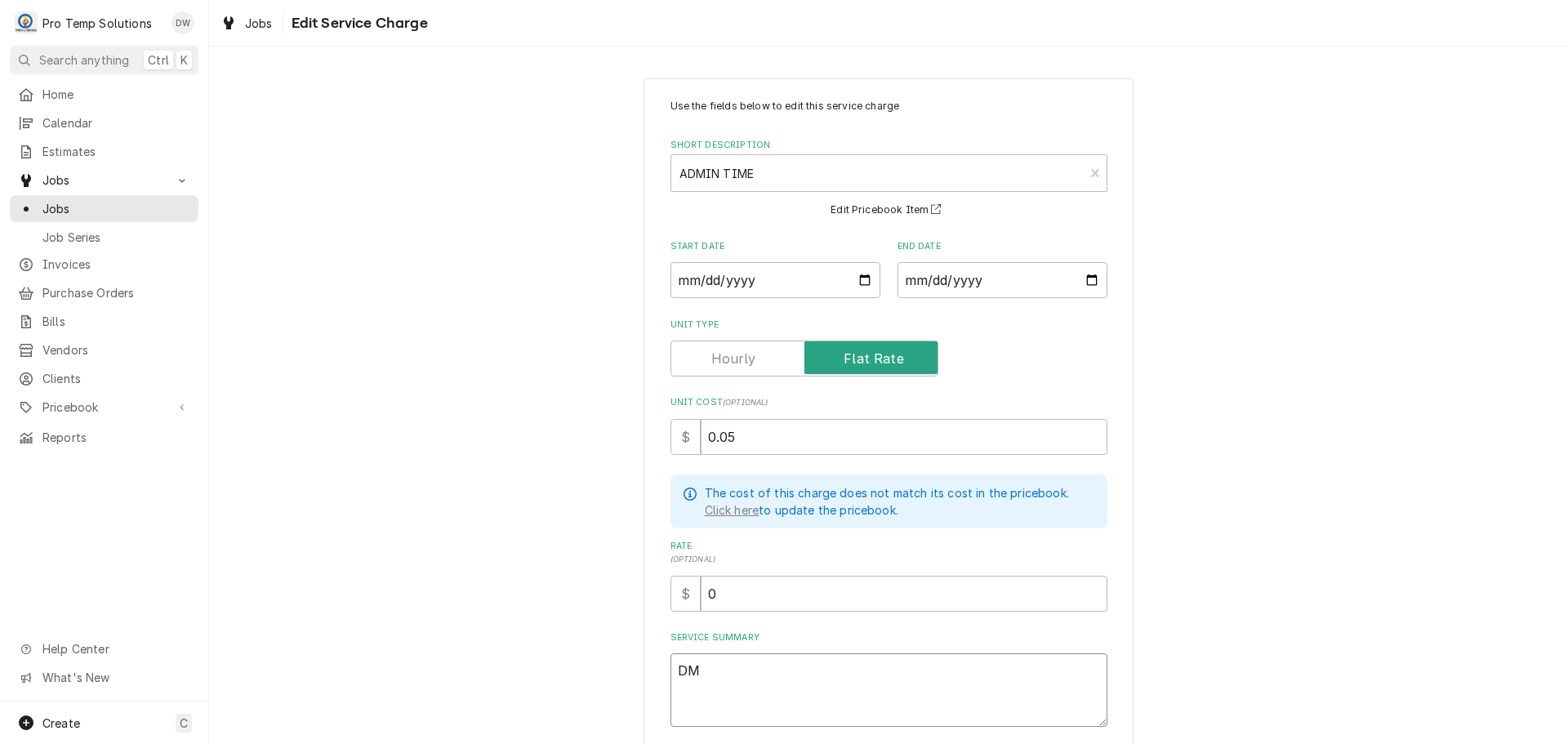
type textarea "x"
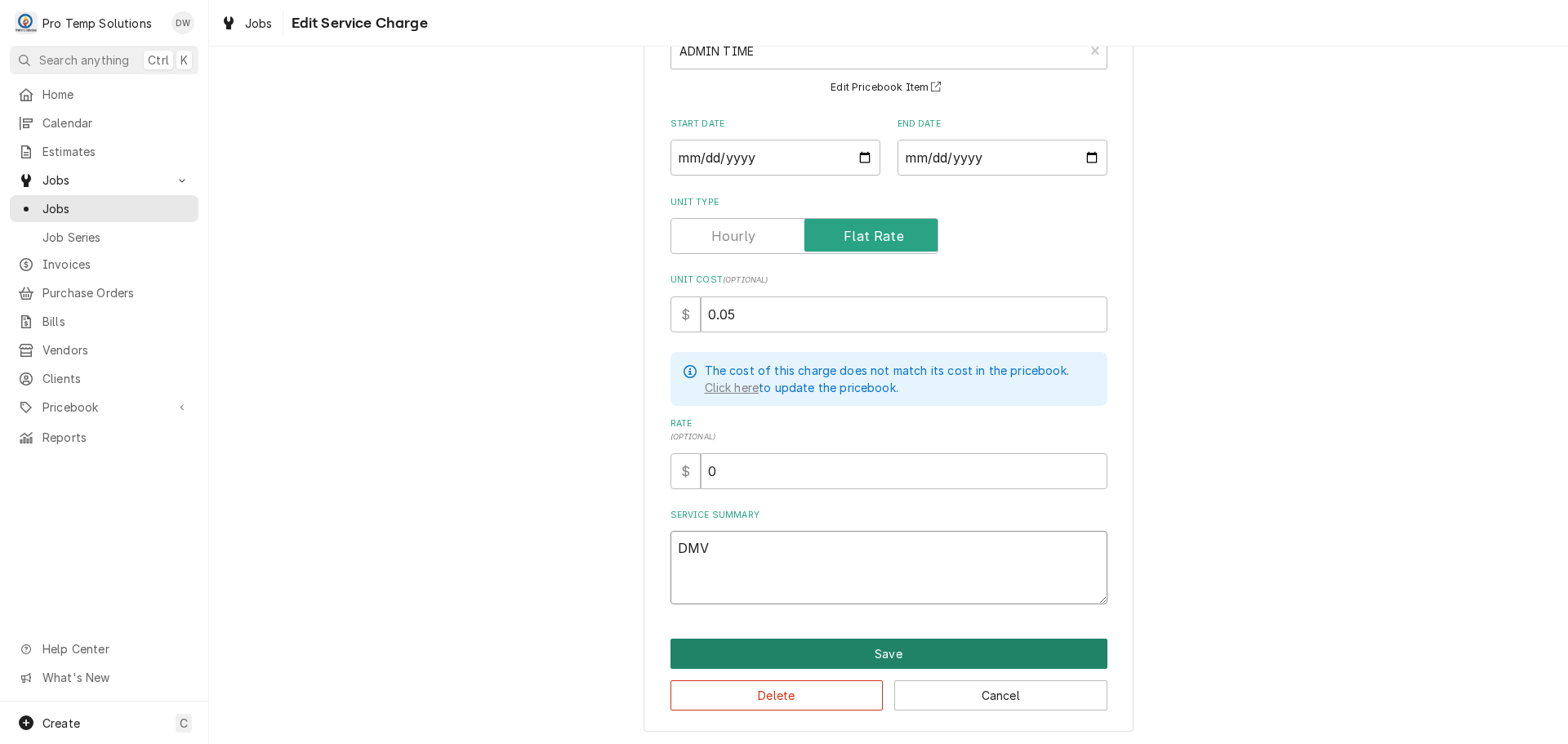
type textarea "DMV"
click at [872, 650] on button "Save" at bounding box center [889, 654] width 437 height 30
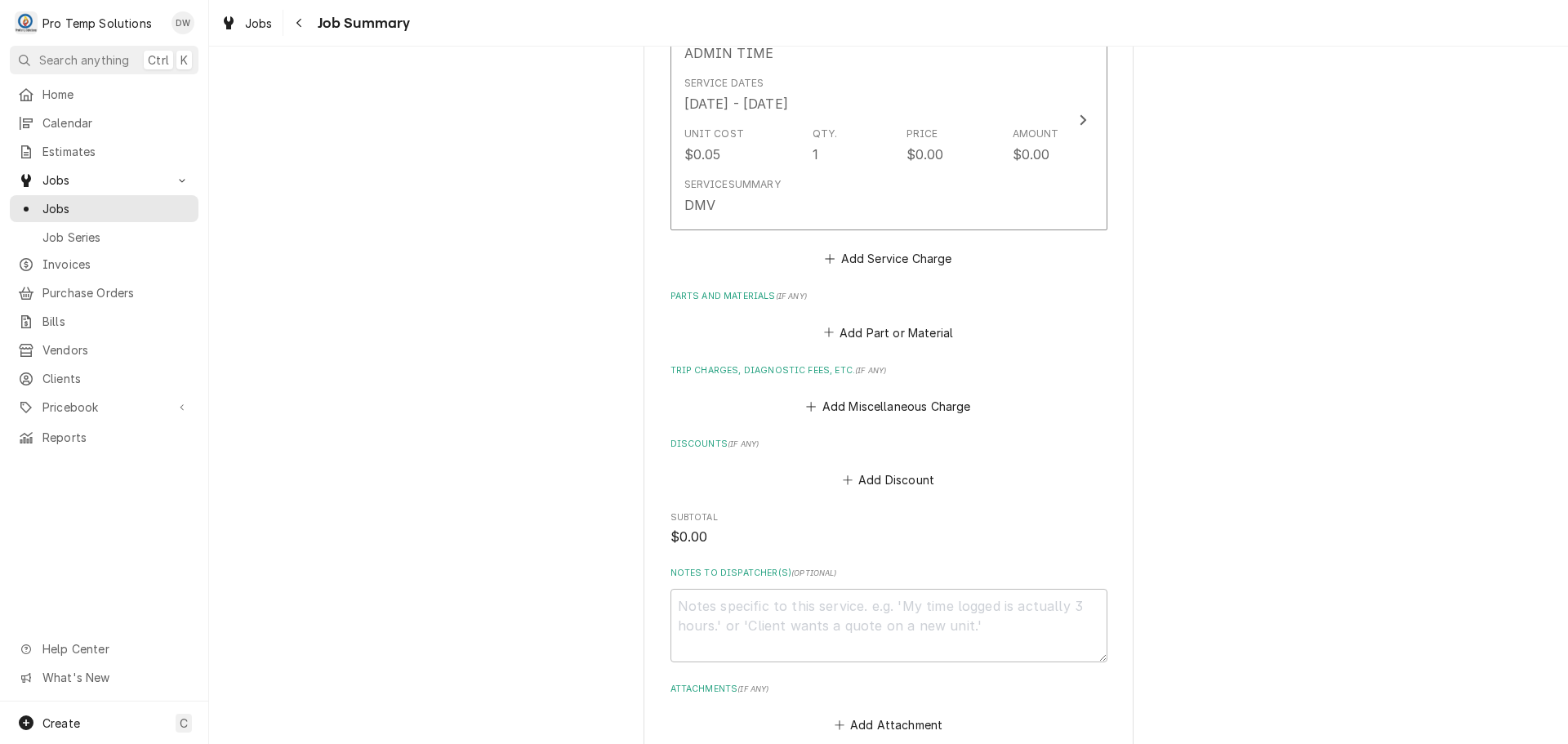
scroll to position [757, 0]
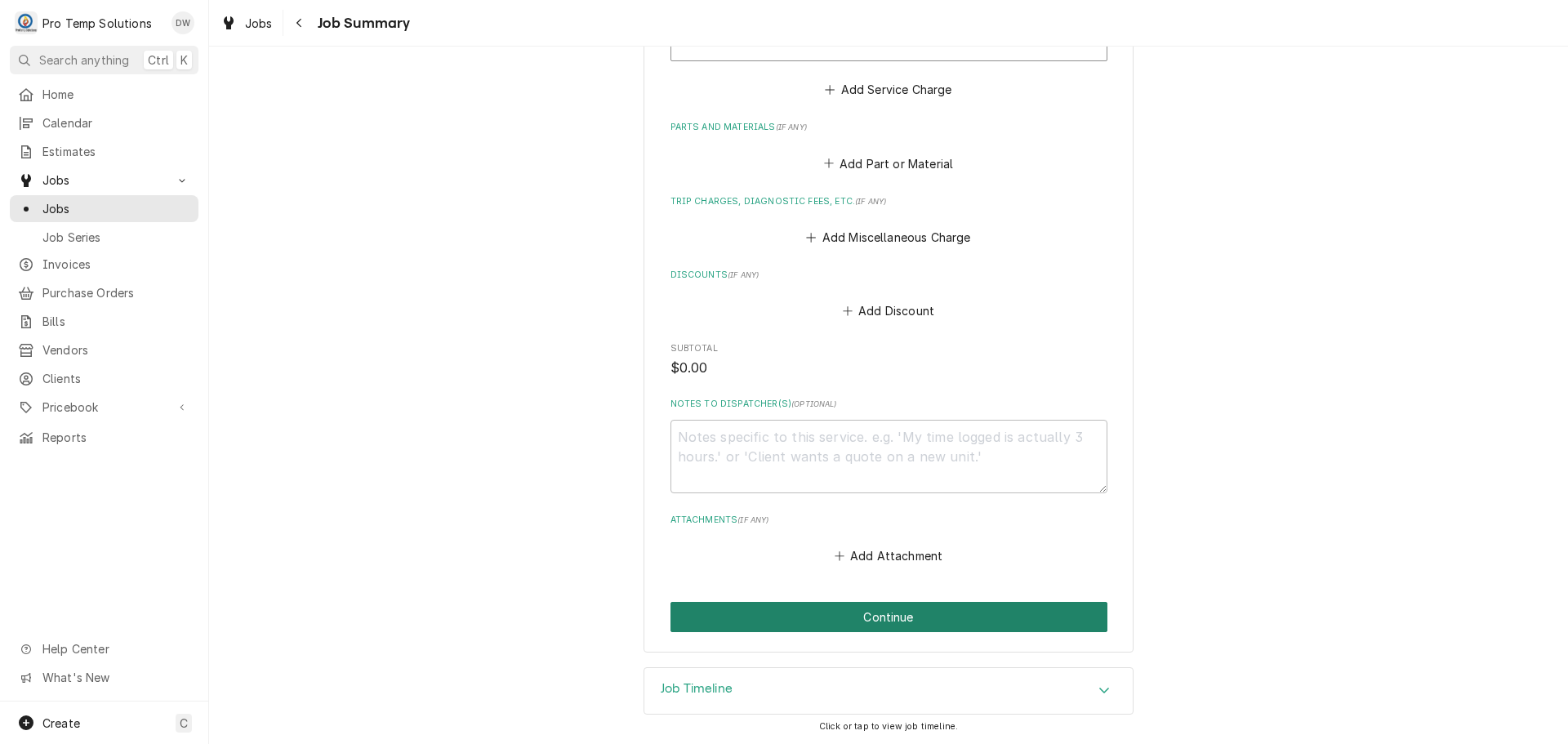
click at [873, 609] on button "Continue" at bounding box center [889, 617] width 437 height 30
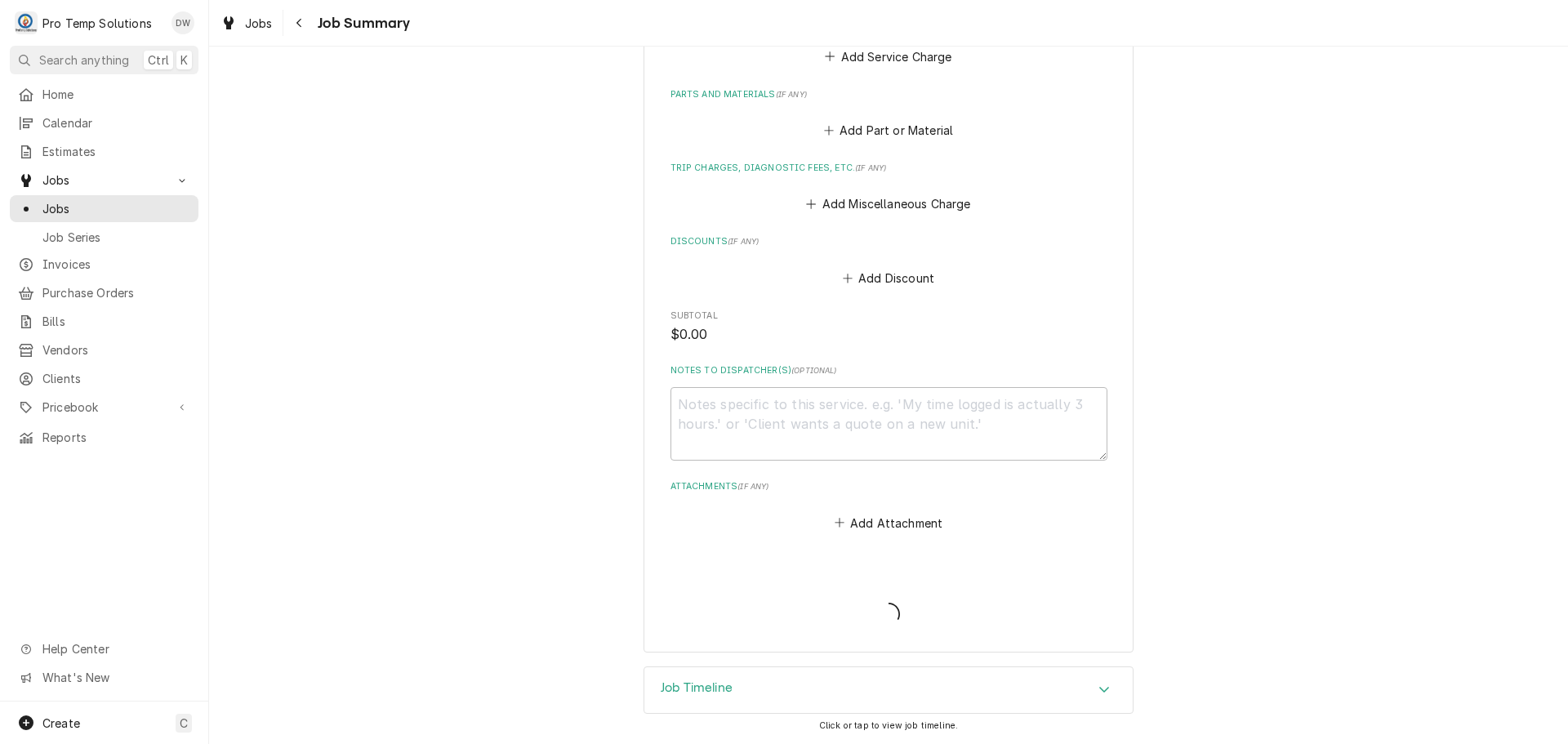
scroll to position [705, 0]
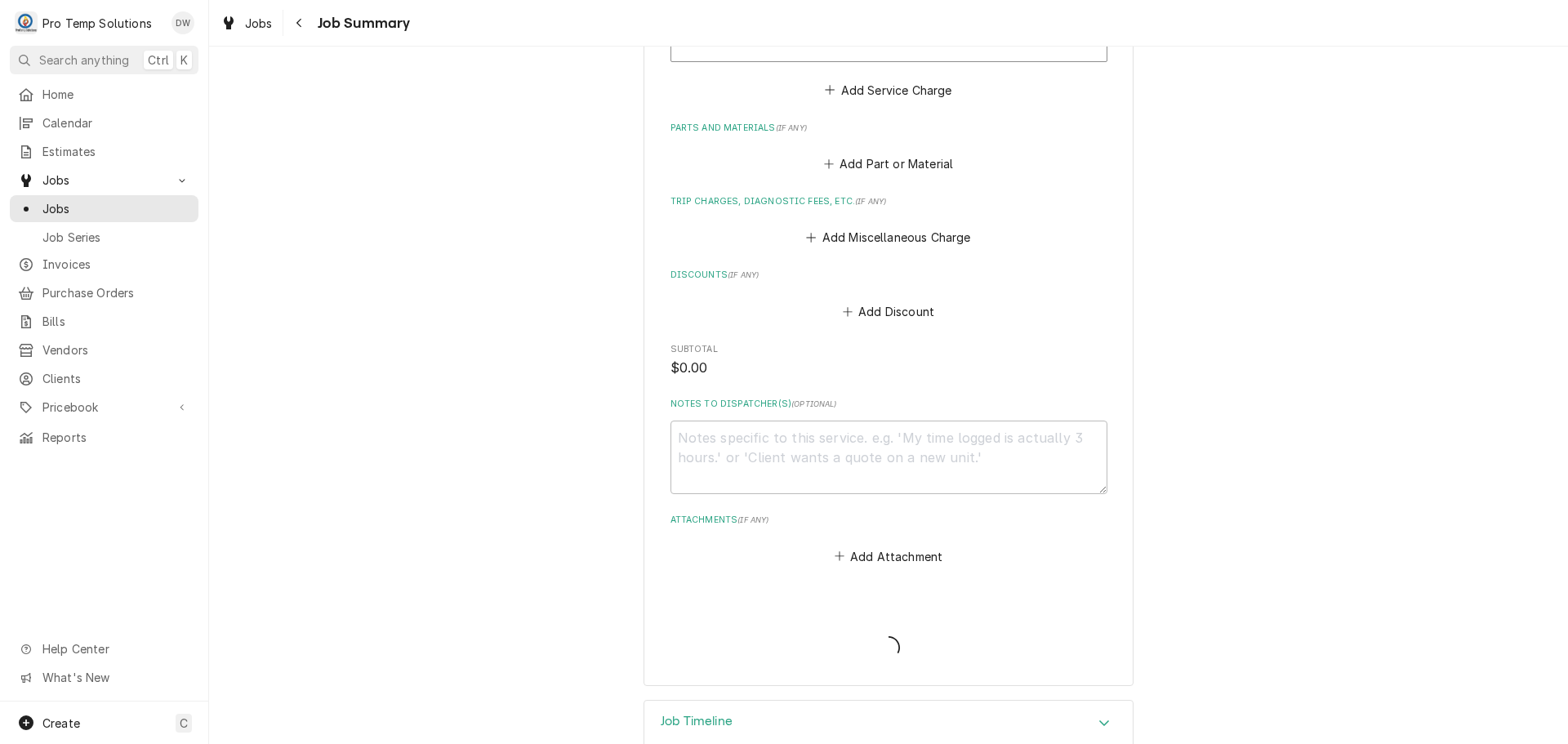
type textarea "x"
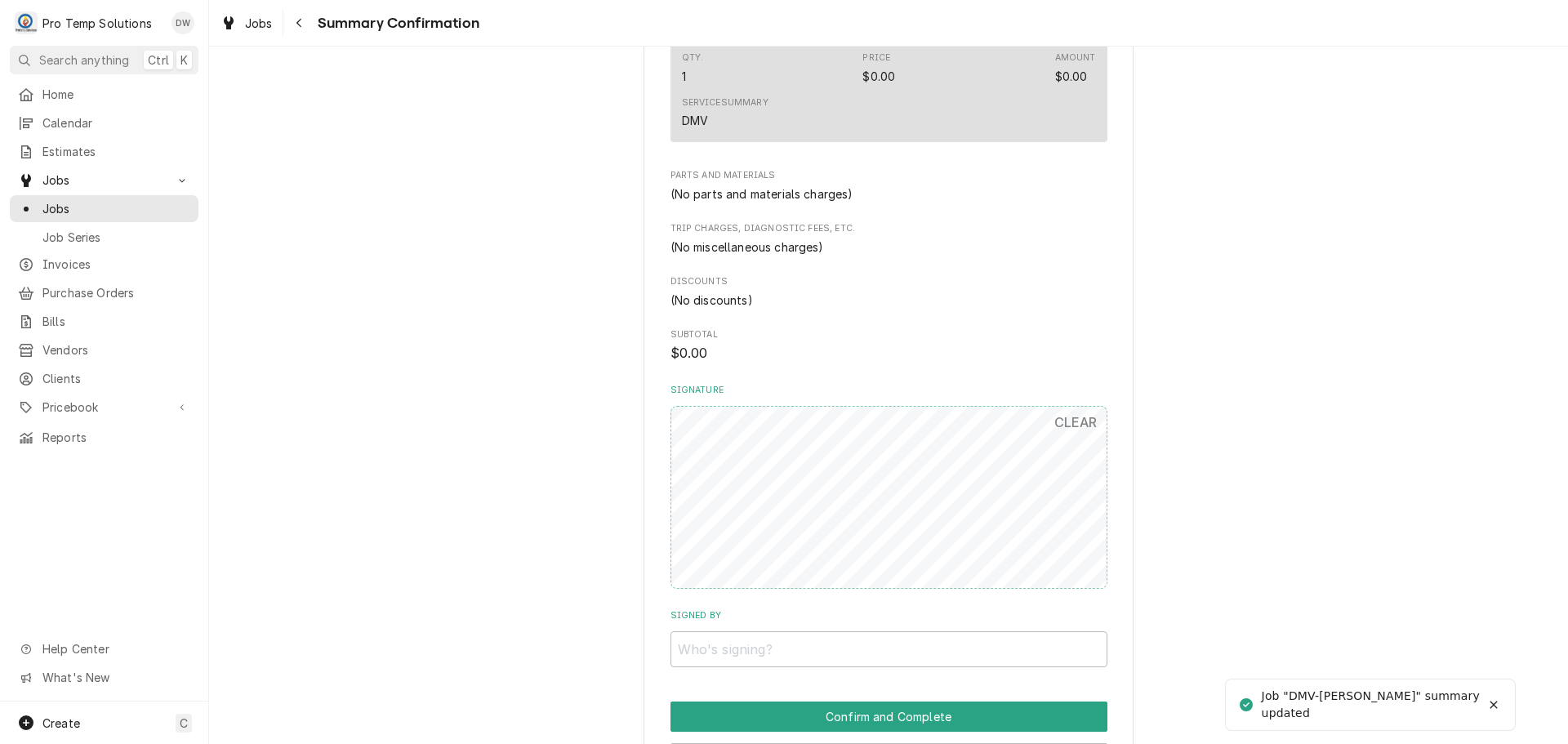
scroll to position [694, 0]
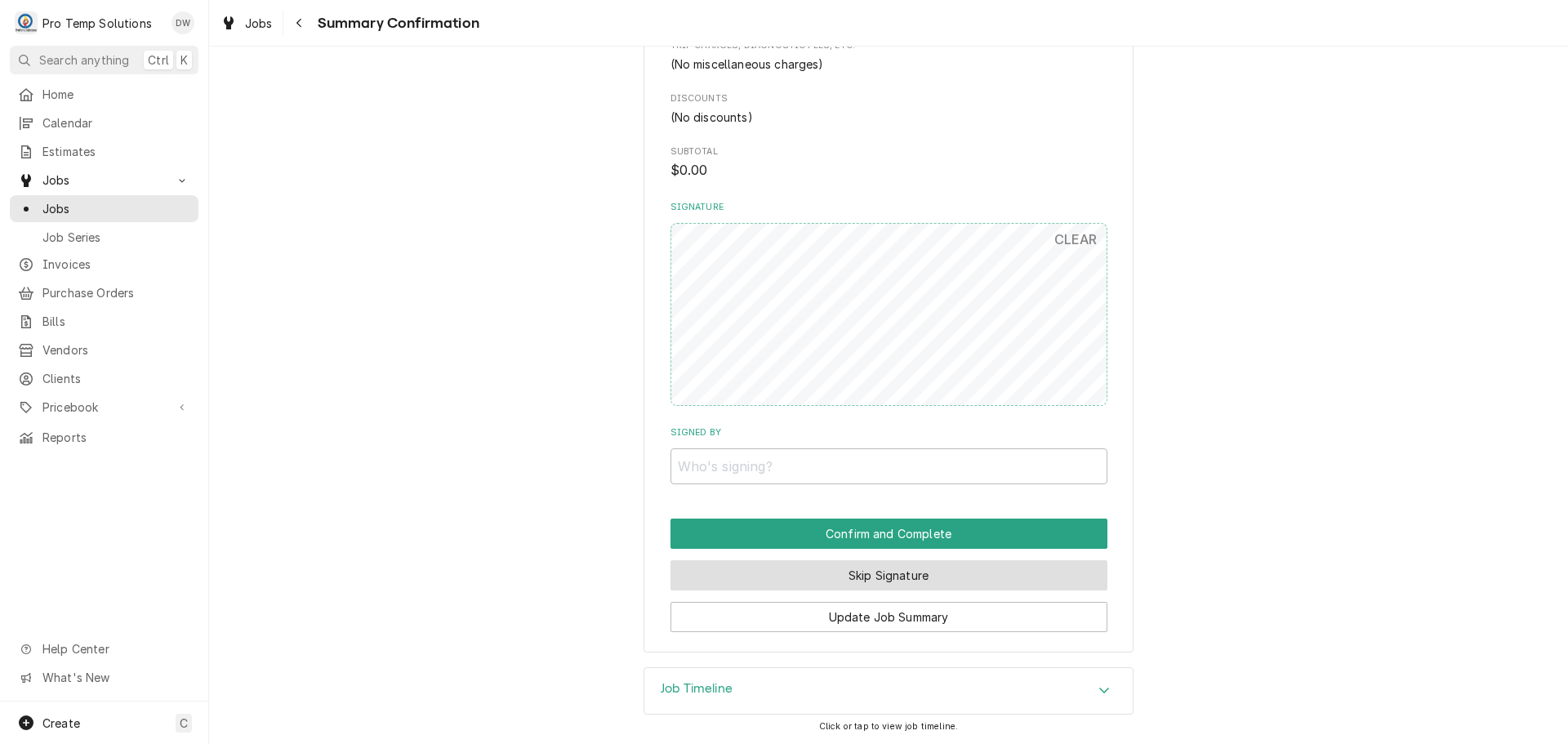
click at [883, 572] on button "Skip Signature" at bounding box center [889, 575] width 437 height 30
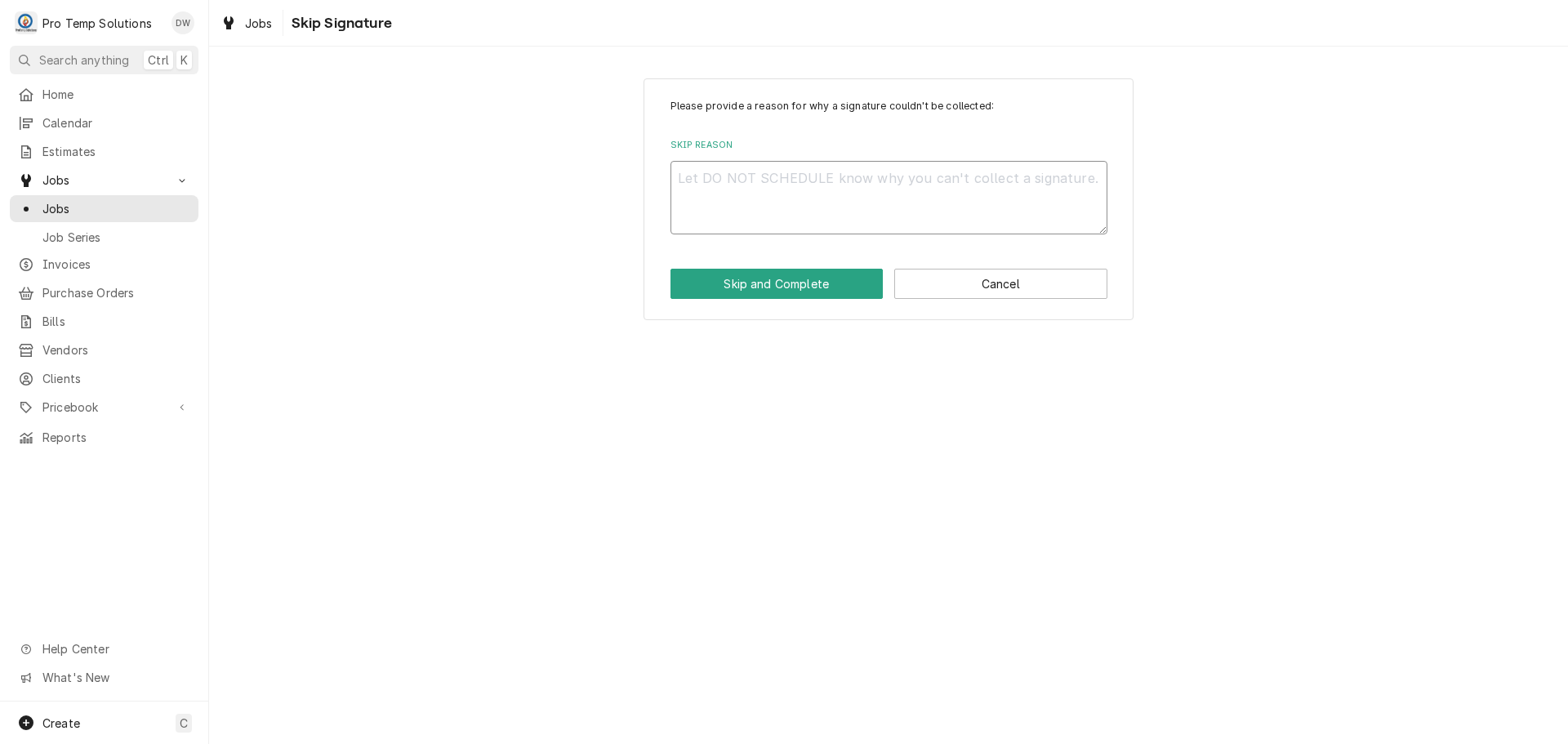
click at [851, 184] on textarea "Skip Reason" at bounding box center [889, 198] width 437 height 74
type textarea "x"
type textarea "D"
click at [780, 271] on button "Skip and Complete" at bounding box center [777, 283] width 213 height 30
type textarea "x"
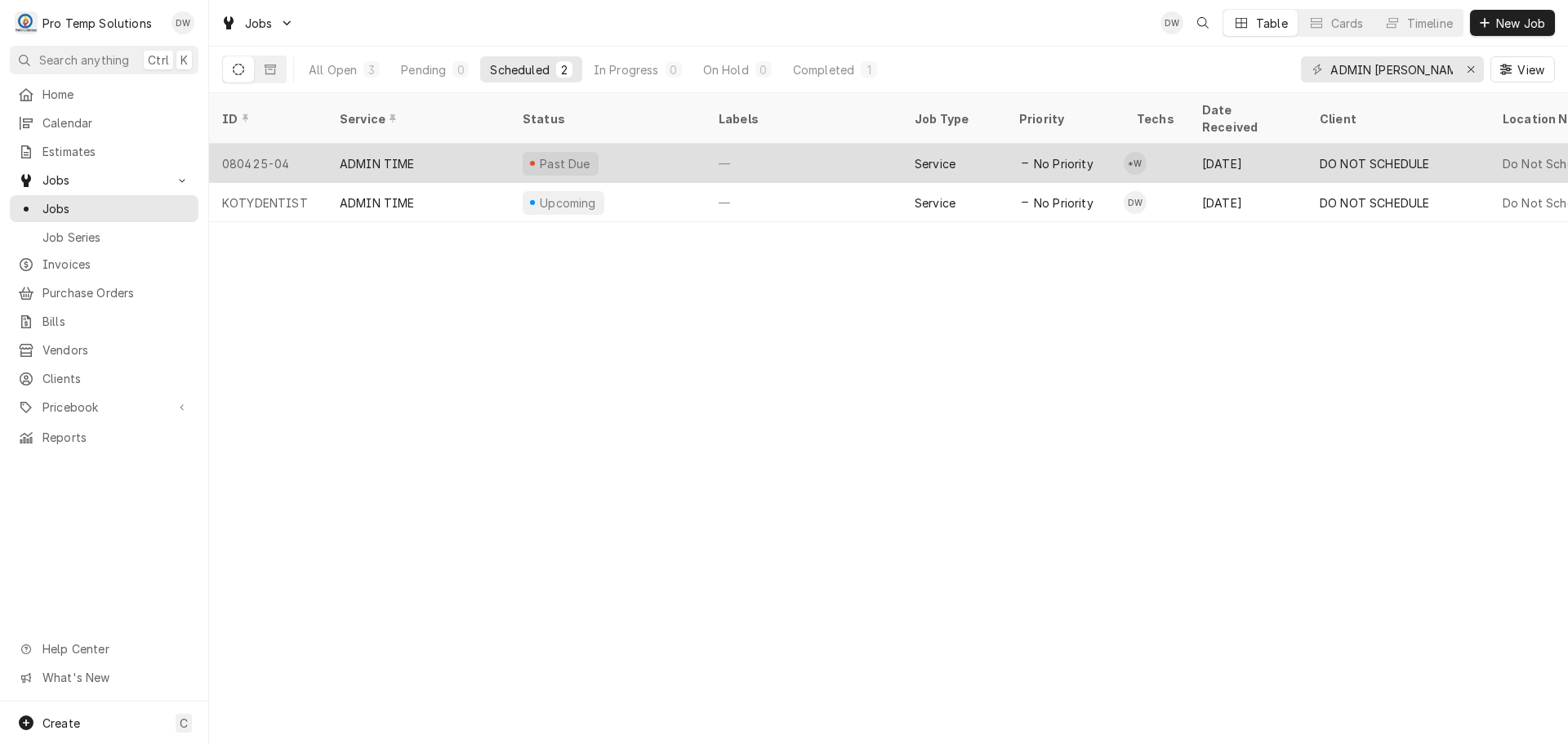
click at [832, 146] on div "—" at bounding box center [803, 163] width 196 height 39
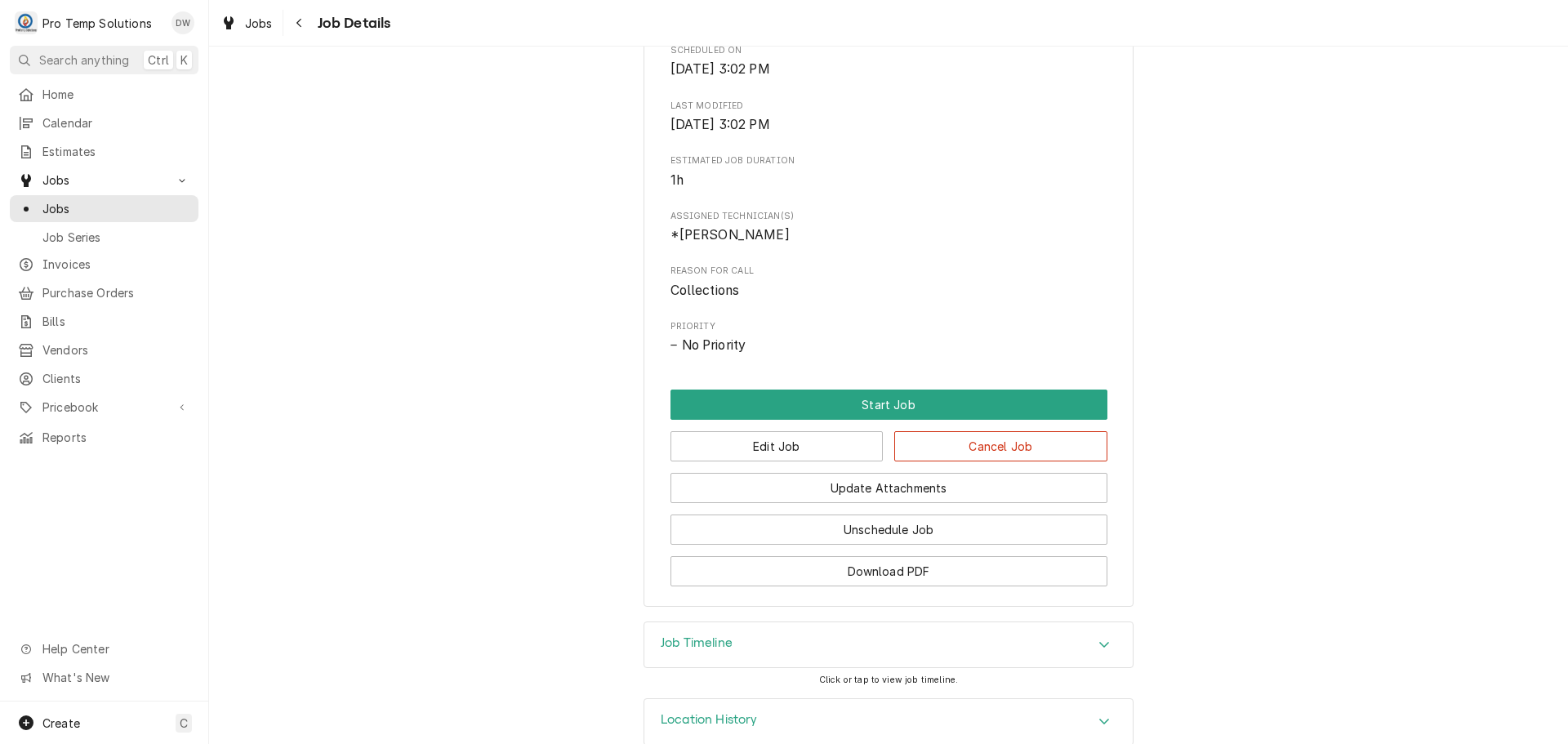
scroll to position [576, 0]
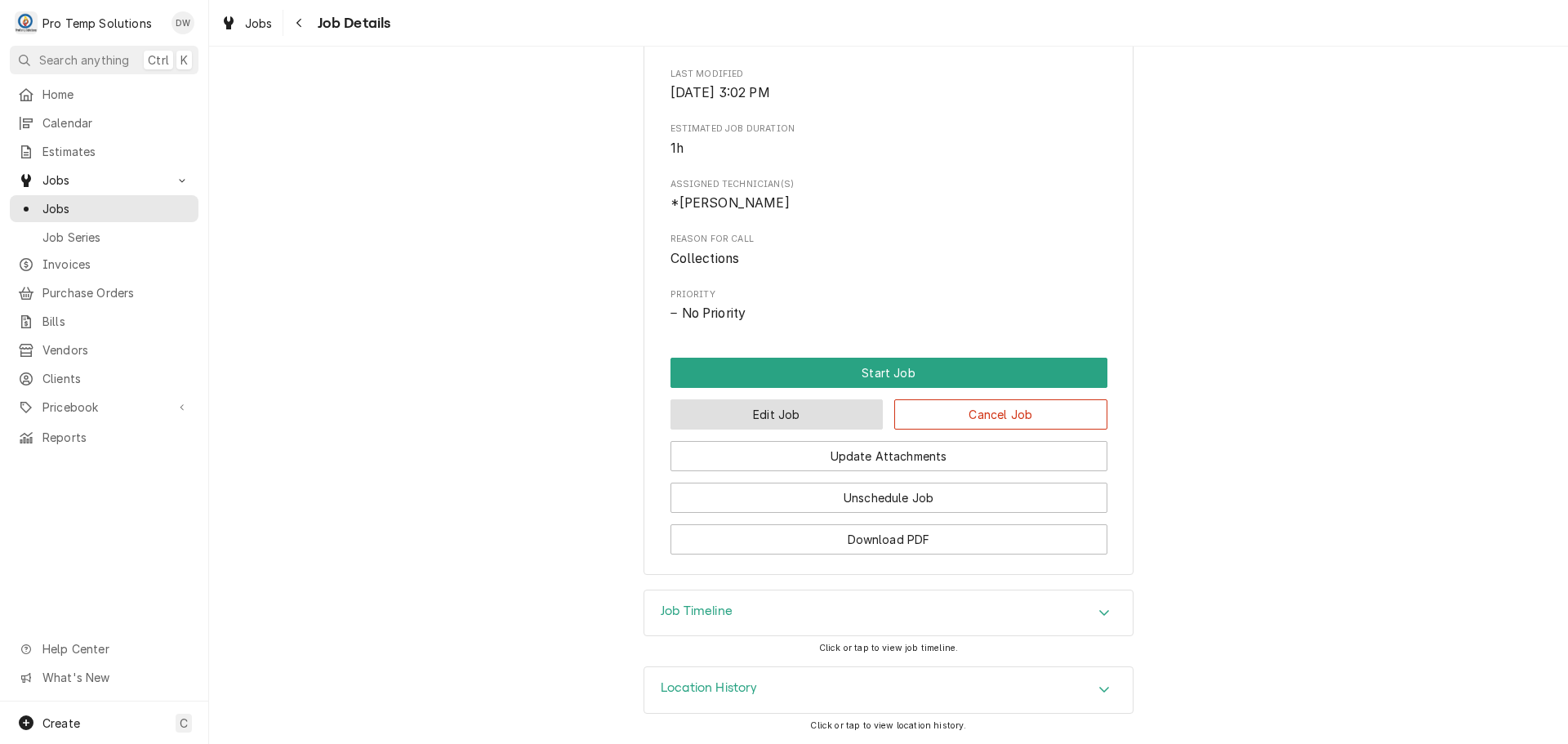
click at [804, 415] on button "Edit Job" at bounding box center [777, 414] width 213 height 30
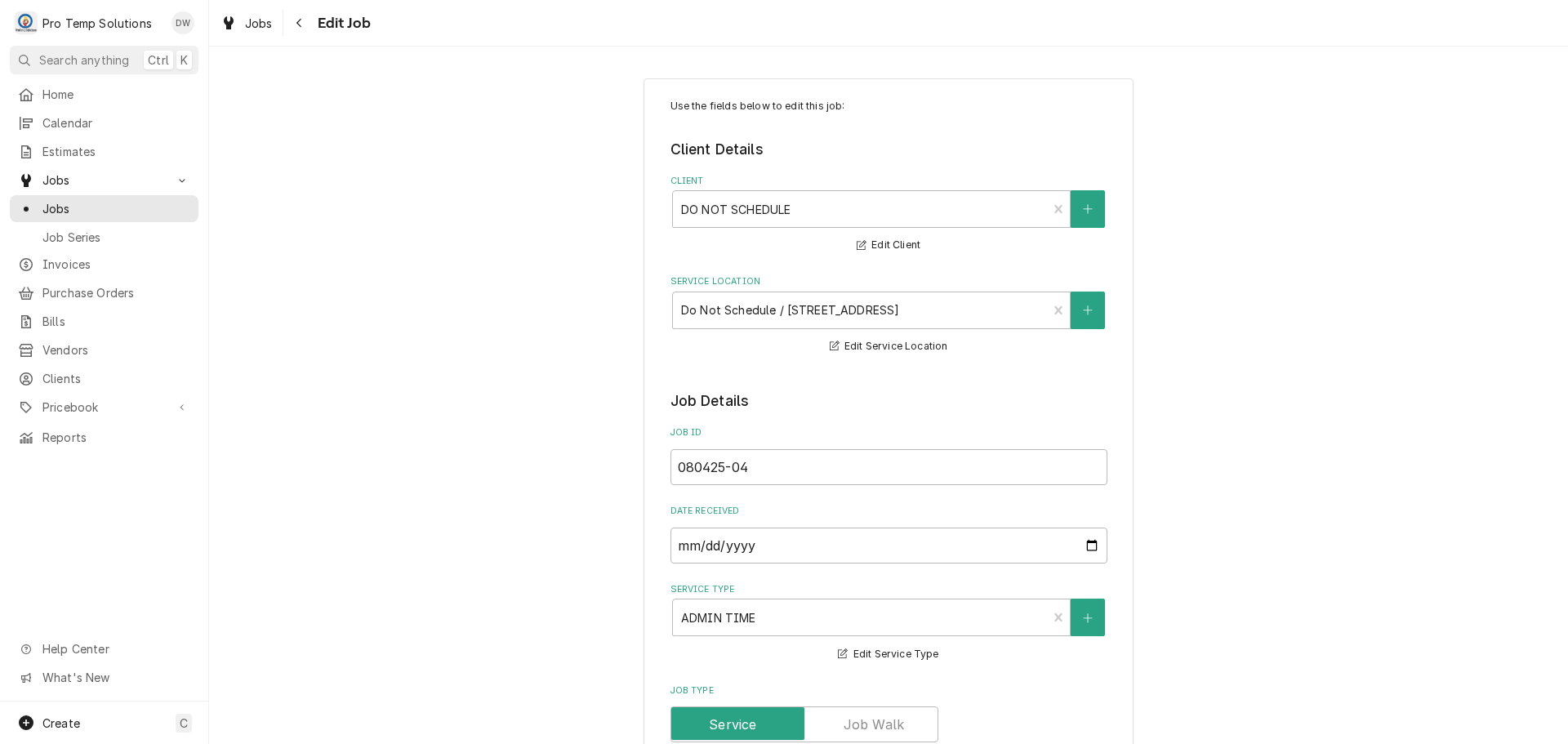
type textarea "x"
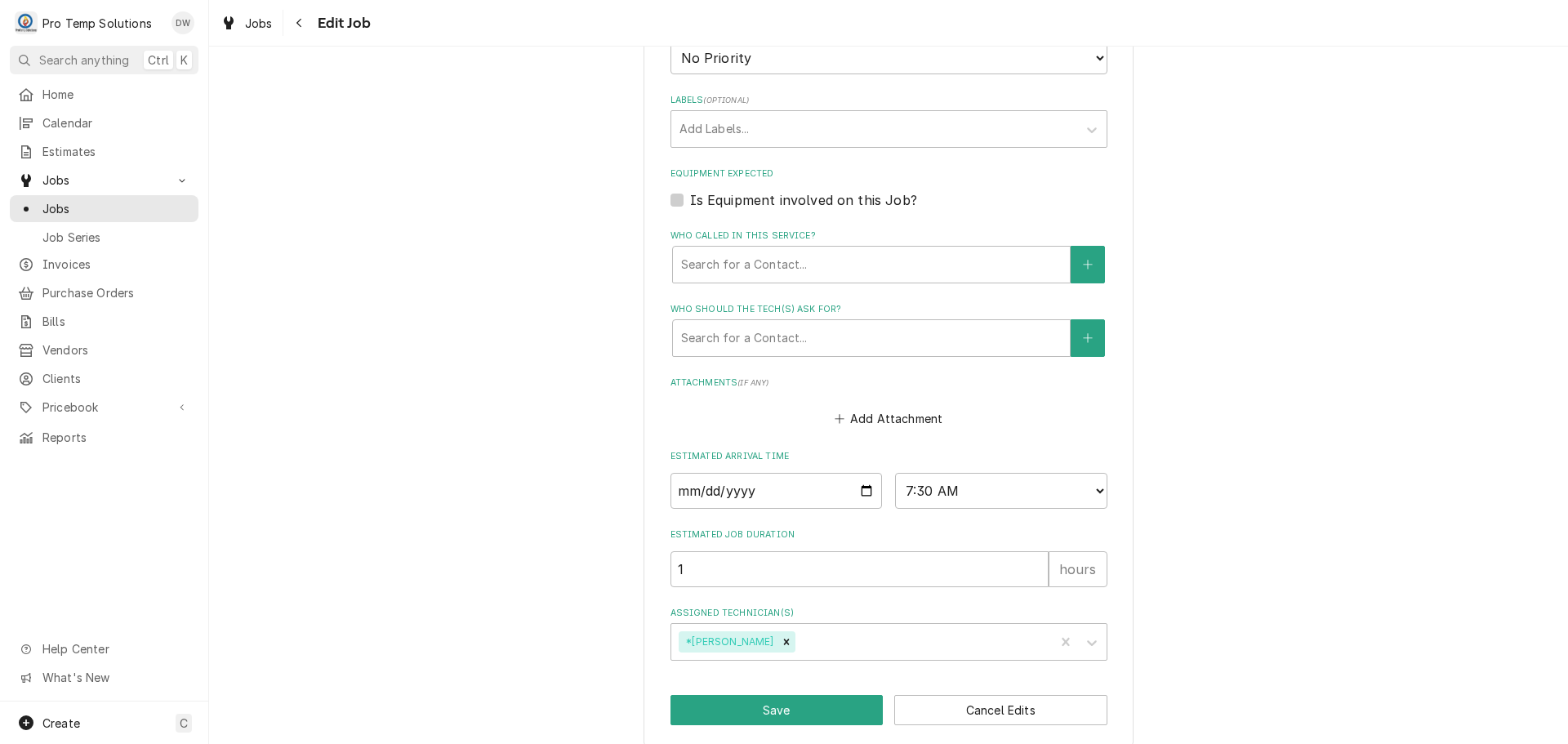
scroll to position [992, 0]
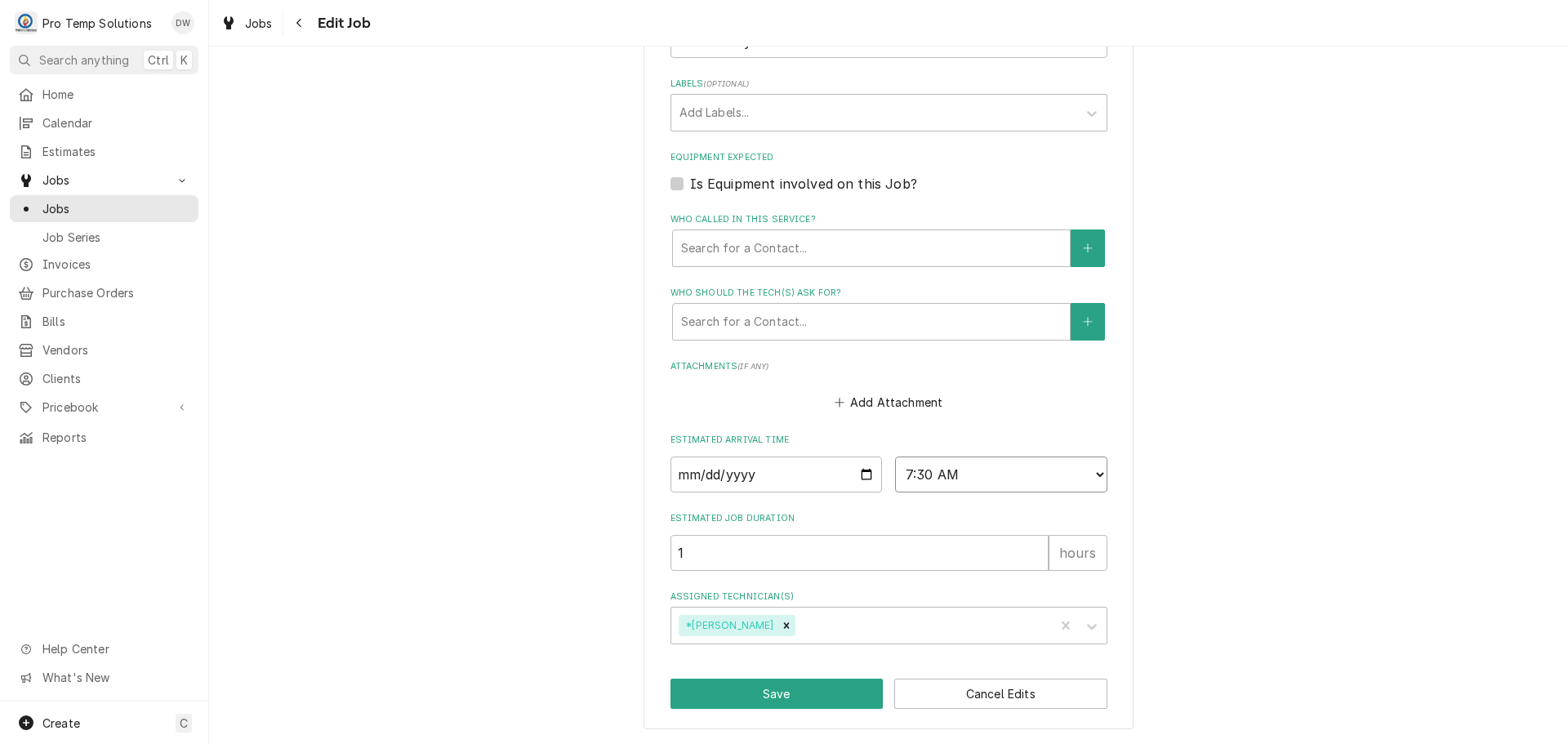
click at [1089, 474] on select "AM / PM 6:00 AM 6:15 AM 6:30 AM 6:45 AM 7:00 AM 7:15 AM 7:30 AM 7:45 AM 8:00 AM…" at bounding box center [1001, 475] width 213 height 36
select select "07:00:00"
click at [895, 457] on select "AM / PM 6:00 AM 6:15 AM 6:30 AM 6:45 AM 7:00 AM 7:15 AM 7:30 AM 7:45 AM 8:00 AM…" at bounding box center [1001, 475] width 213 height 36
click at [739, 547] on input "1" at bounding box center [860, 553] width 378 height 36
type textarea "x"
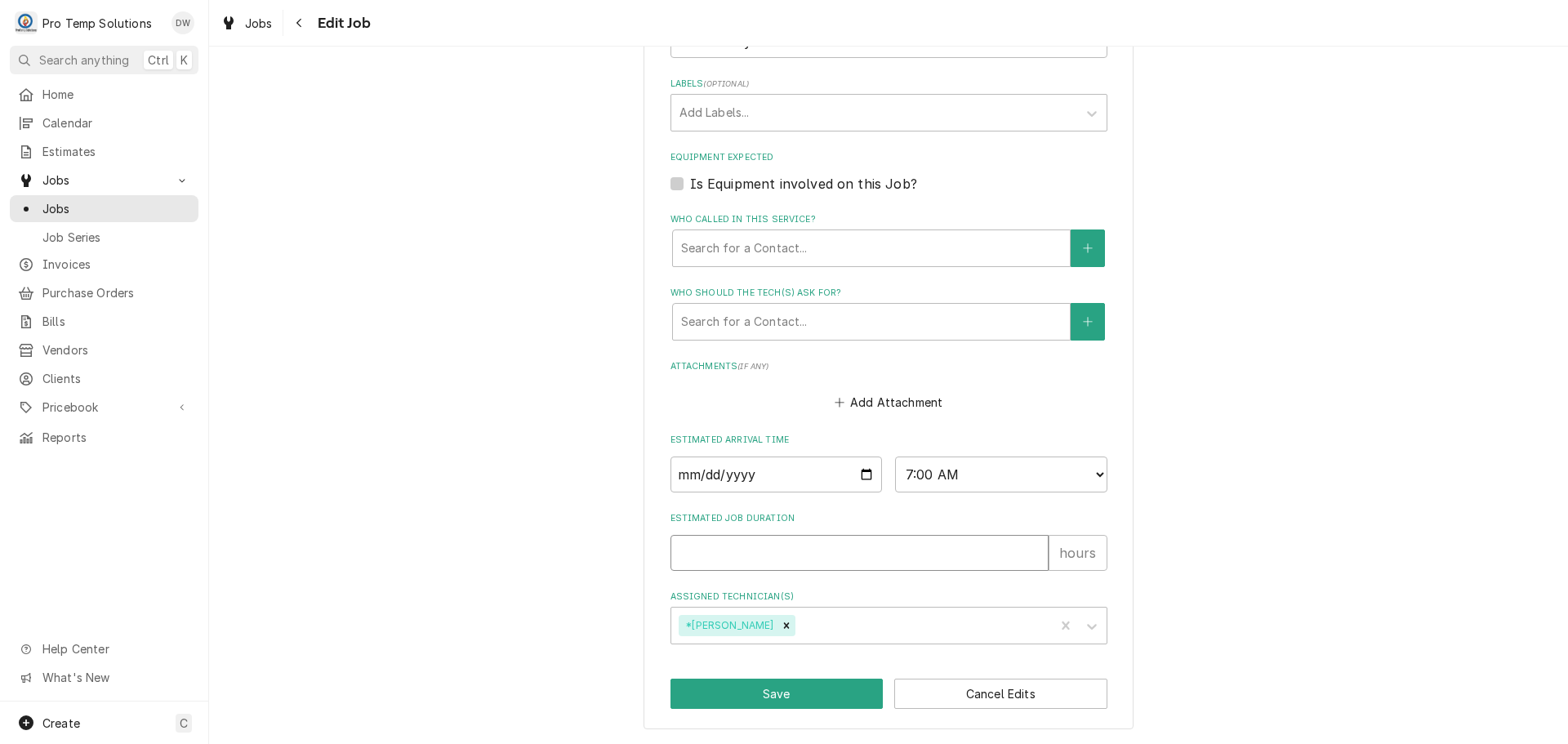
type textarea "x"
type input ".5"
type textarea "x"
type input ".5"
click at [773, 691] on button "Save" at bounding box center [777, 694] width 213 height 30
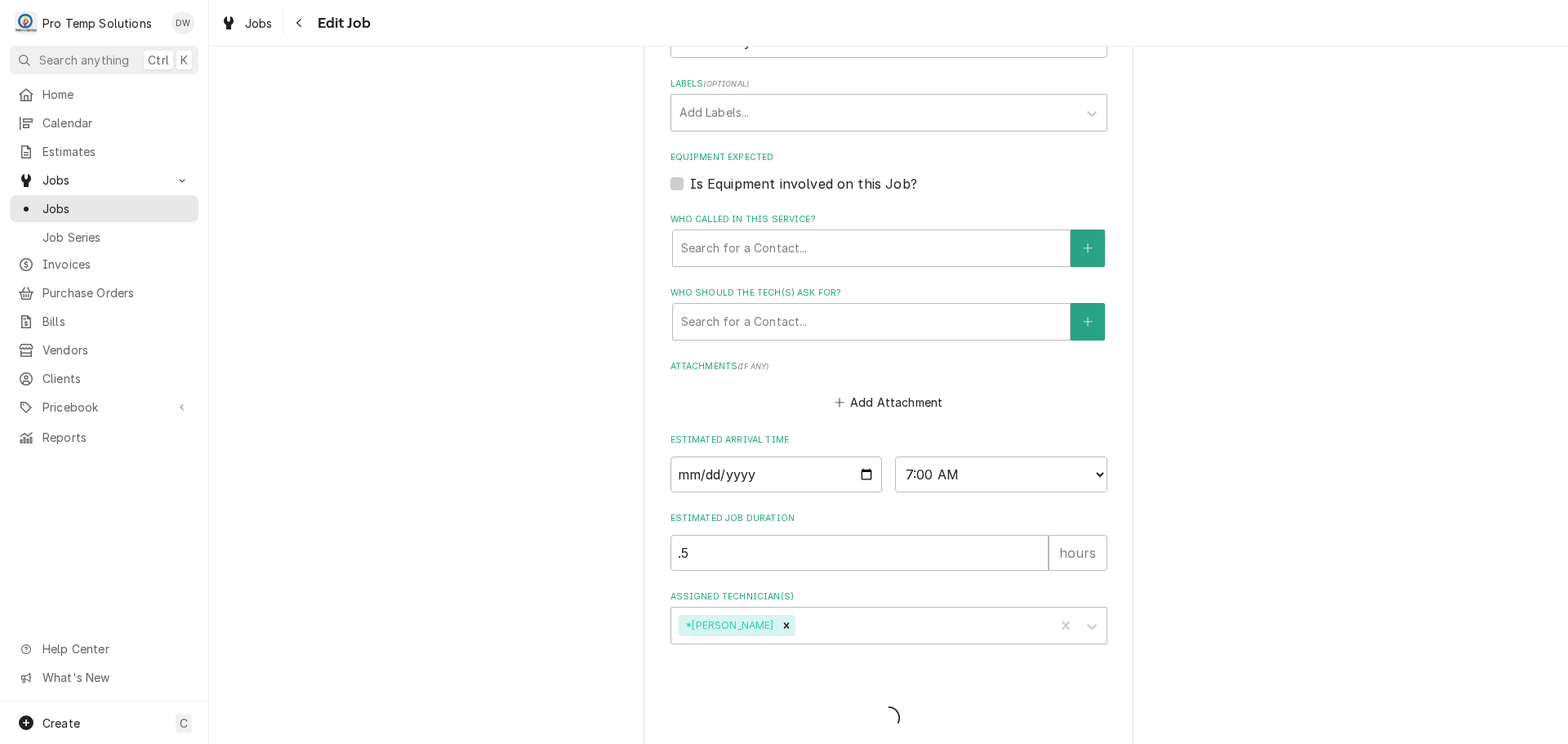
type textarea "x"
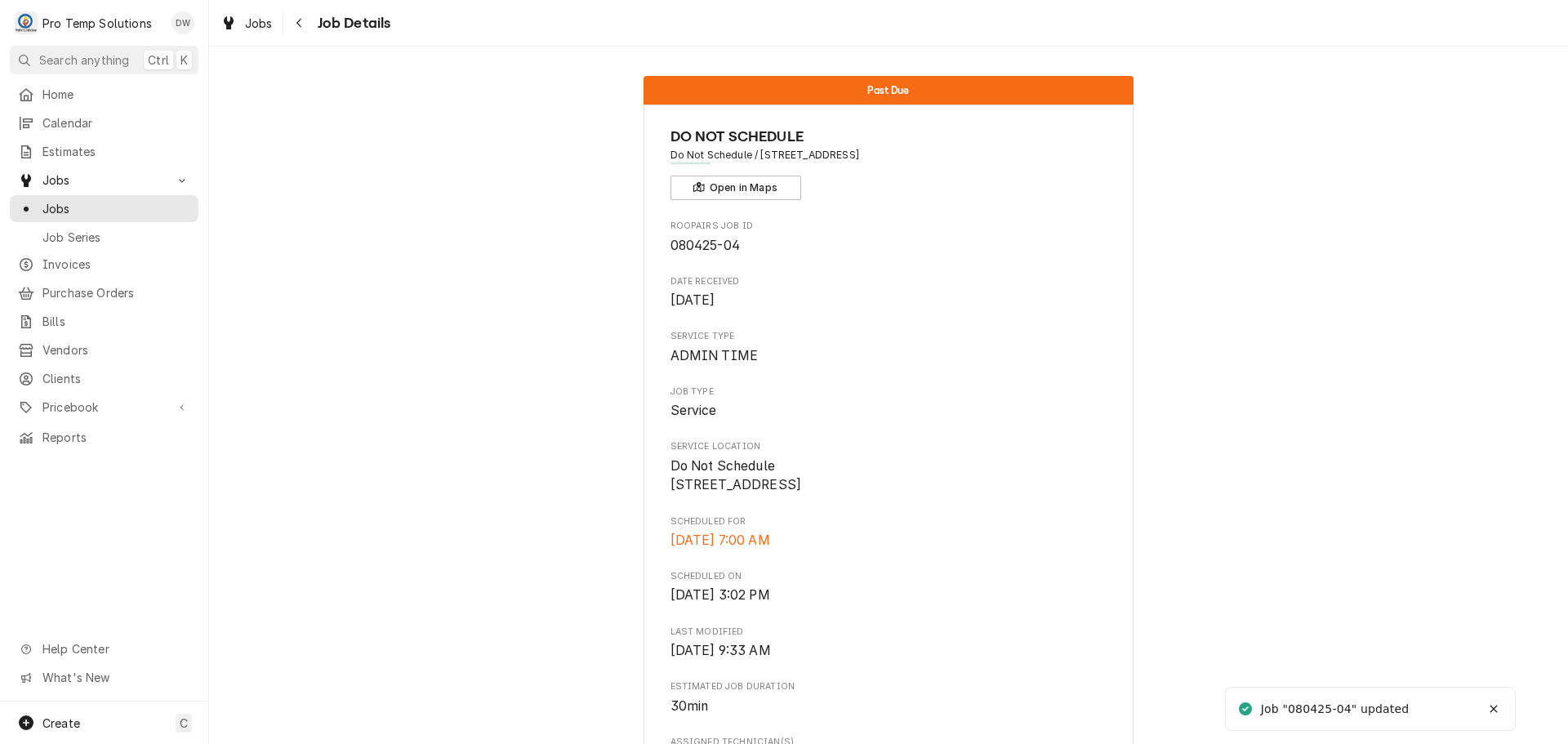
scroll to position [576, 0]
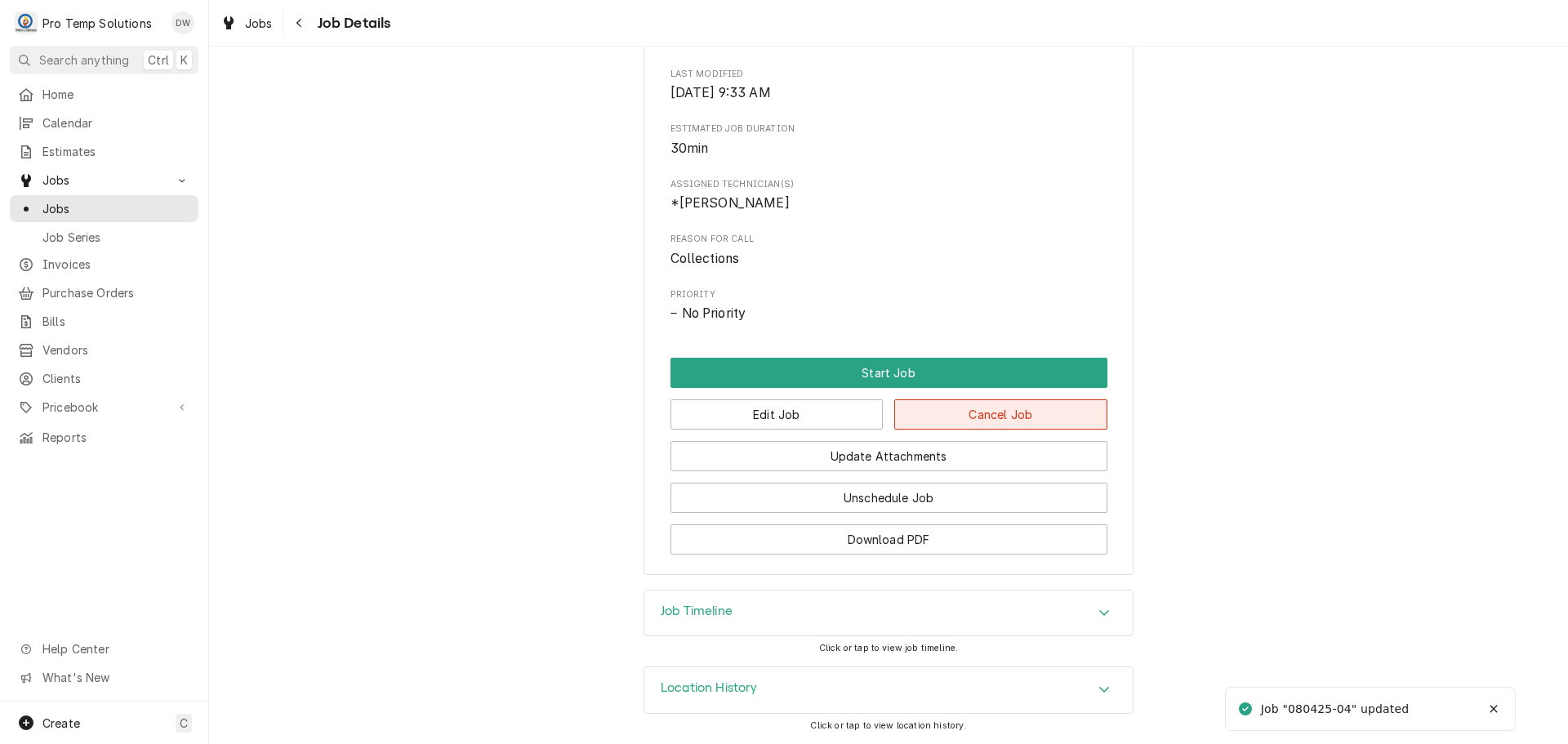
click at [992, 423] on button "Cancel Job" at bounding box center [1001, 414] width 213 height 30
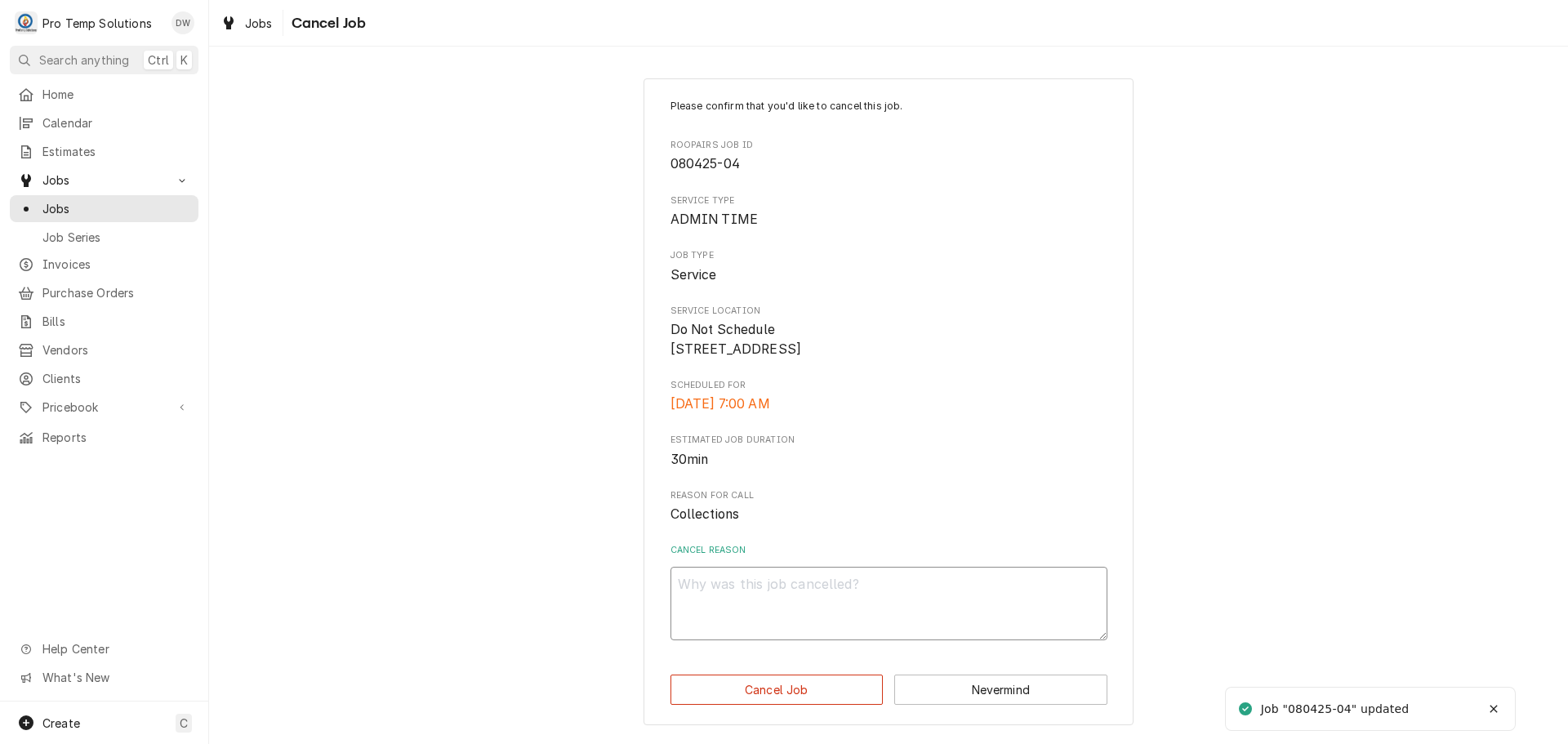
click at [817, 604] on textarea "Cancel Reason" at bounding box center [889, 604] width 437 height 74
type textarea "x"
type textarea "D"
type textarea "x"
type textarea "DO"
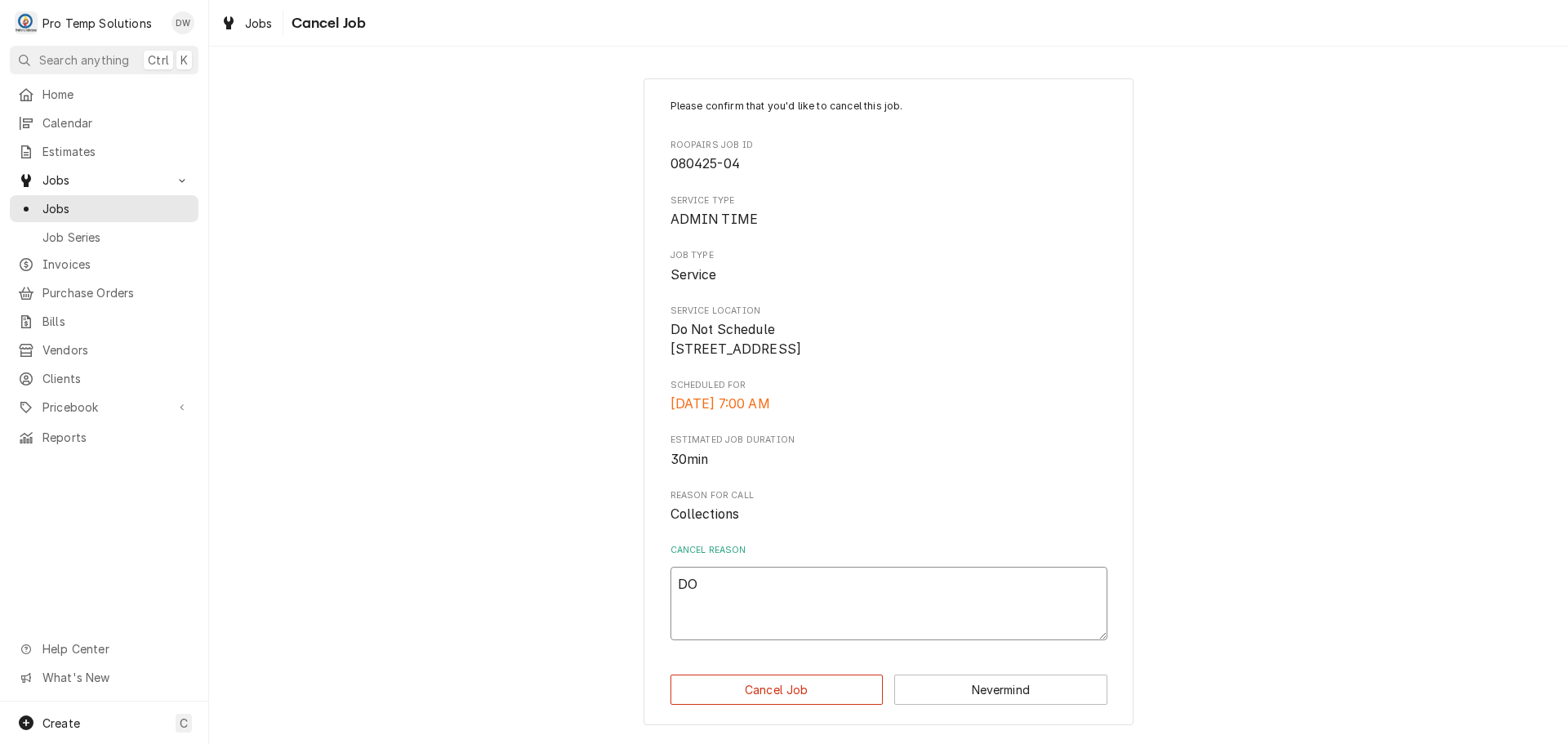
type textarea "x"
type textarea "DON"
type textarea "x"
type textarea "DONE"
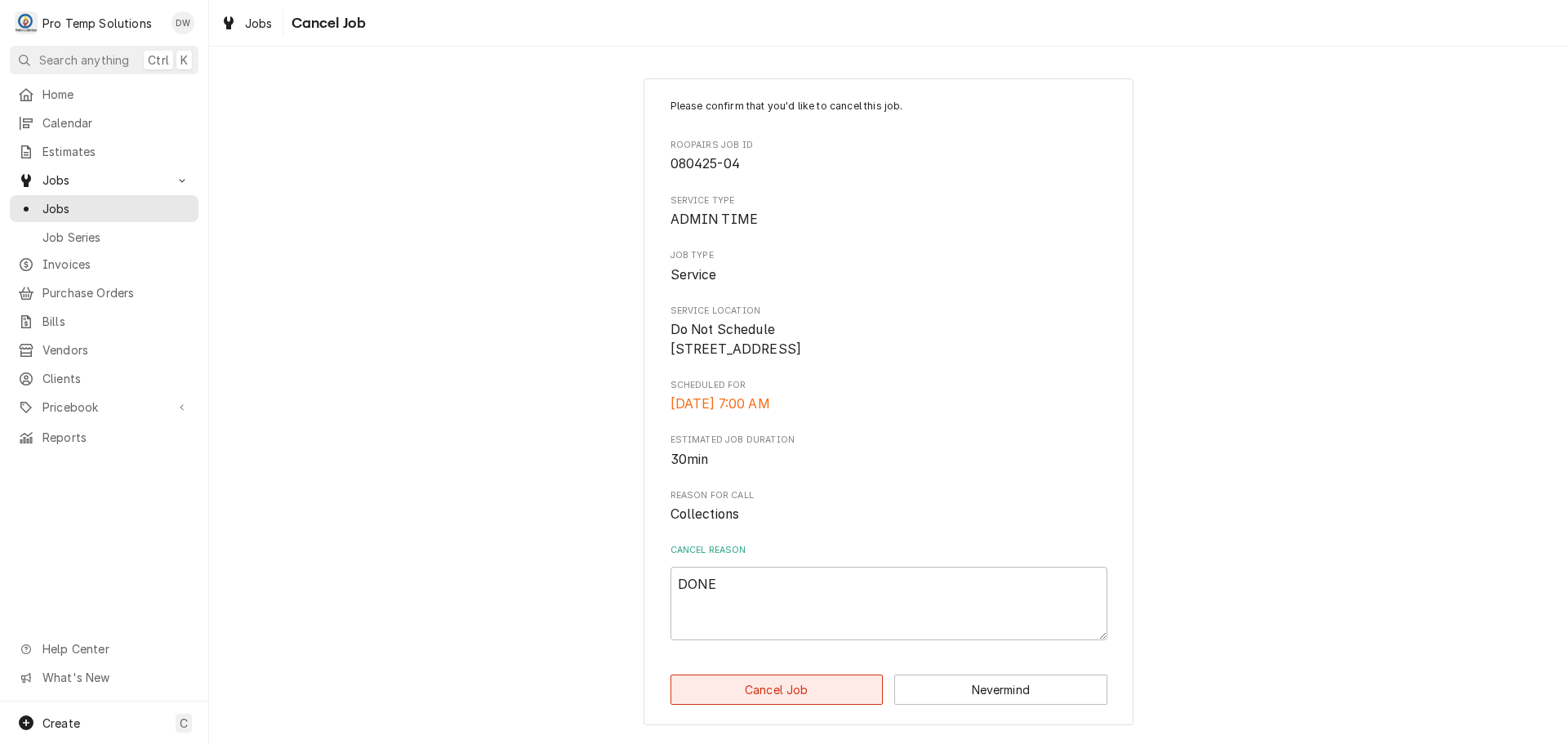
click at [765, 701] on button "Cancel Job" at bounding box center [777, 690] width 213 height 30
type textarea "x"
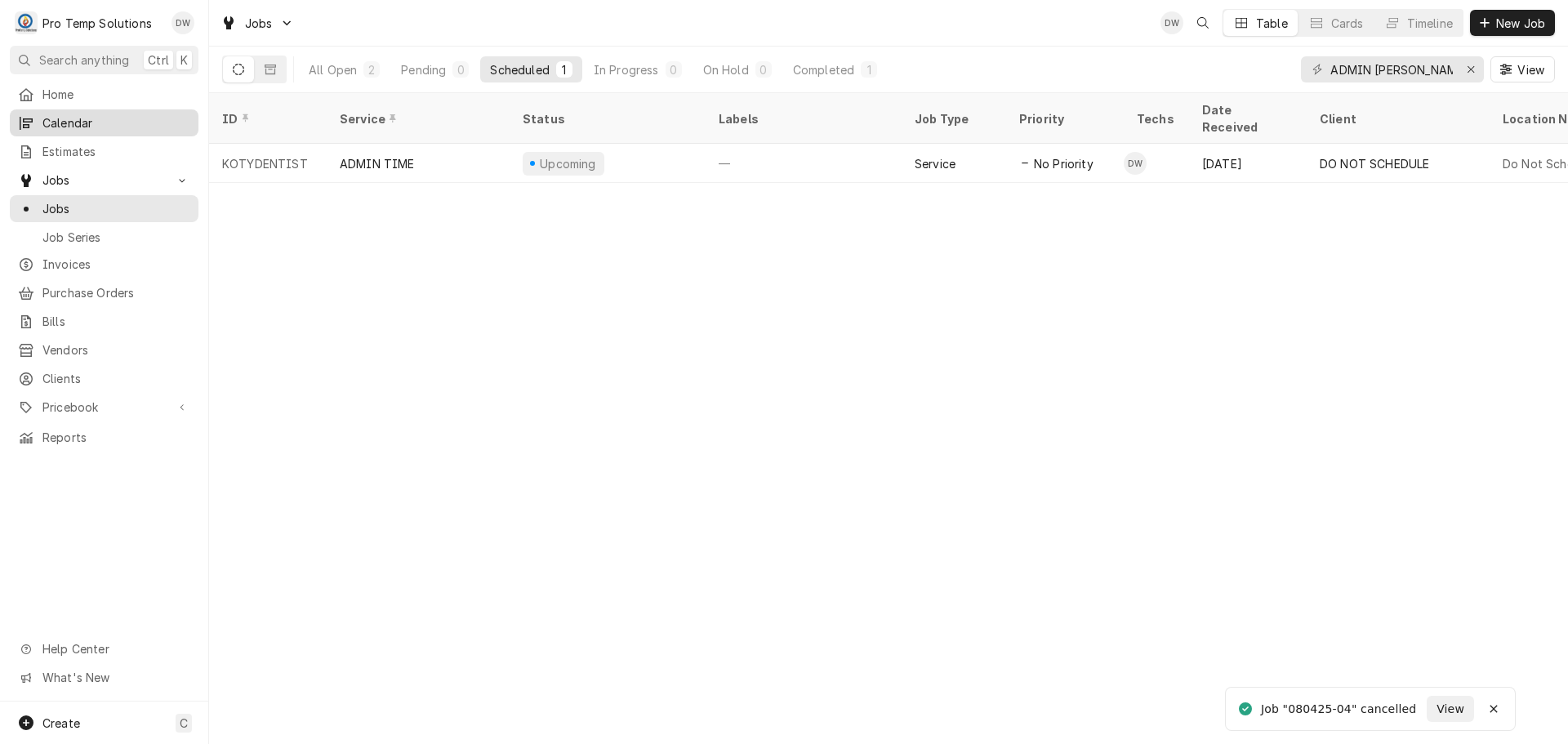
click at [41, 114] on div "Calendar" at bounding box center [104, 122] width 172 height 17
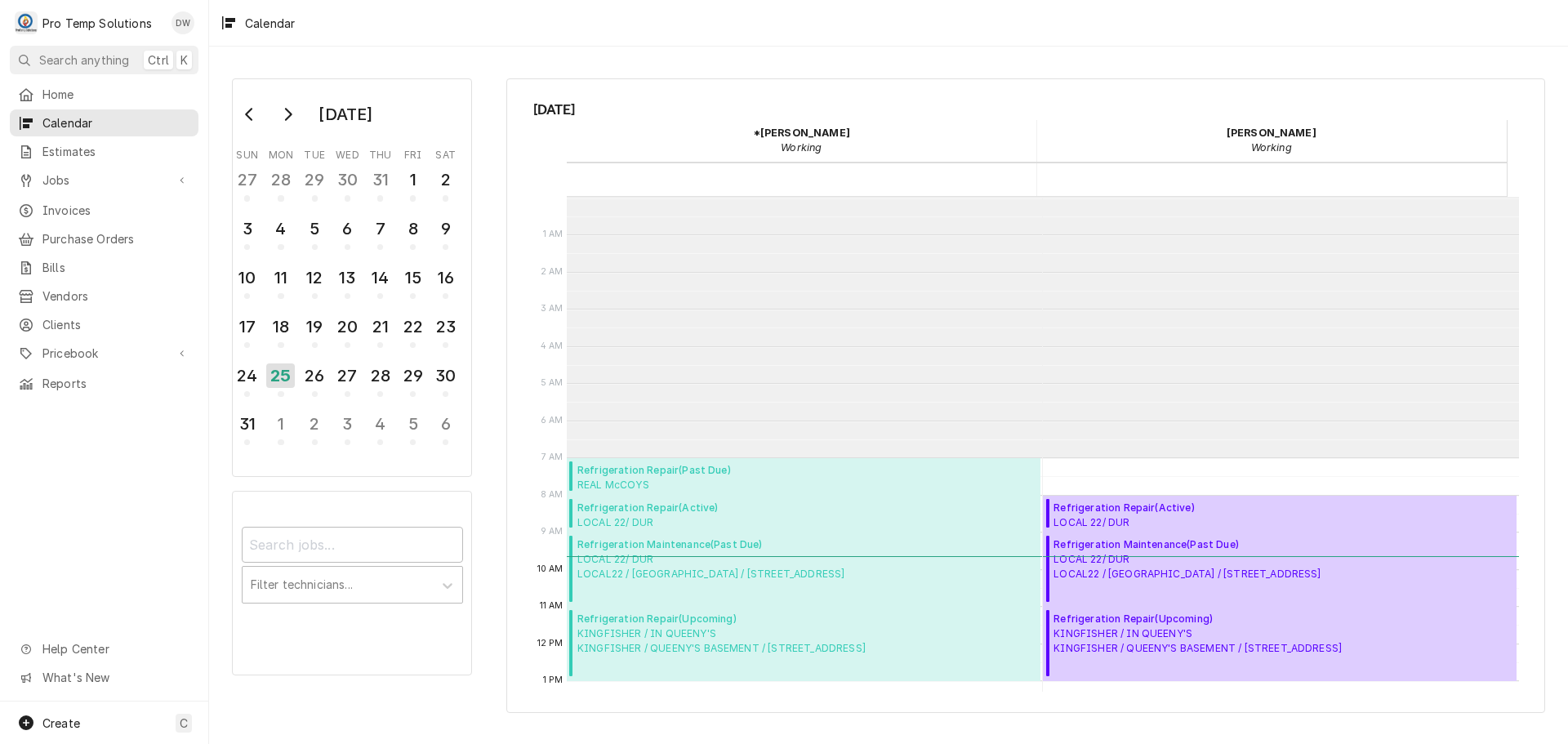
scroll to position [260, 0]
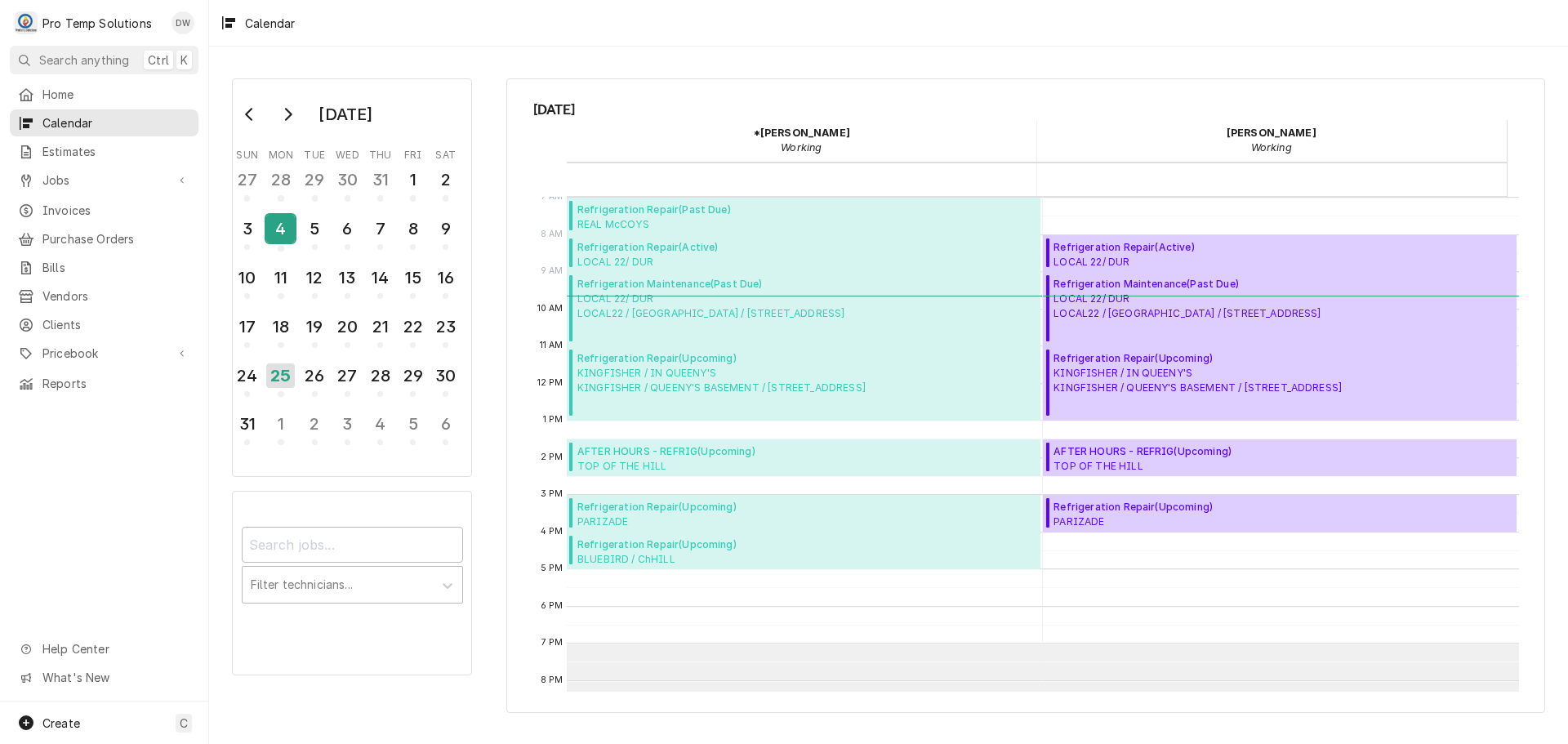
click at [283, 232] on div "4" at bounding box center [280, 229] width 29 height 28
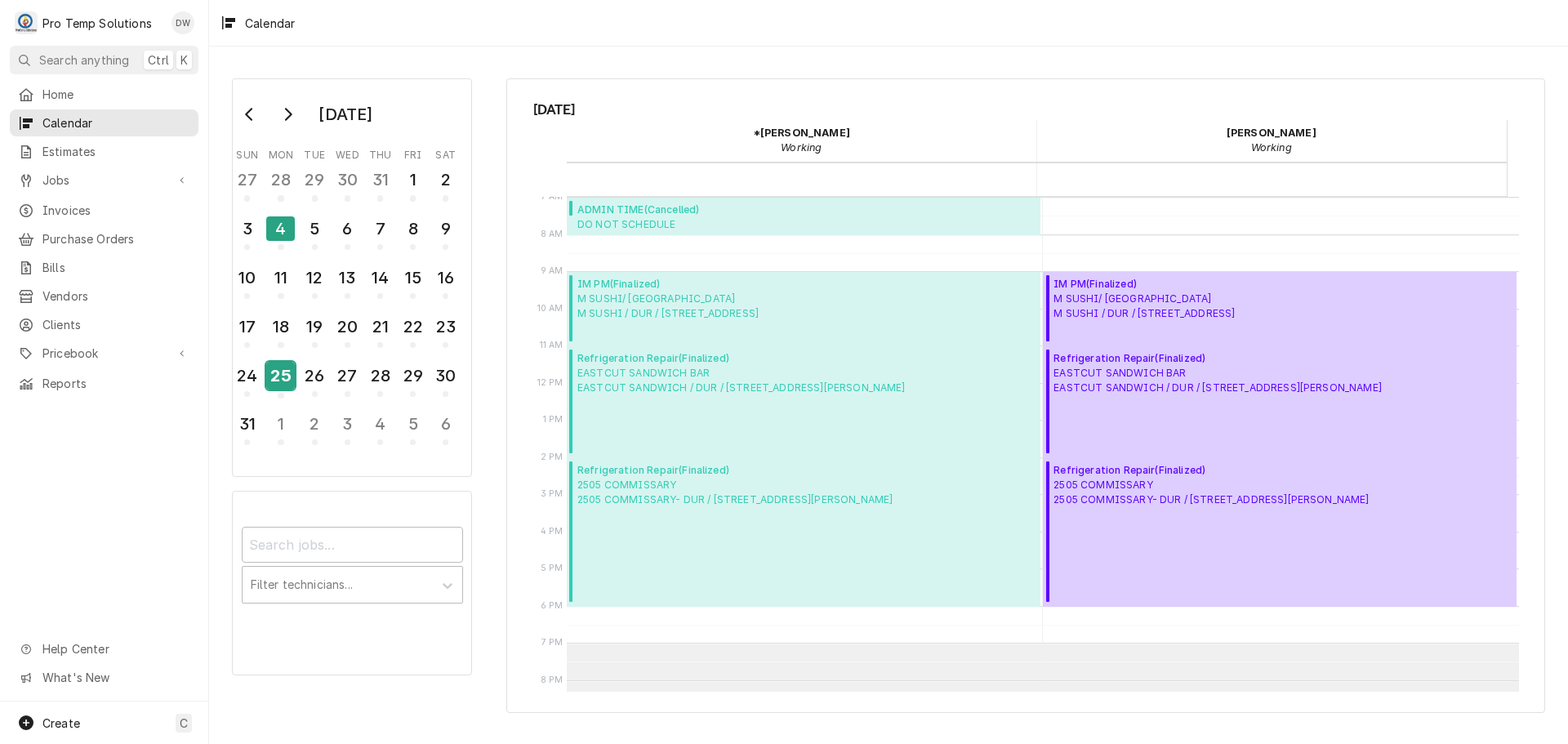
click at [285, 374] on div "25" at bounding box center [280, 376] width 29 height 28
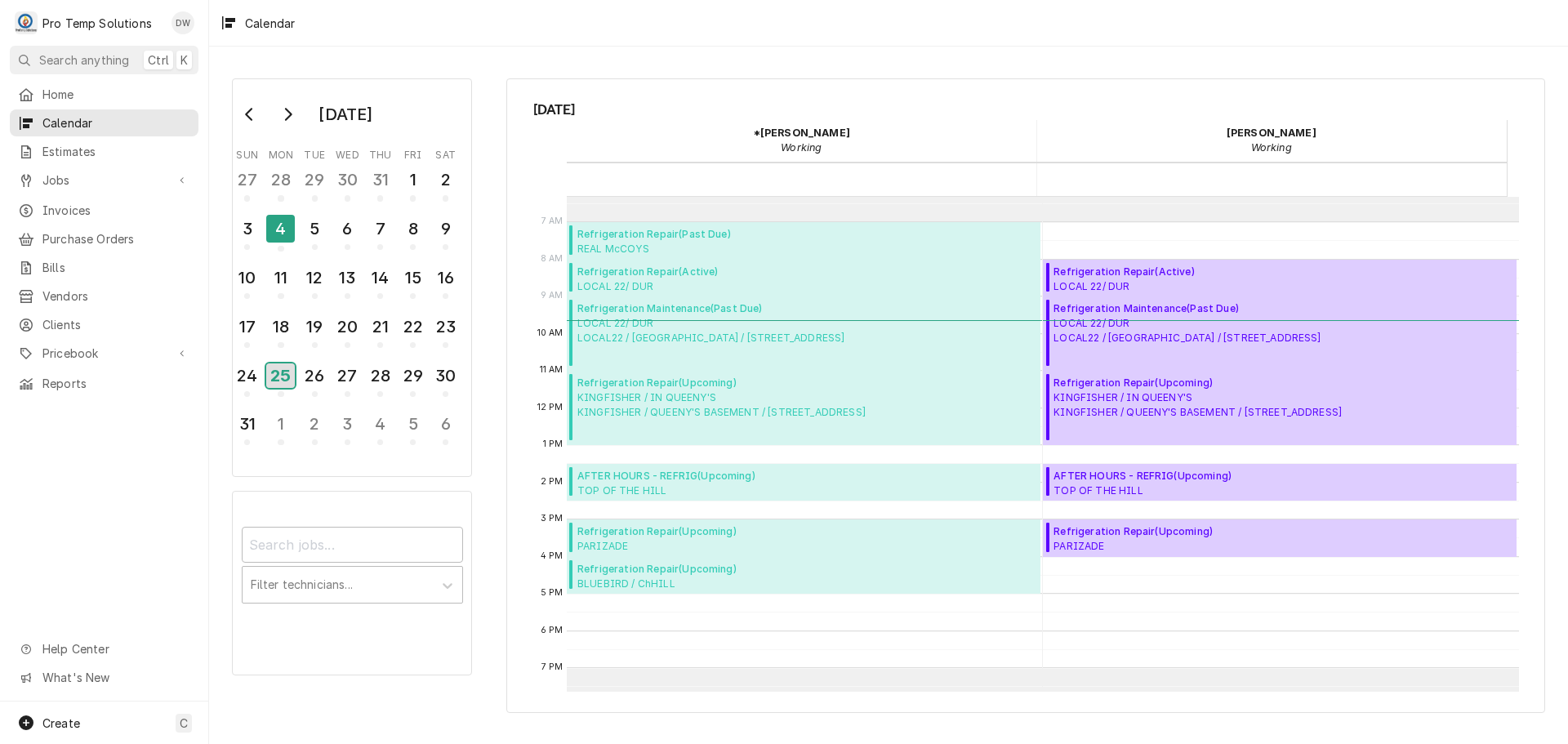
scroll to position [245, 0]
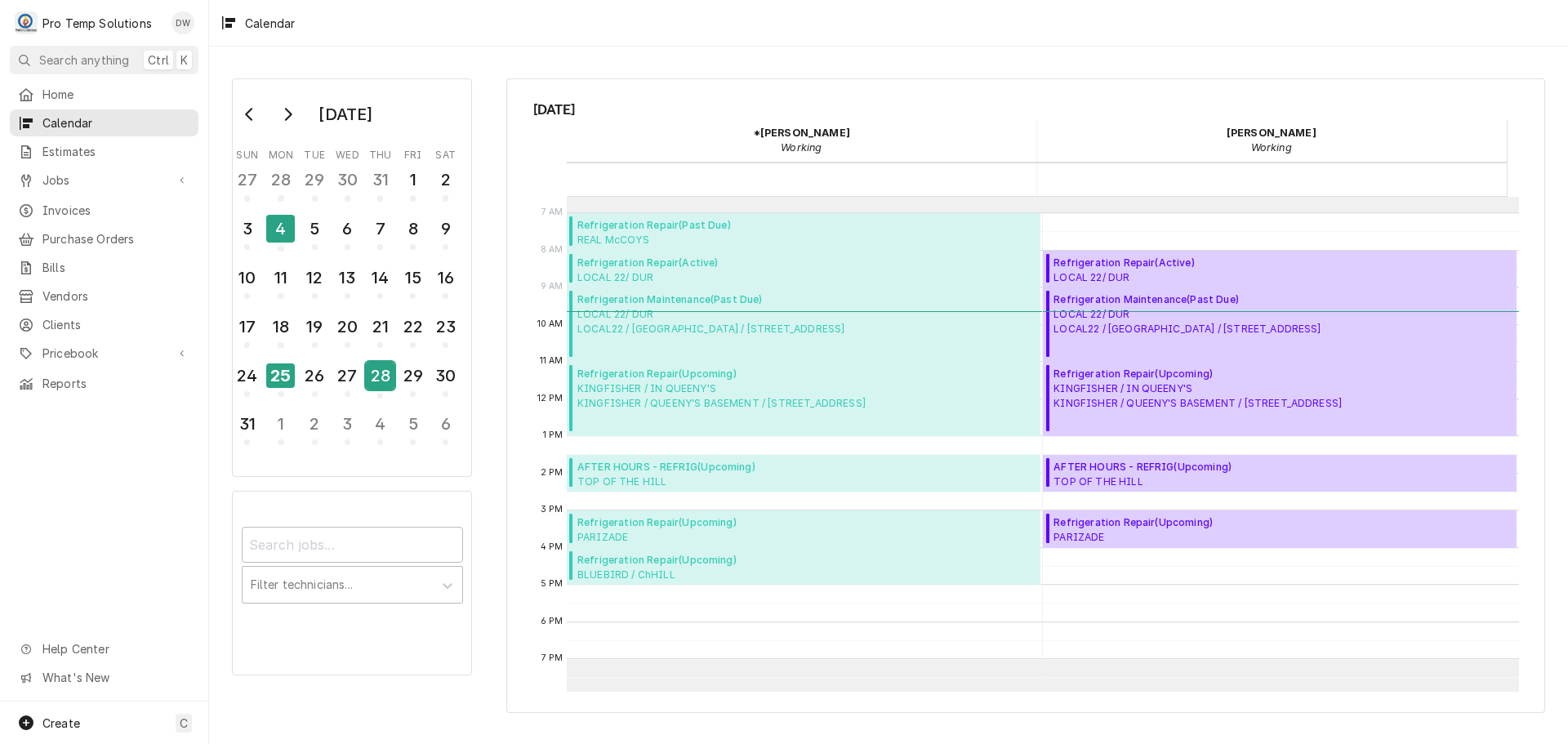
click at [379, 382] on div "28" at bounding box center [380, 376] width 29 height 28
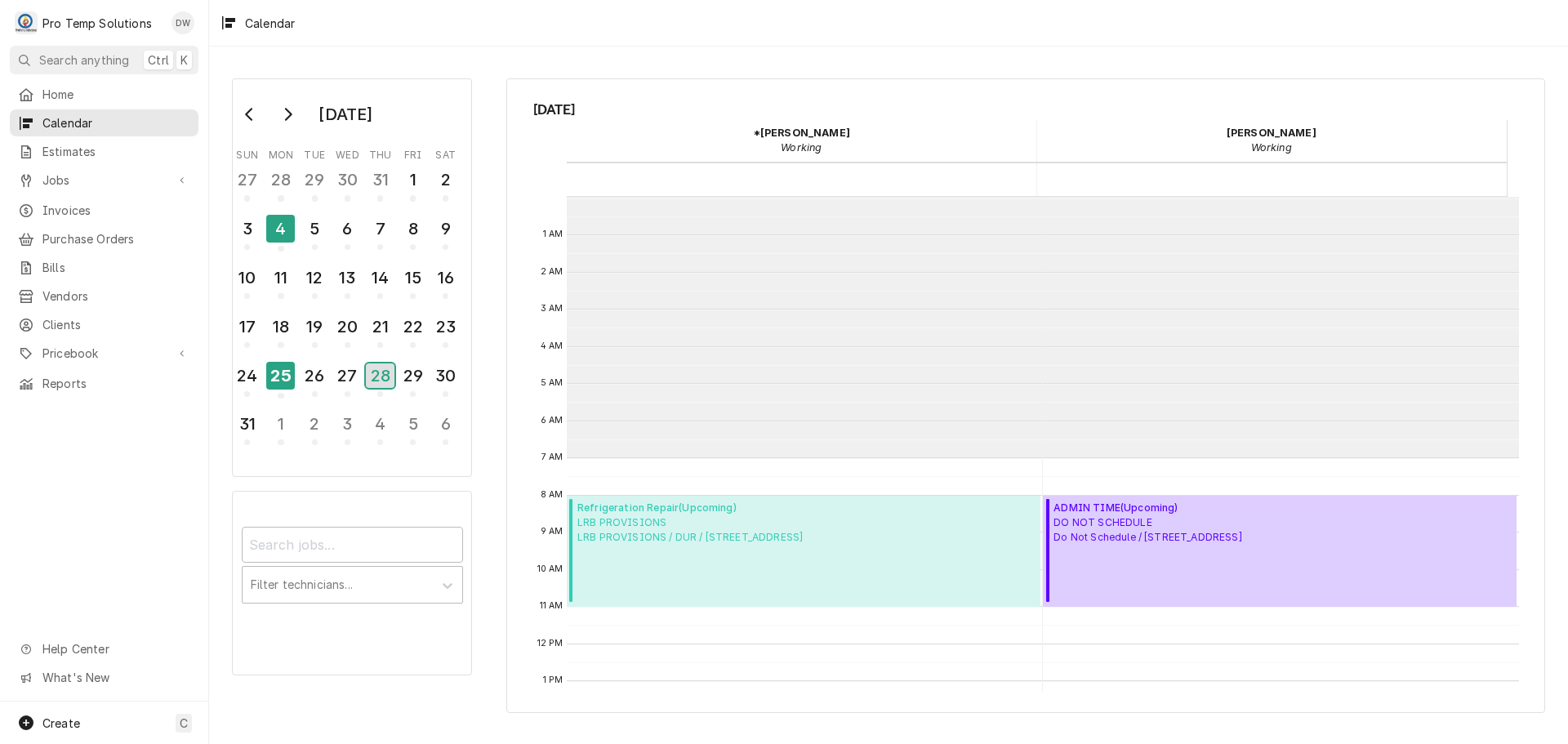
scroll to position [260, 0]
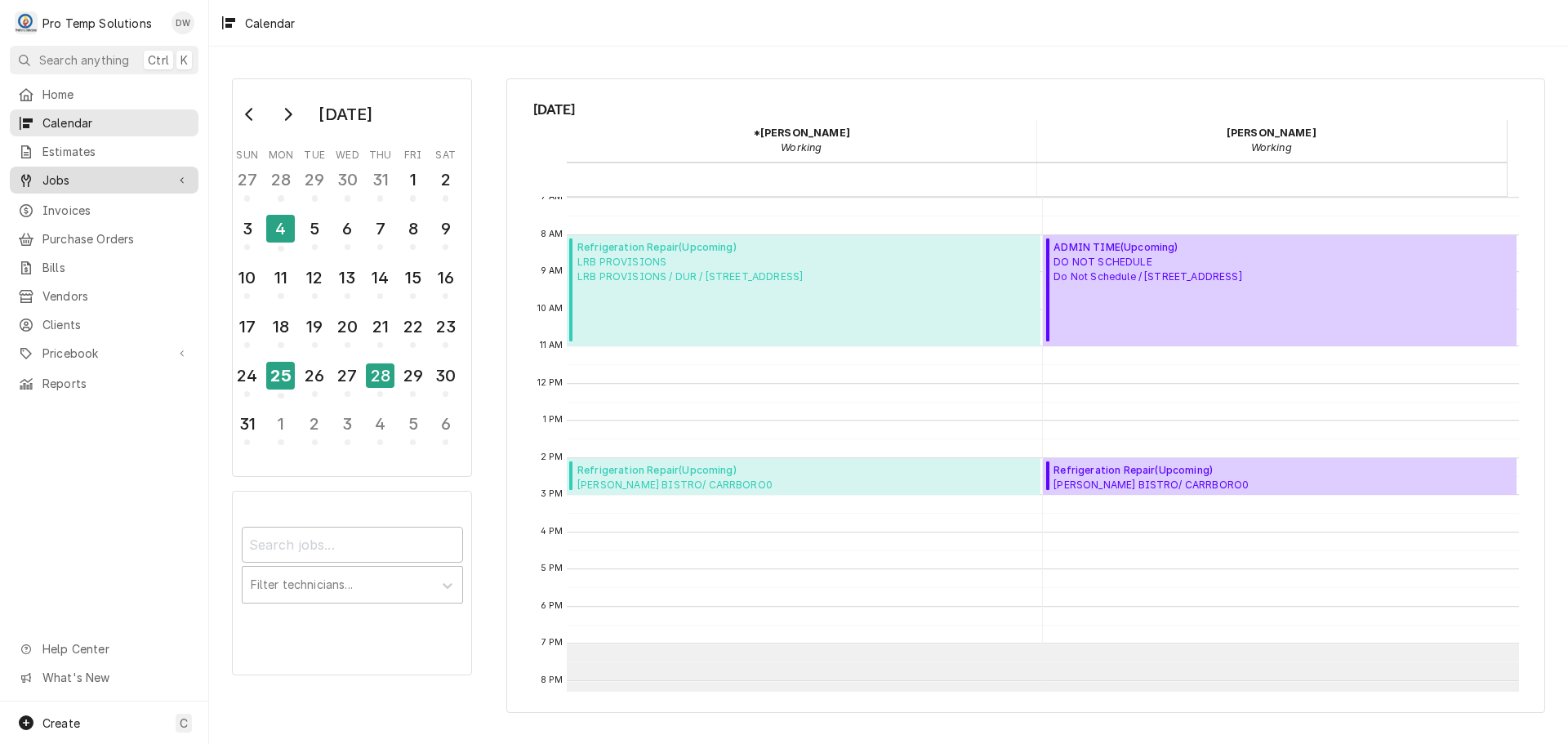
click at [38, 176] on div "Jobs" at bounding box center [92, 180] width 148 height 17
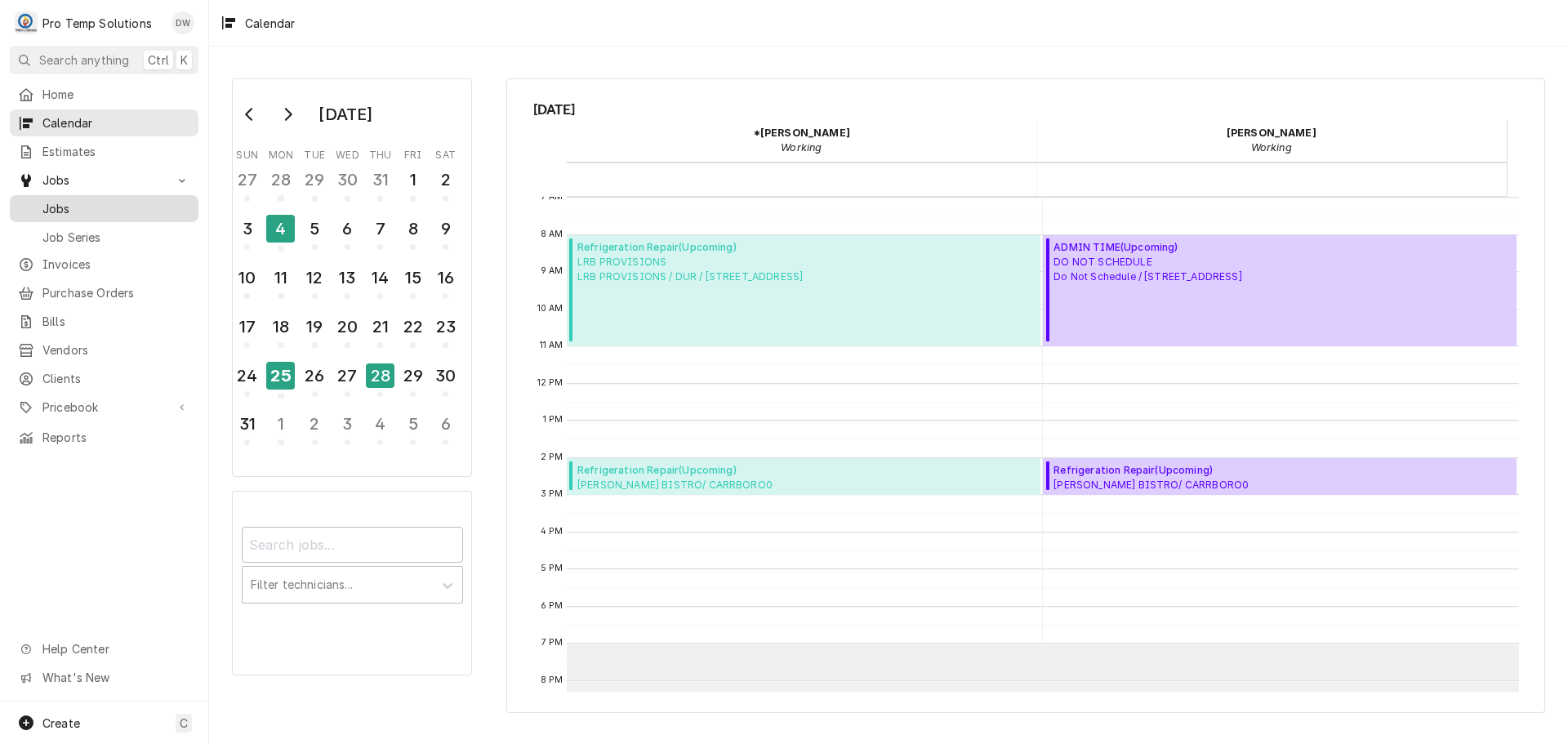
click at [60, 204] on span "Jobs" at bounding box center [117, 209] width 148 height 17
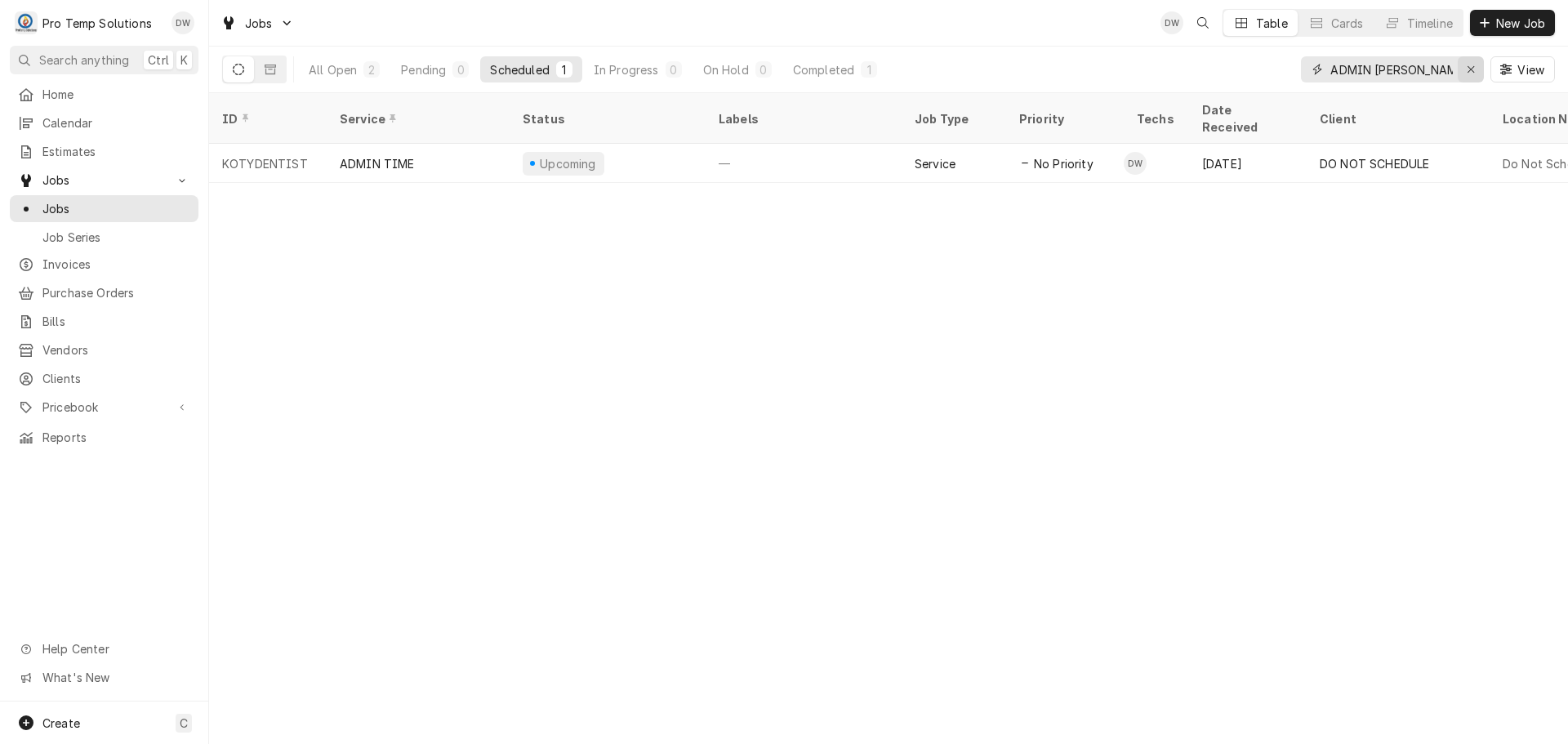
click at [1467, 68] on icon "Erase input" at bounding box center [1471, 70] width 9 height 11
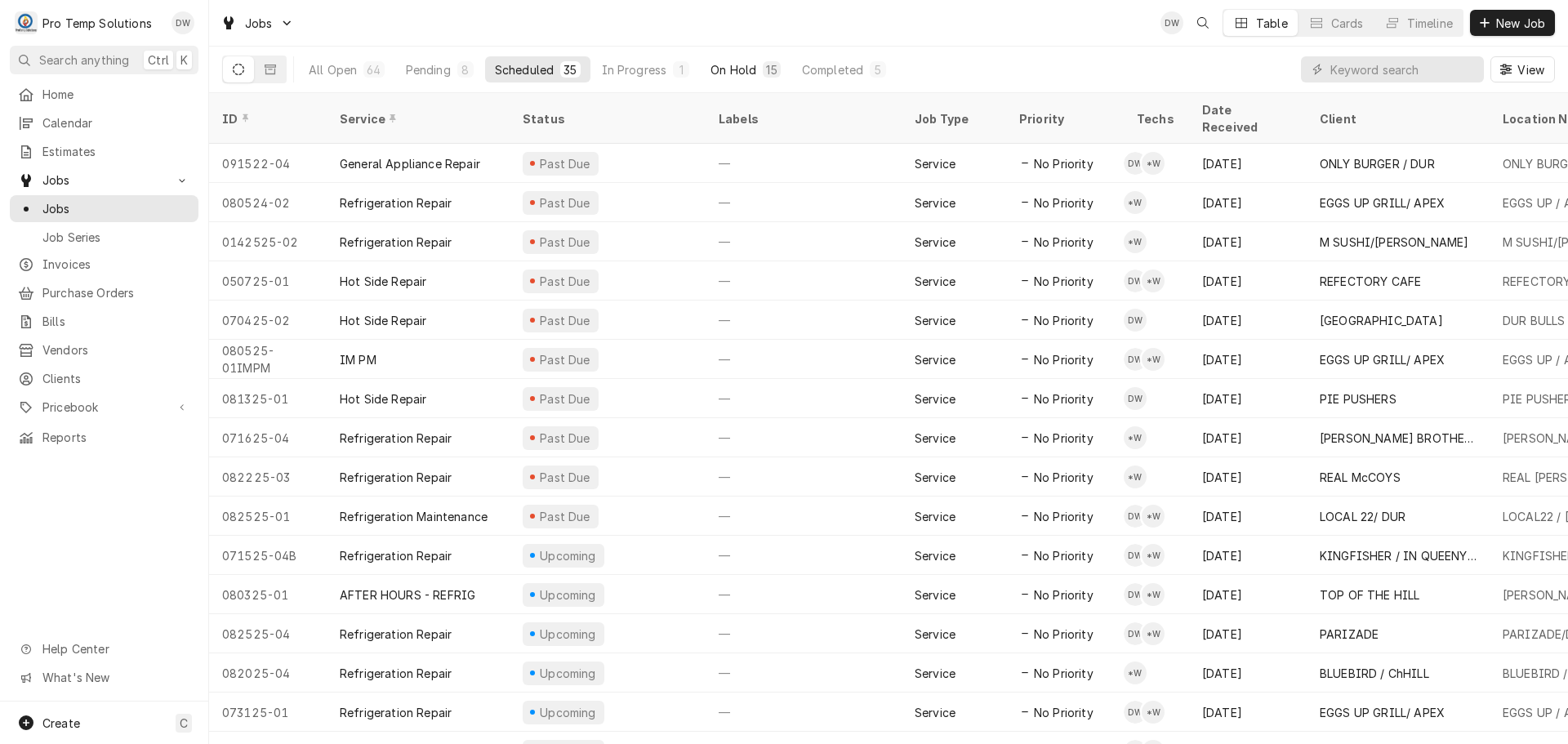
click at [747, 67] on div "On Hold" at bounding box center [733, 70] width 46 height 17
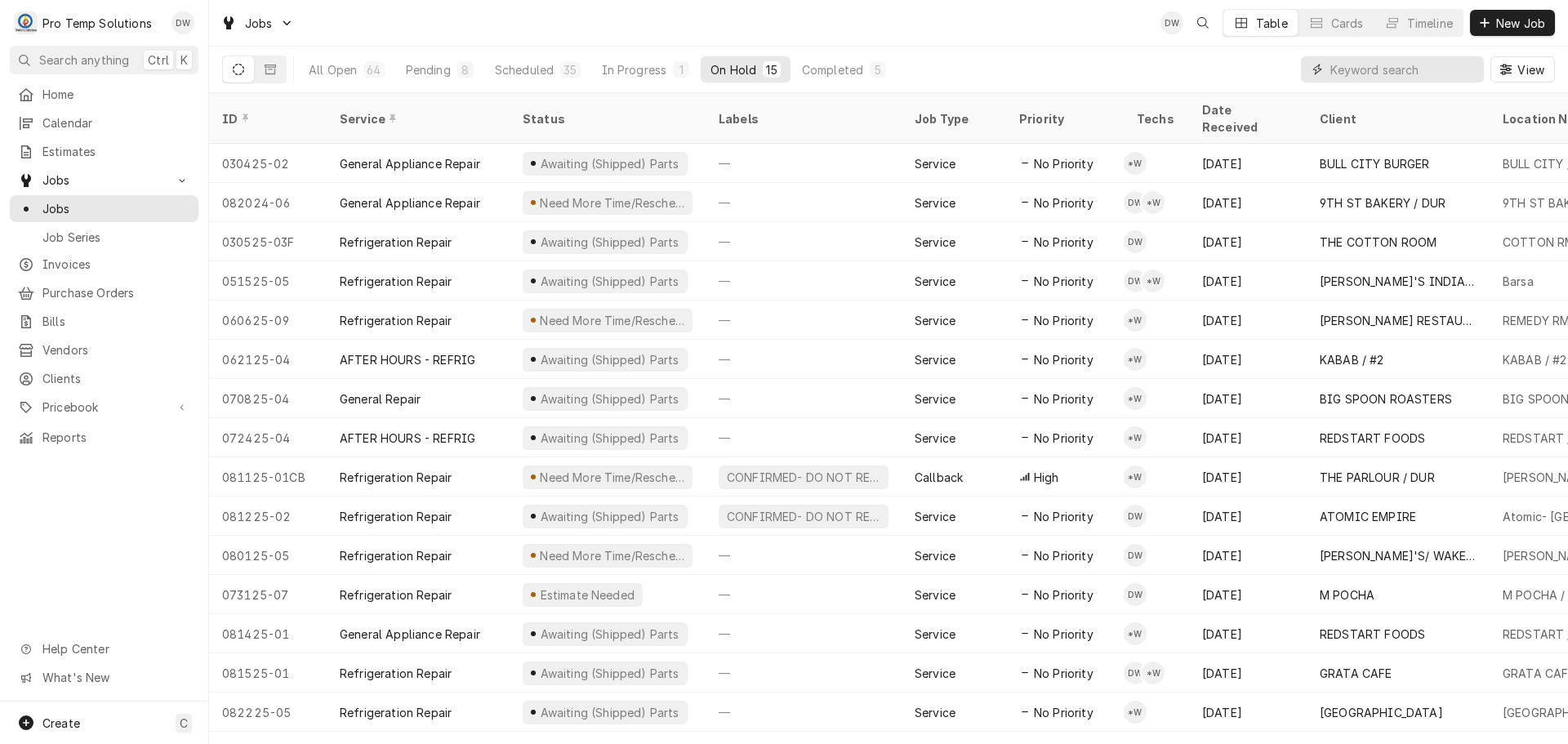
click at [1419, 71] on input "Dynamic Content Wrapper" at bounding box center [1402, 70] width 145 height 26
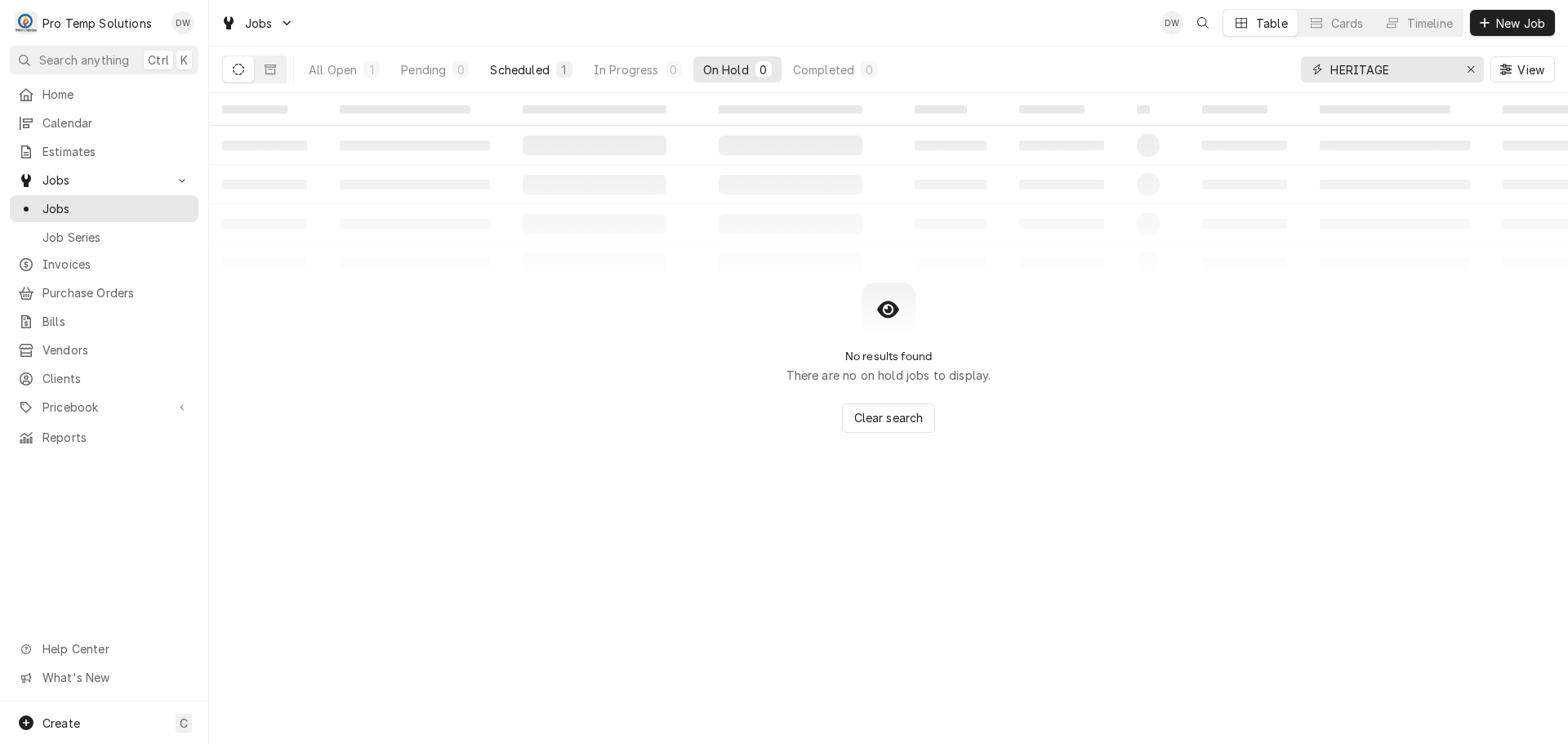
type input "HERITAGE"
click at [534, 68] on div "Scheduled" at bounding box center [520, 70] width 59 height 17
